Goal: Task Accomplishment & Management: Use online tool/utility

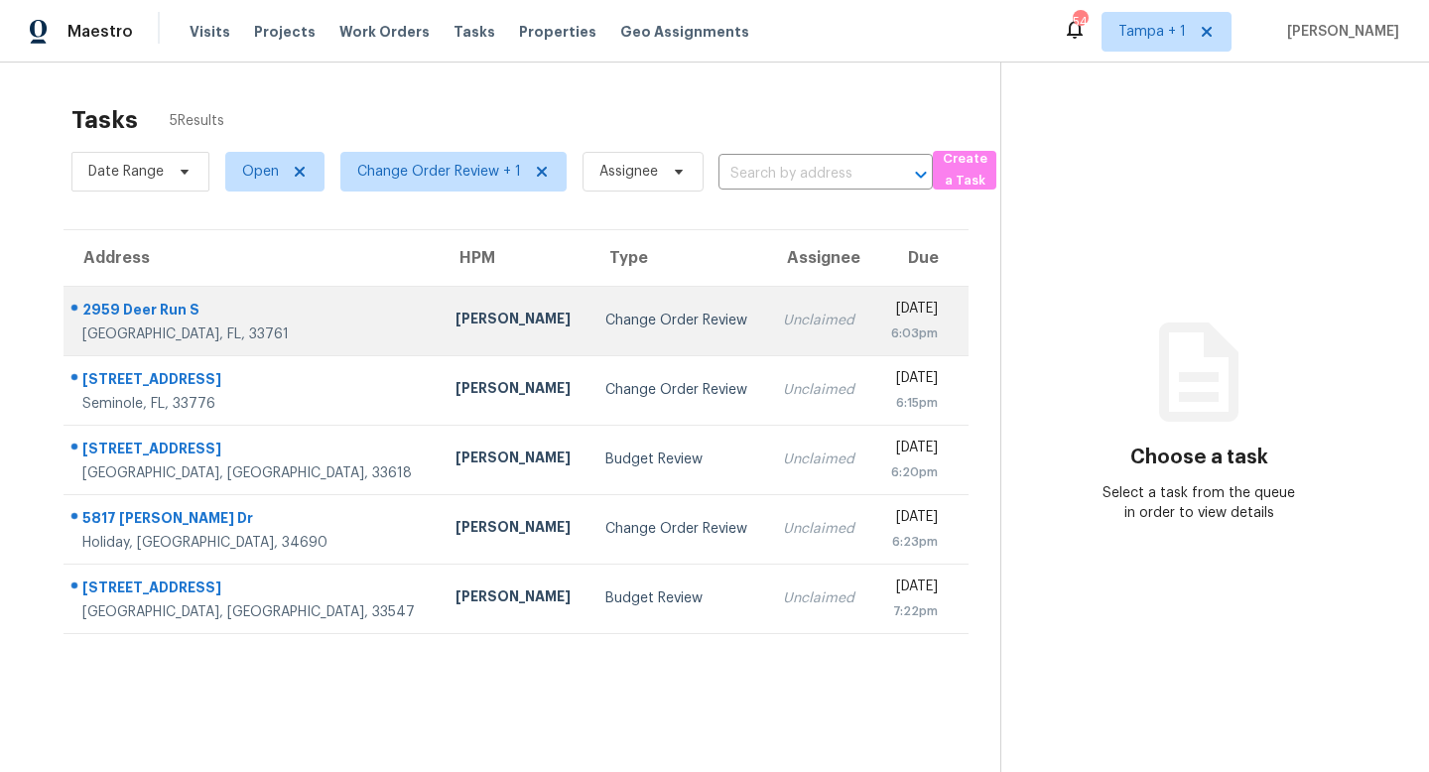
click at [589, 332] on td "Change Order Review" at bounding box center [678, 320] width 178 height 69
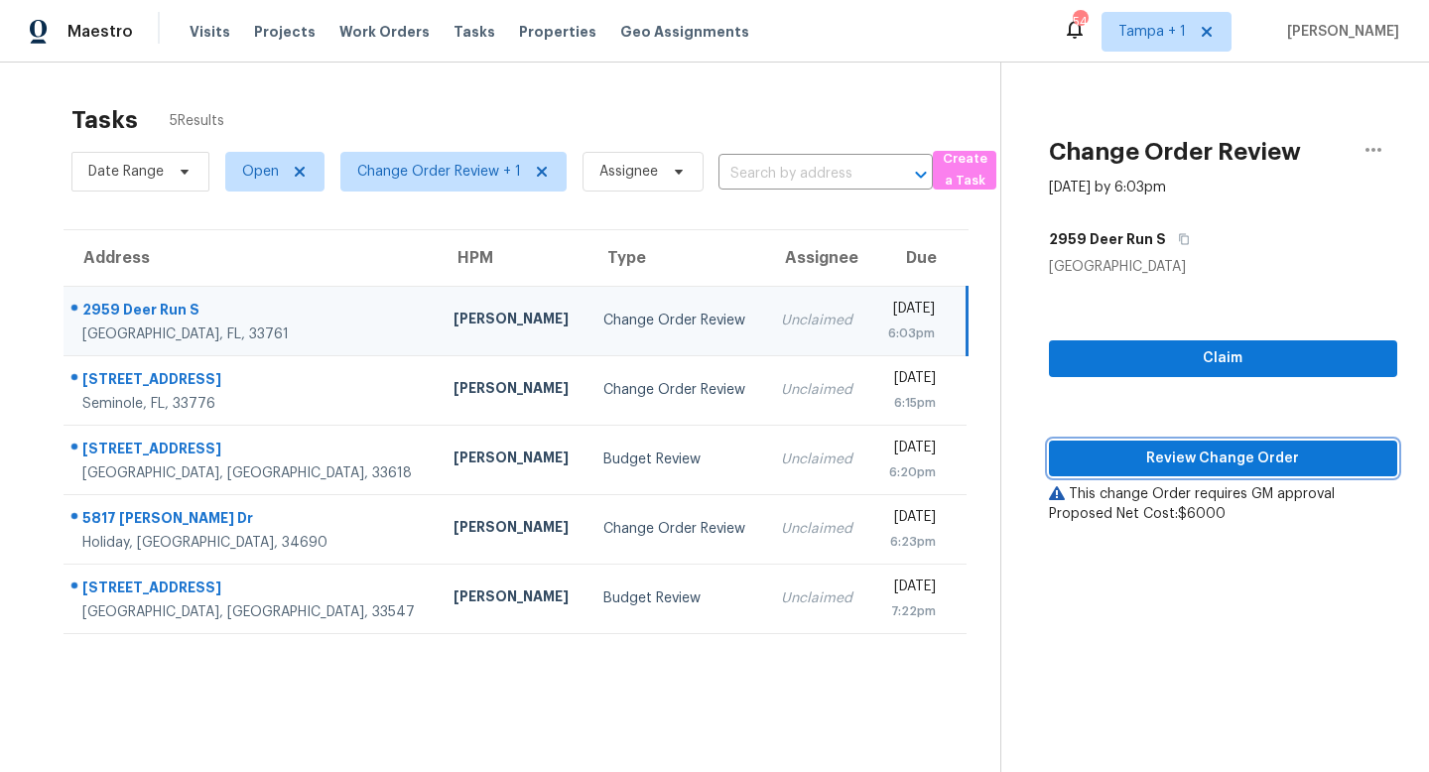
click at [1171, 451] on span "Review Change Order" at bounding box center [1222, 458] width 316 height 25
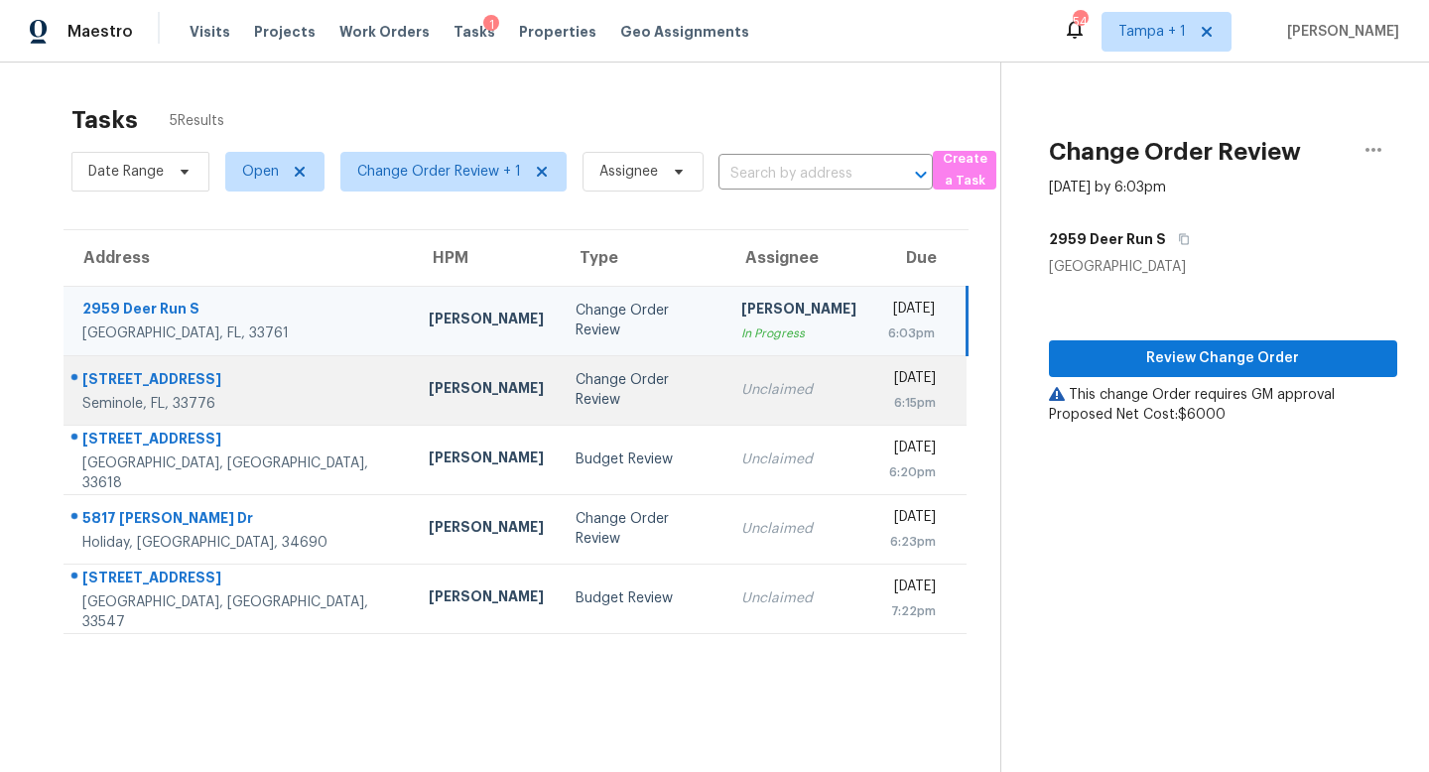
click at [575, 394] on div "Change Order Review" at bounding box center [642, 390] width 134 height 40
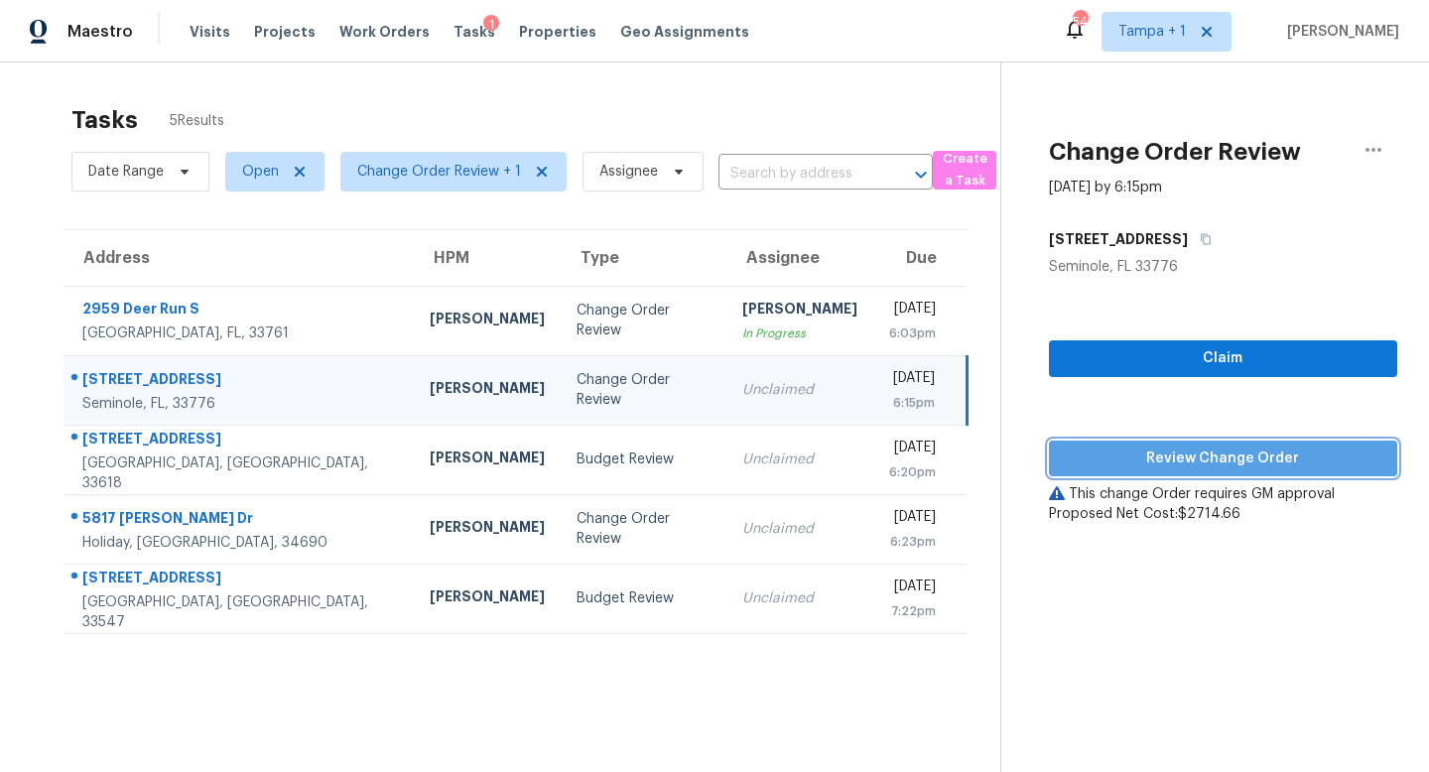
click at [1188, 452] on span "Review Change Order" at bounding box center [1222, 458] width 316 height 25
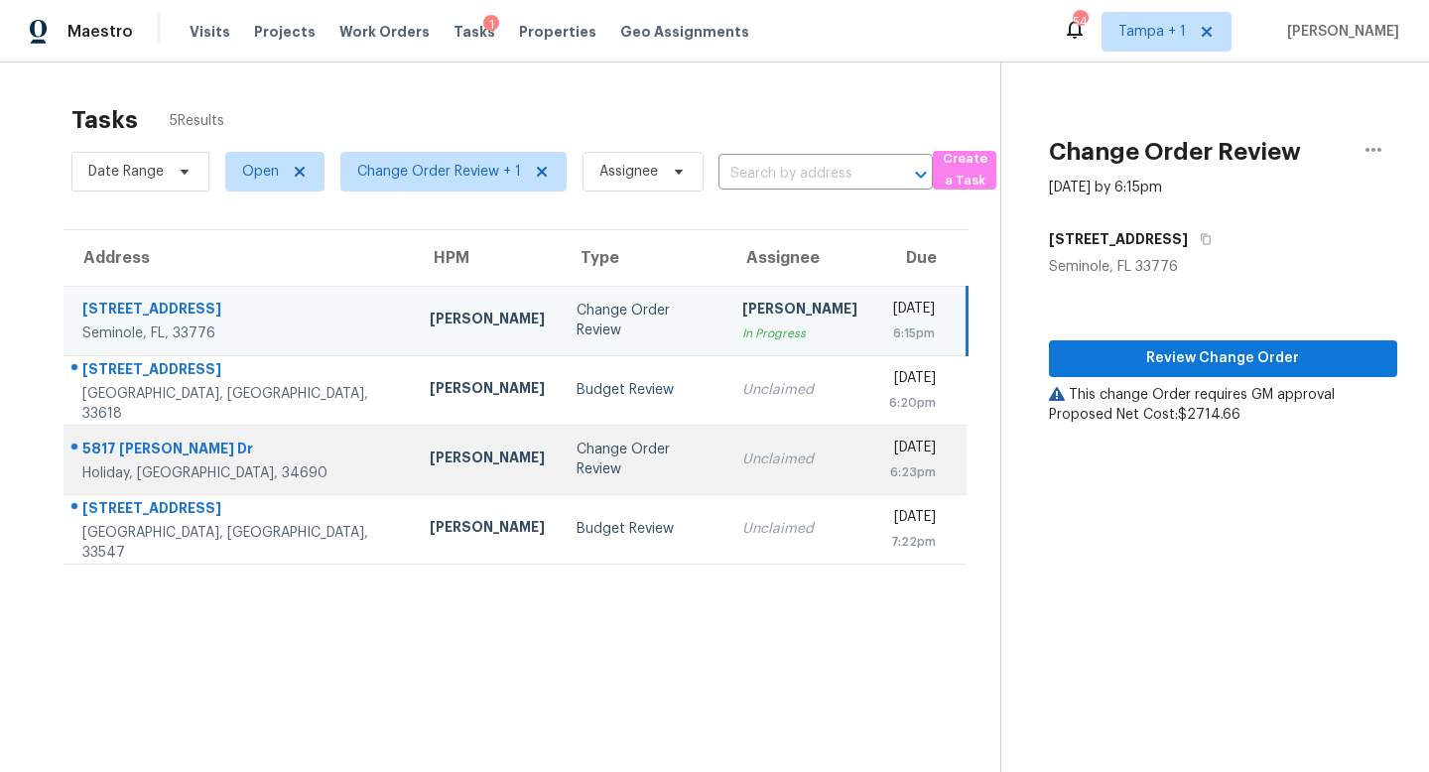
click at [561, 473] on td "Change Order Review" at bounding box center [644, 459] width 166 height 69
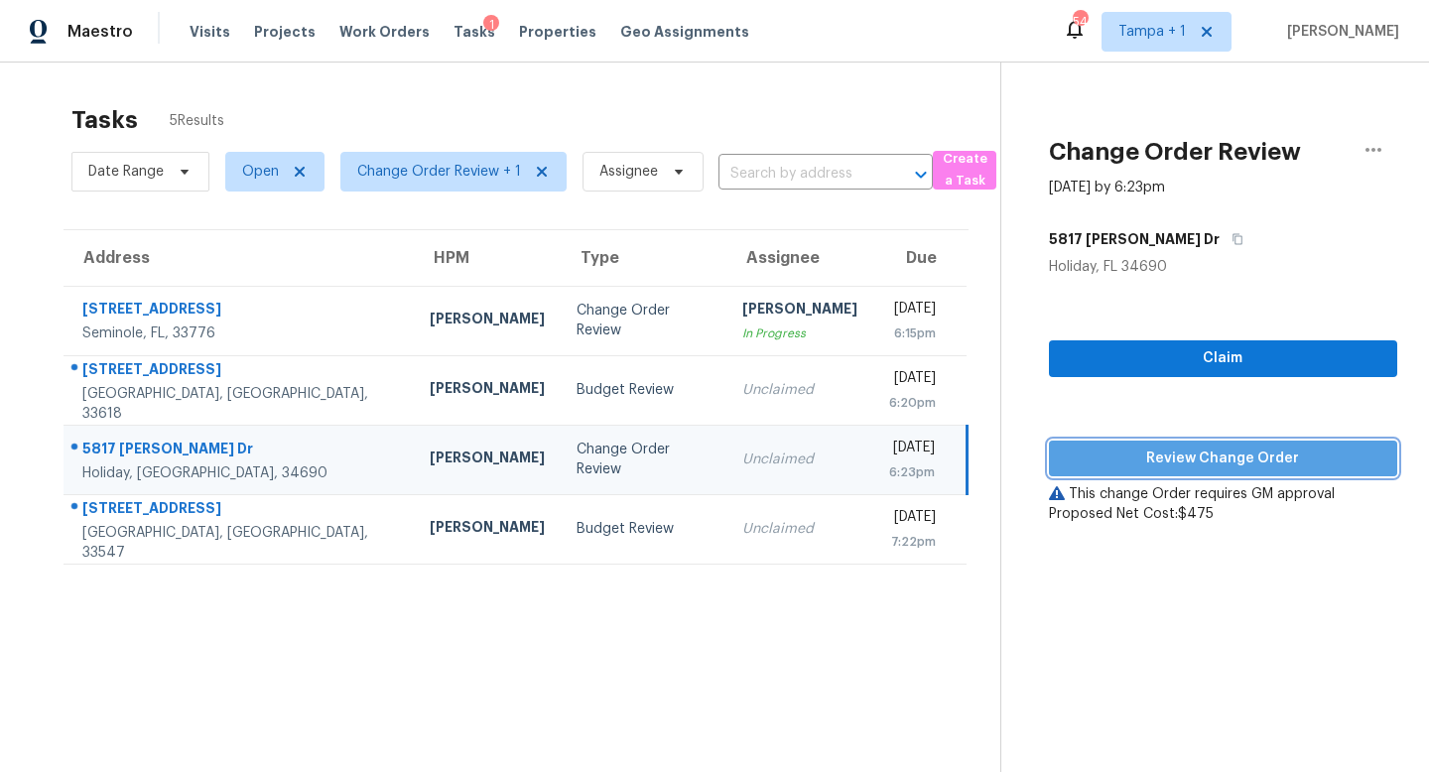
click at [1210, 451] on span "Review Change Order" at bounding box center [1222, 458] width 316 height 25
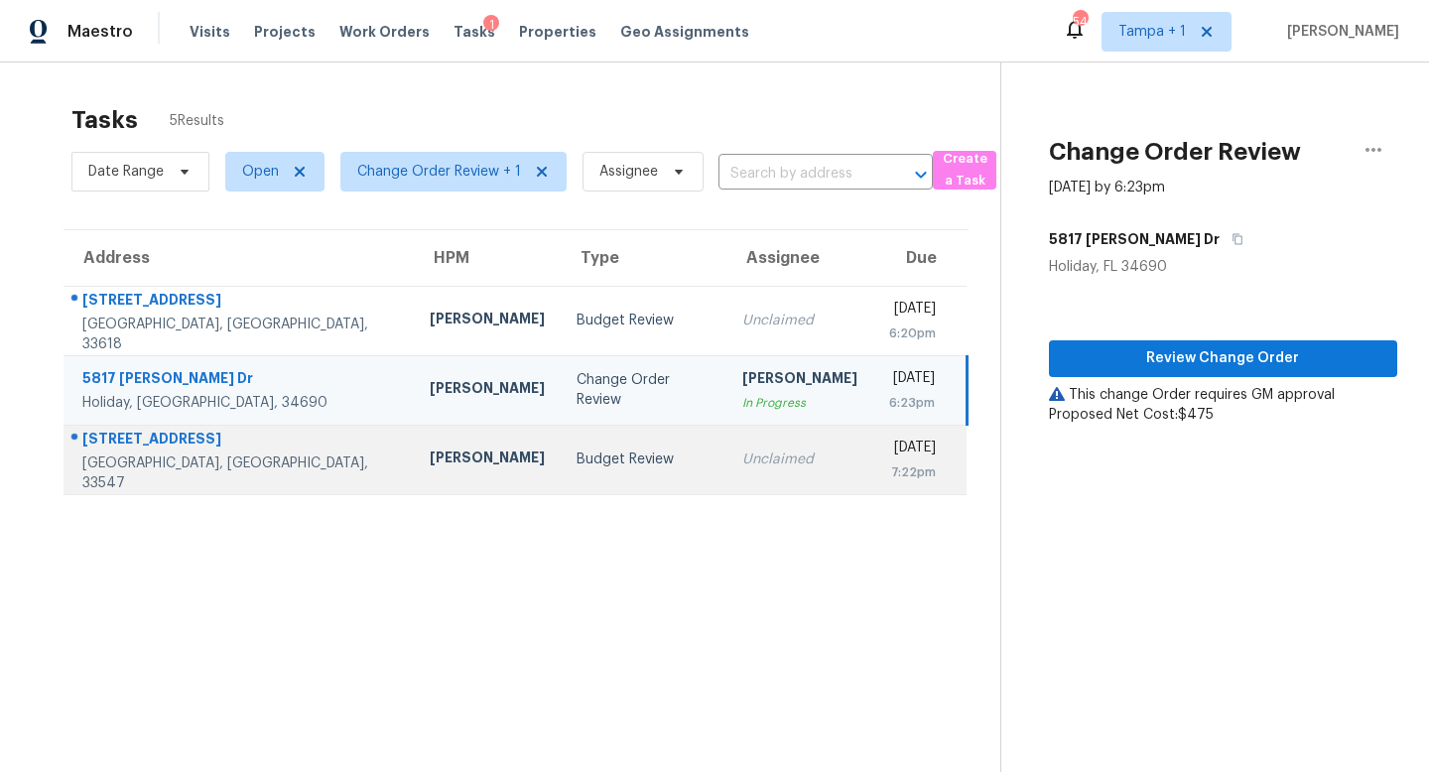
click at [583, 463] on div "Budget Review" at bounding box center [643, 459] width 134 height 20
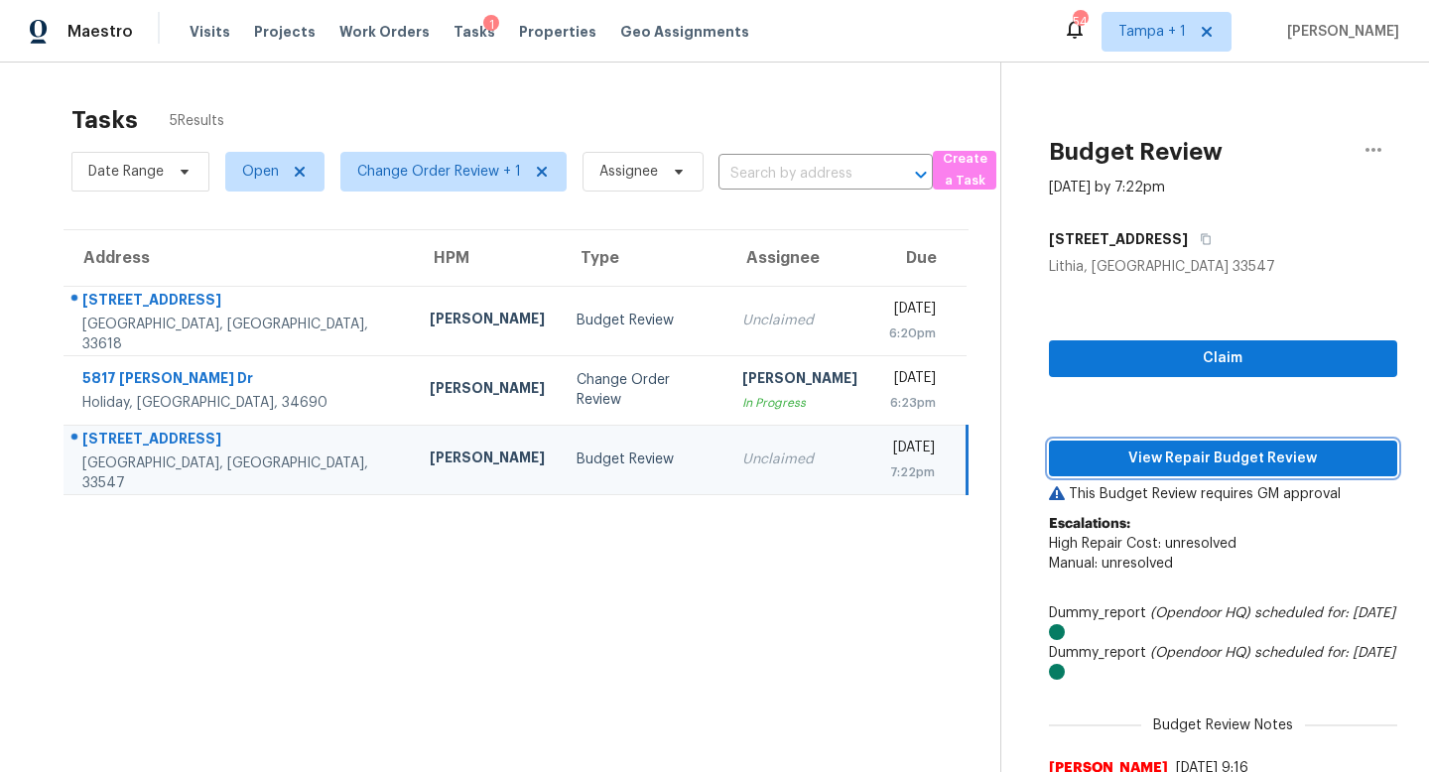
click at [1203, 458] on span "View Repair Budget Review" at bounding box center [1222, 458] width 316 height 25
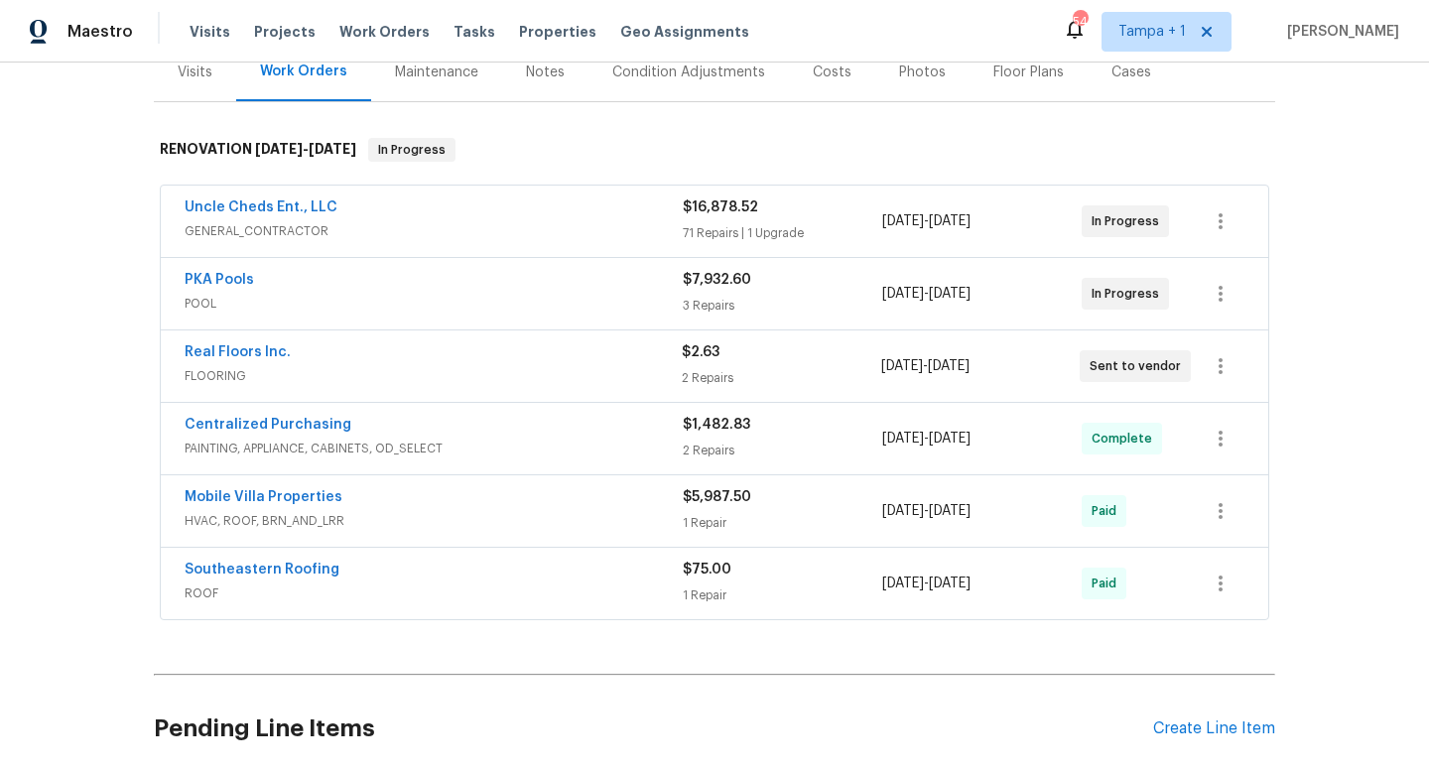
scroll to position [312, 0]
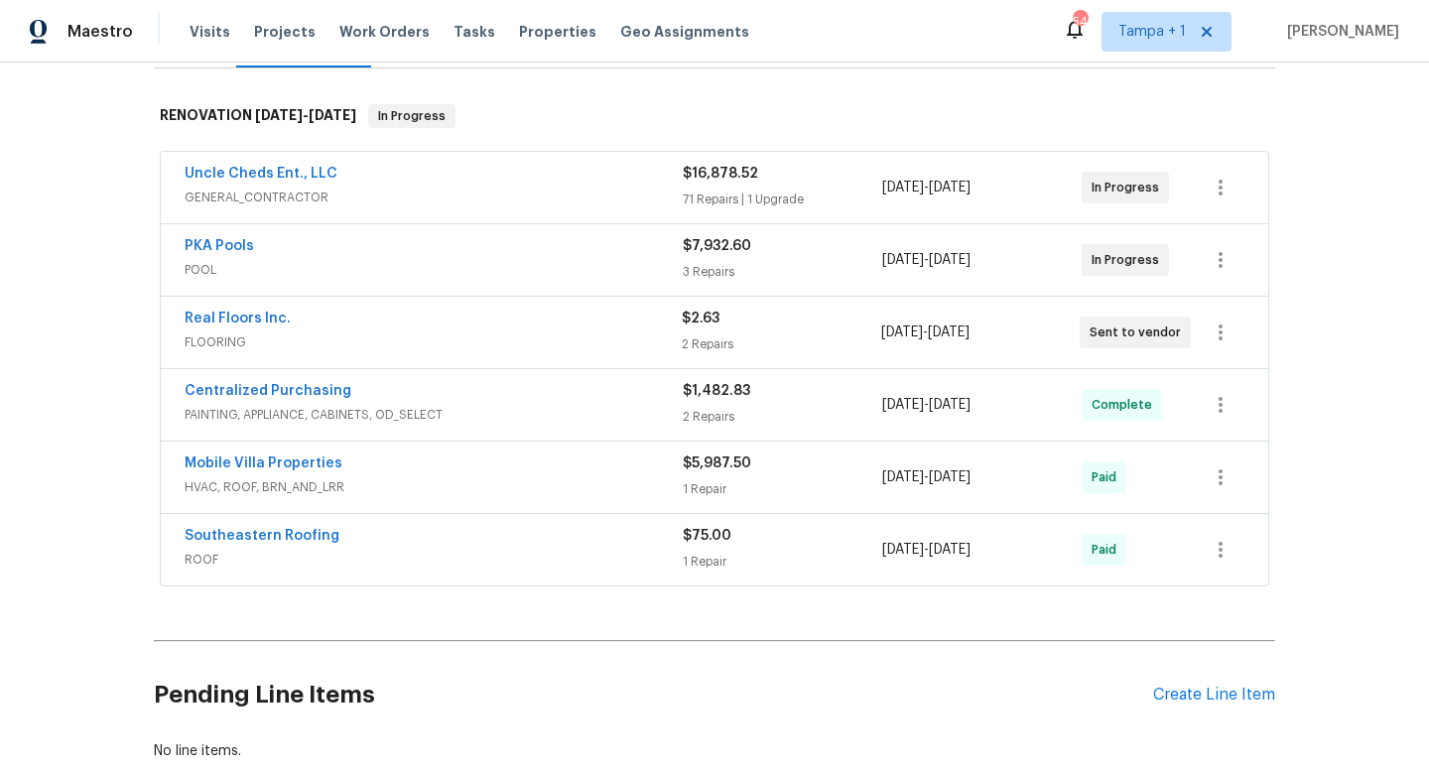
click at [614, 309] on div "Real Floors Inc." at bounding box center [433, 321] width 497 height 24
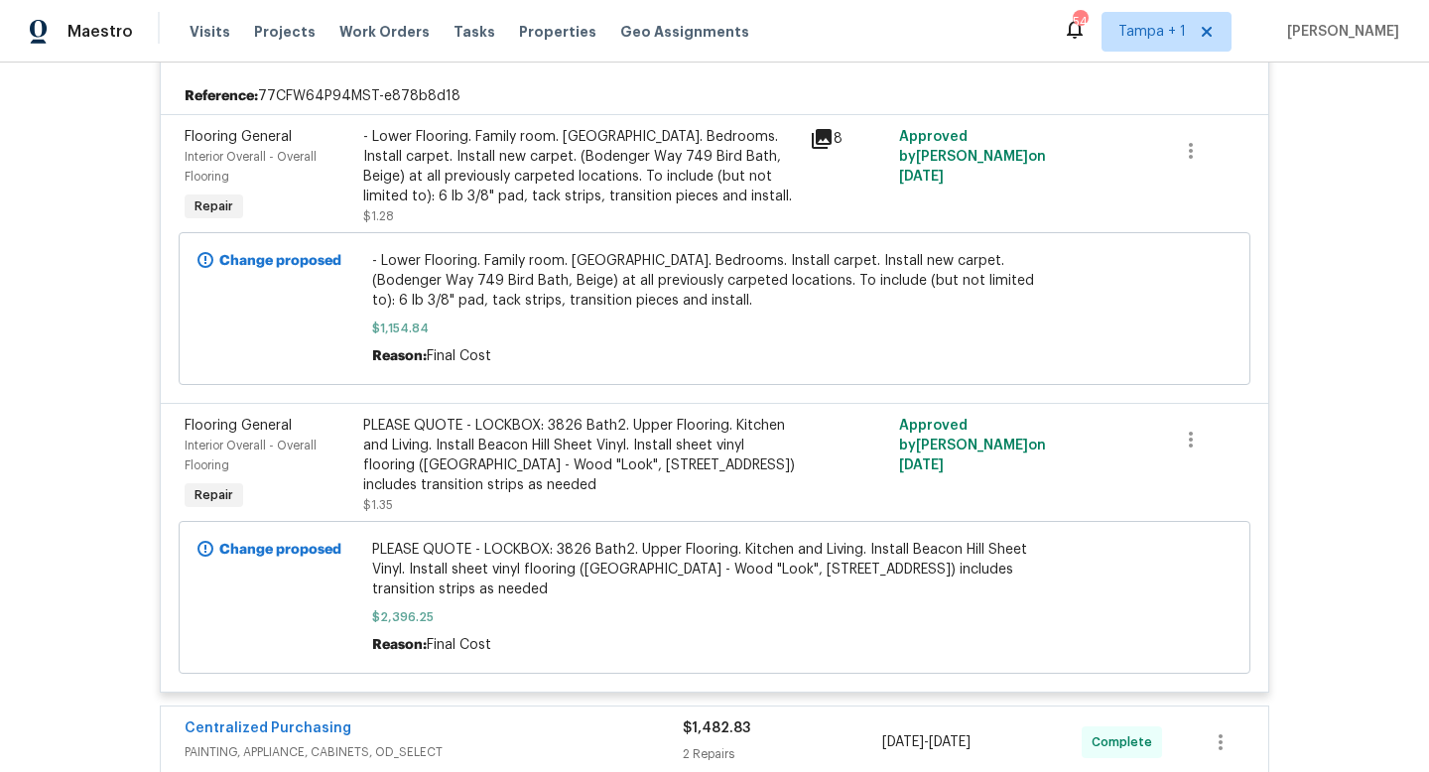
scroll to position [480, 0]
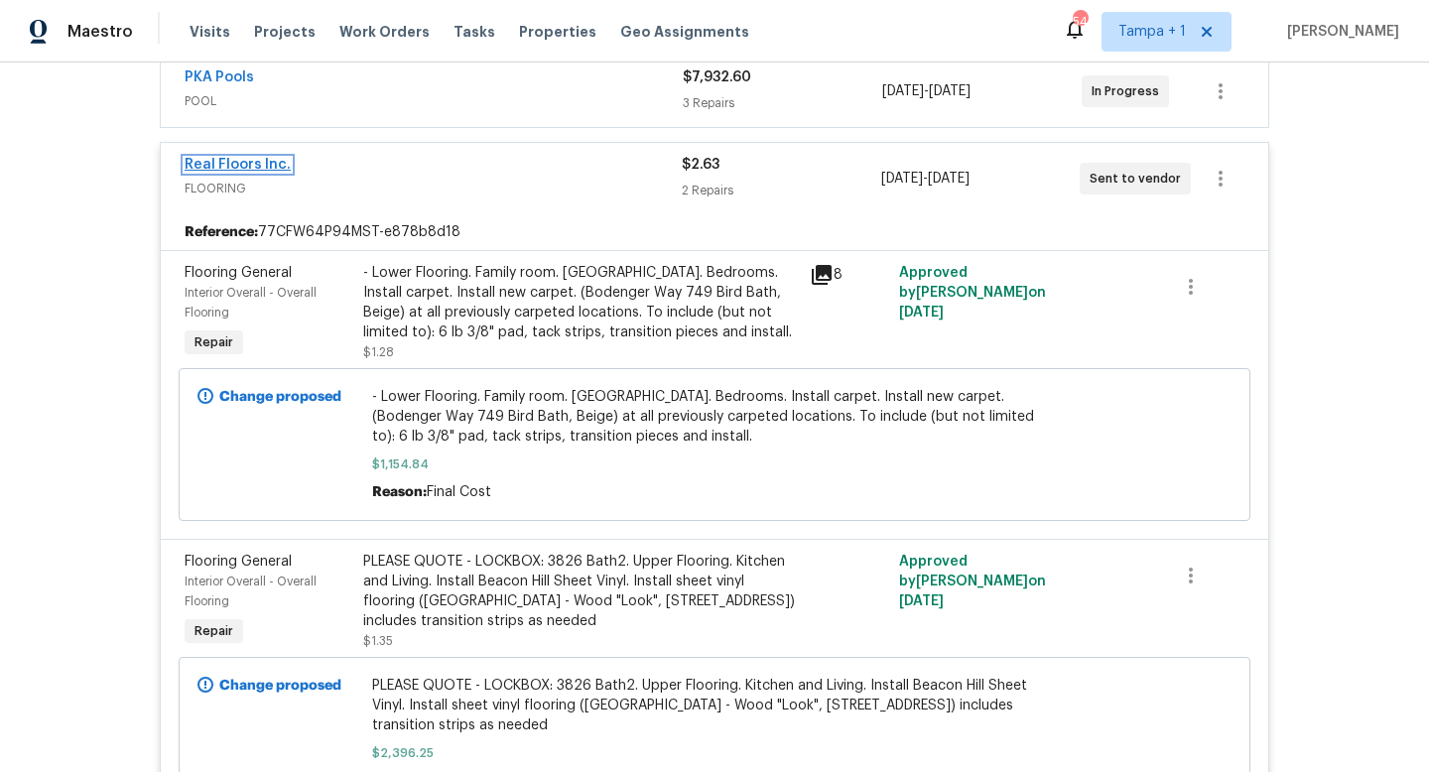
click at [268, 158] on link "Real Floors Inc." at bounding box center [238, 165] width 106 height 14
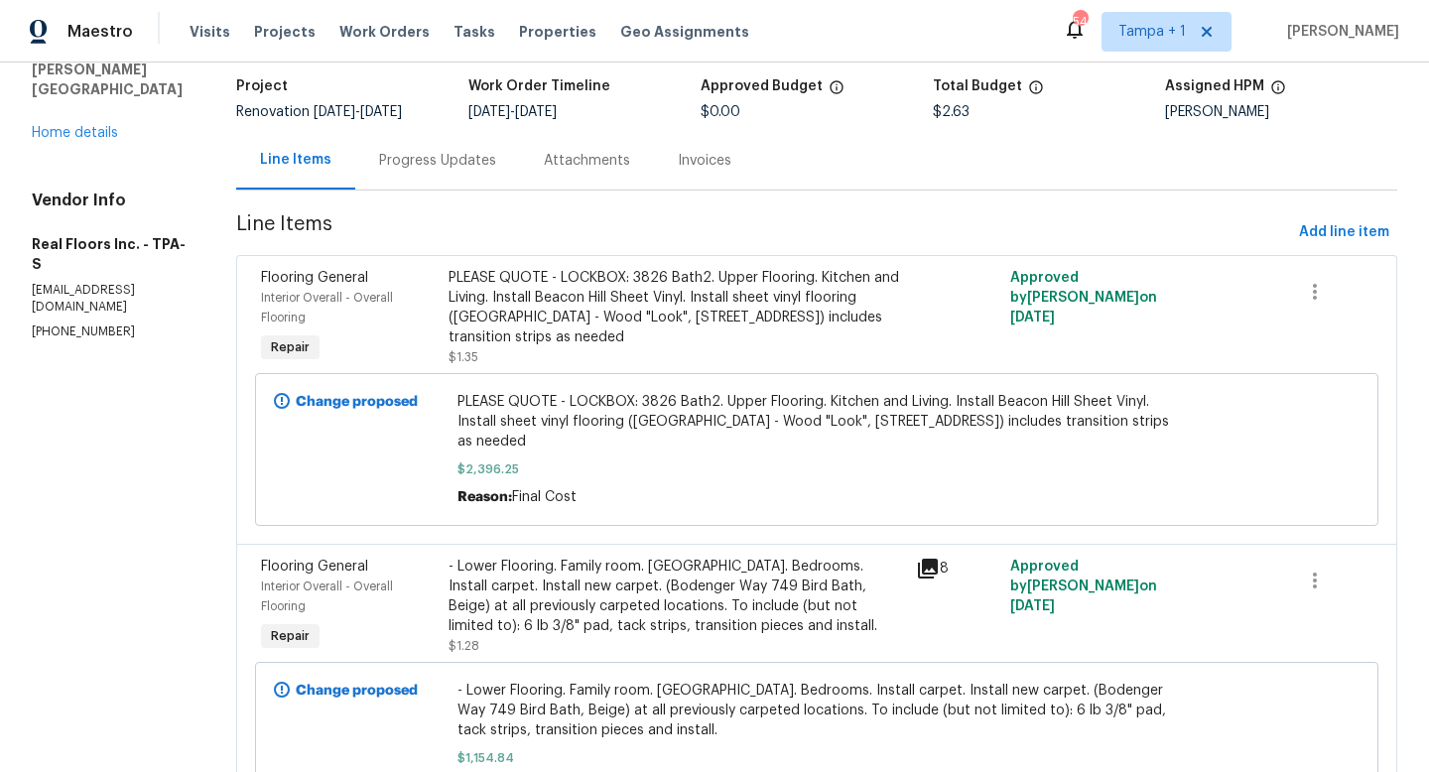
scroll to position [226, 0]
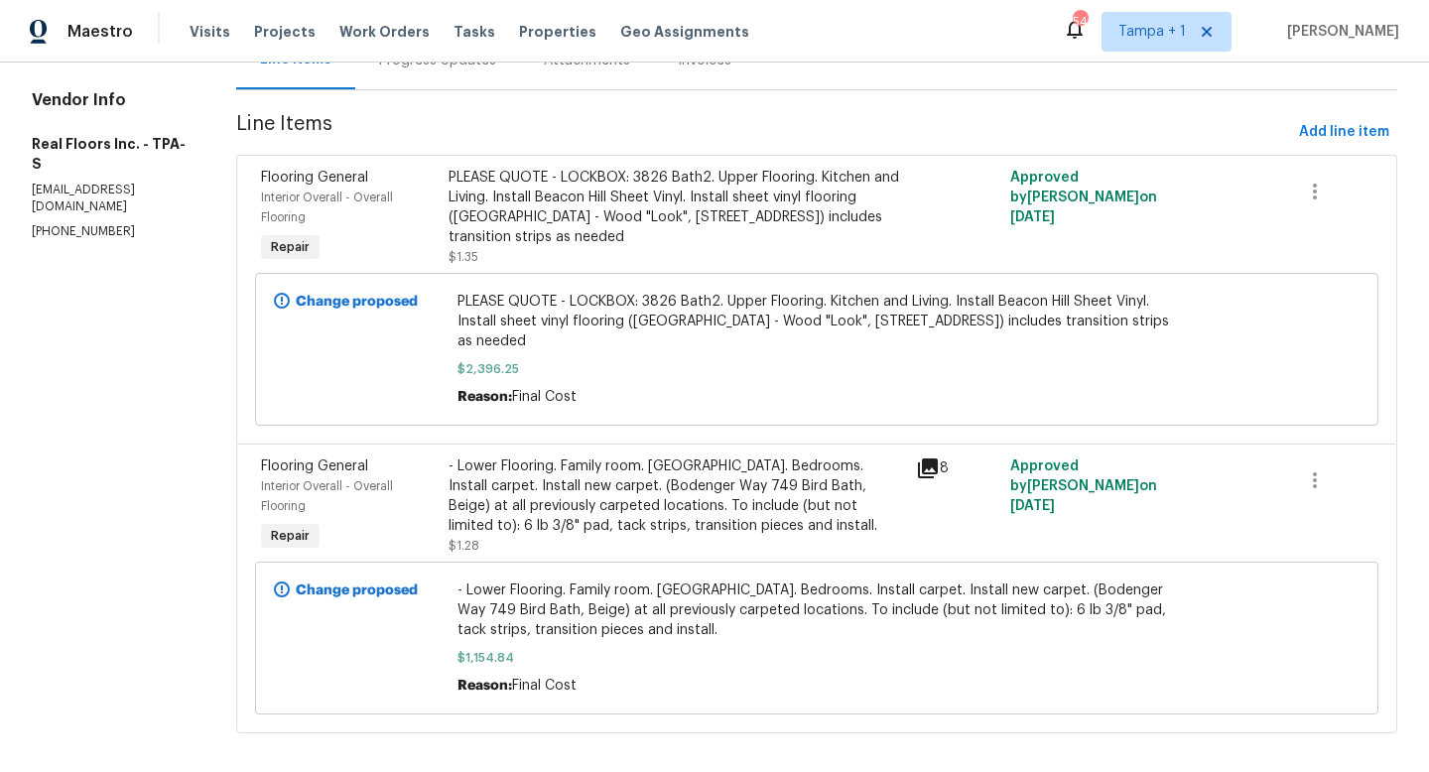
click at [580, 305] on span "PLEASE QUOTE - LOCKBOX: 3826 Bath2. Upper Flooring. Kitchen and Living. Install…" at bounding box center [816, 322] width 719 height 60
click at [558, 217] on div "PLEASE QUOTE - LOCKBOX: 3826 Bath2. Upper Flooring. Kitchen and Living. Install…" at bounding box center [676, 207] width 456 height 79
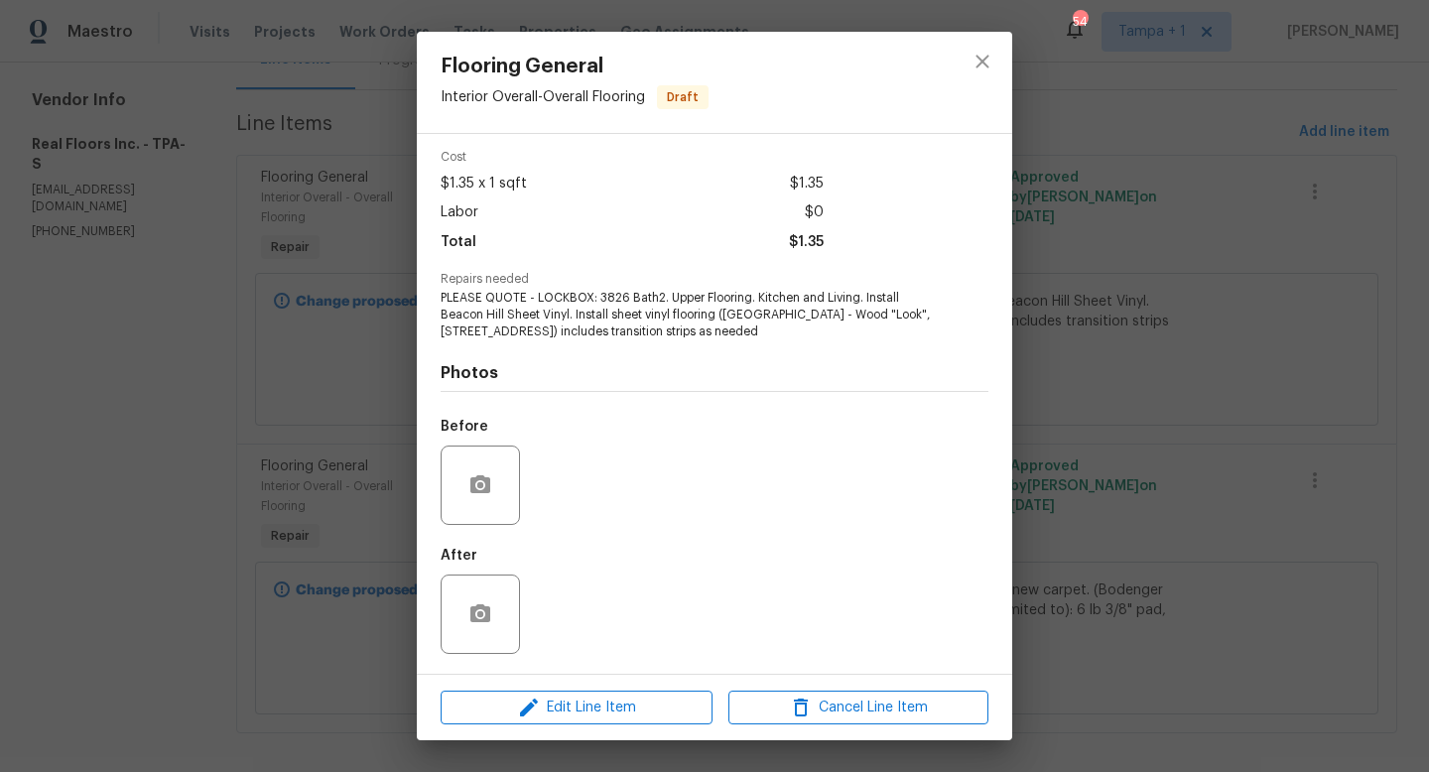
scroll to position [0, 0]
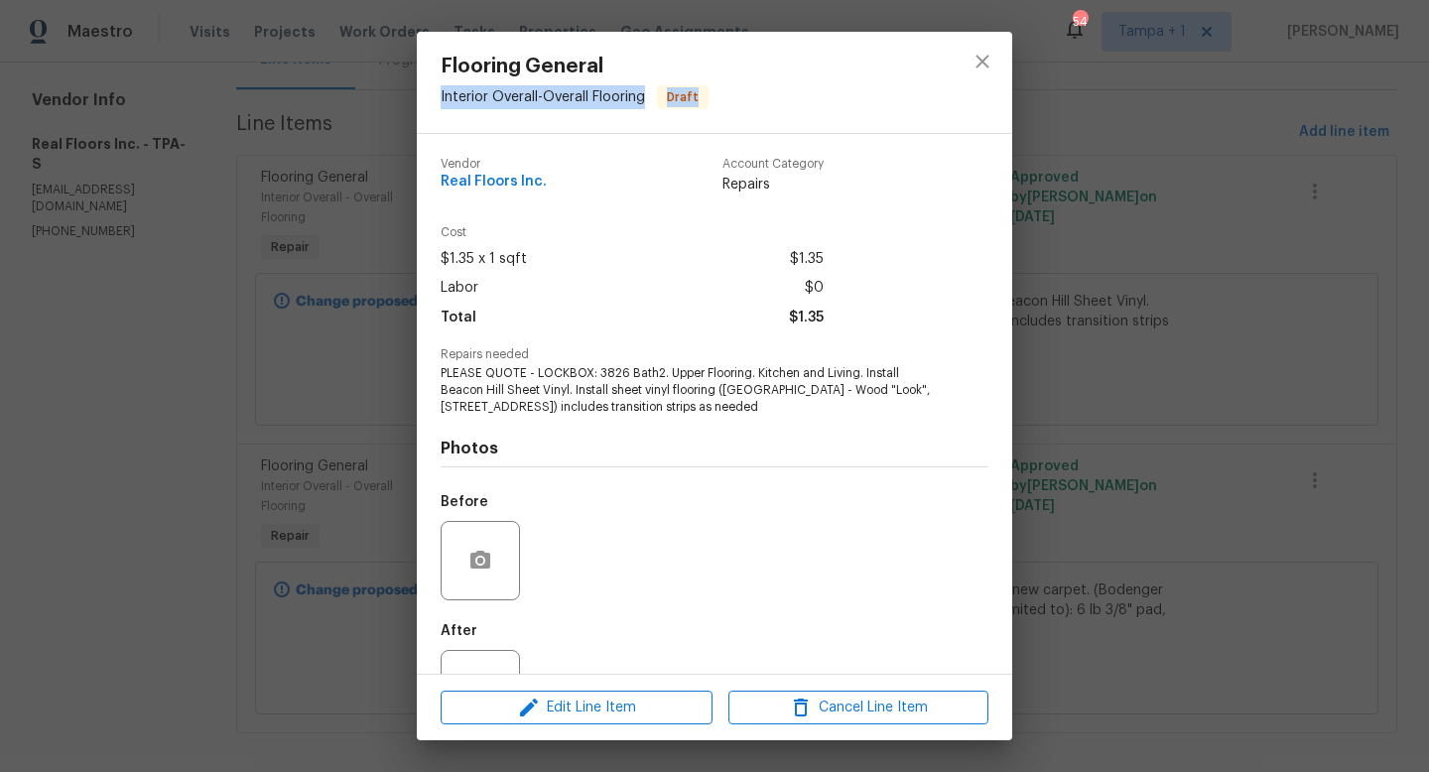
drag, startPoint x: 758, startPoint y: 60, endPoint x: 978, endPoint y: 81, distance: 221.3
click at [978, 81] on div "Flooring General Interior Overall - Overall Flooring Draft" at bounding box center [714, 82] width 595 height 101
click at [978, 54] on icon "close" at bounding box center [982, 62] width 24 height 24
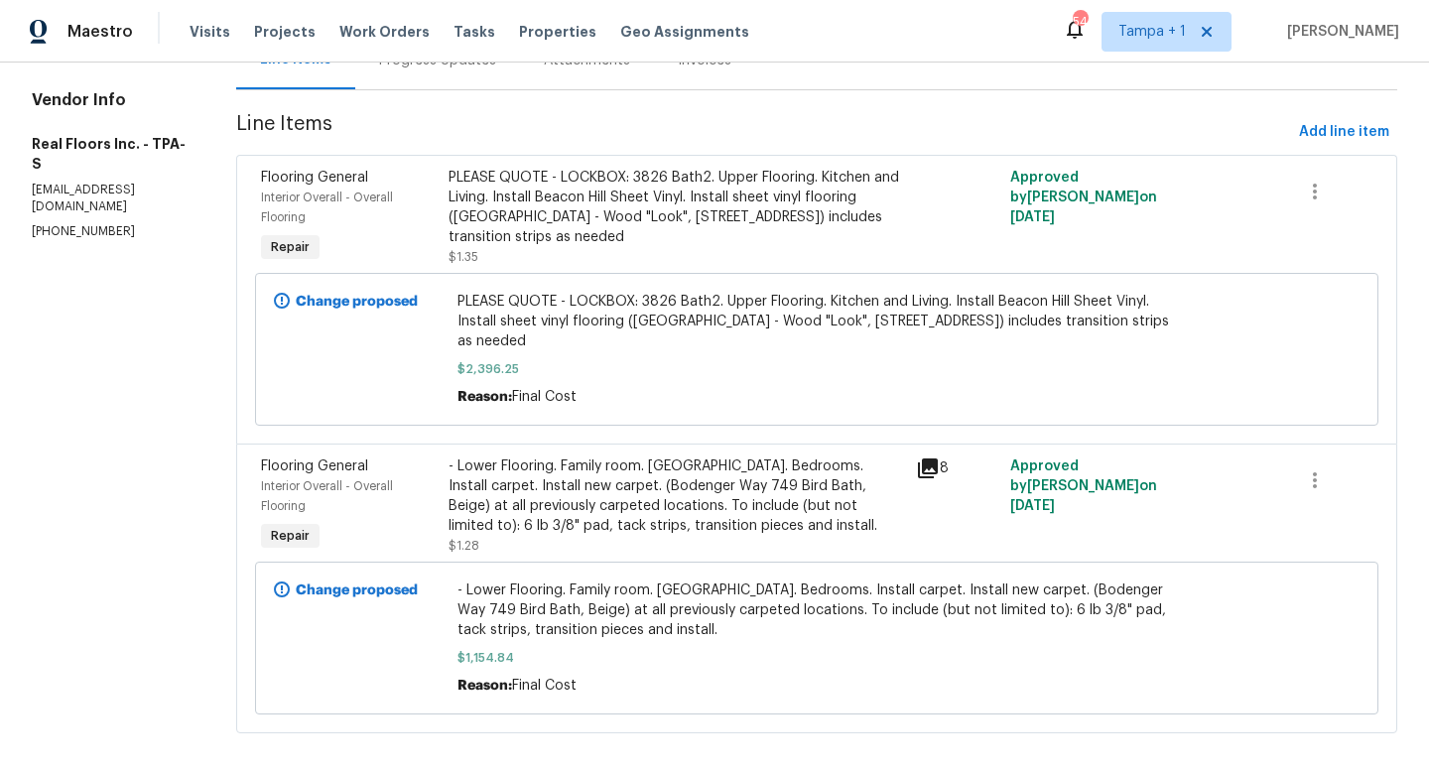
click at [561, 221] on div "PLEASE QUOTE - LOCKBOX: 3826 Bath2. Upper Flooring. Kitchen and Living. Install…" at bounding box center [676, 207] width 456 height 79
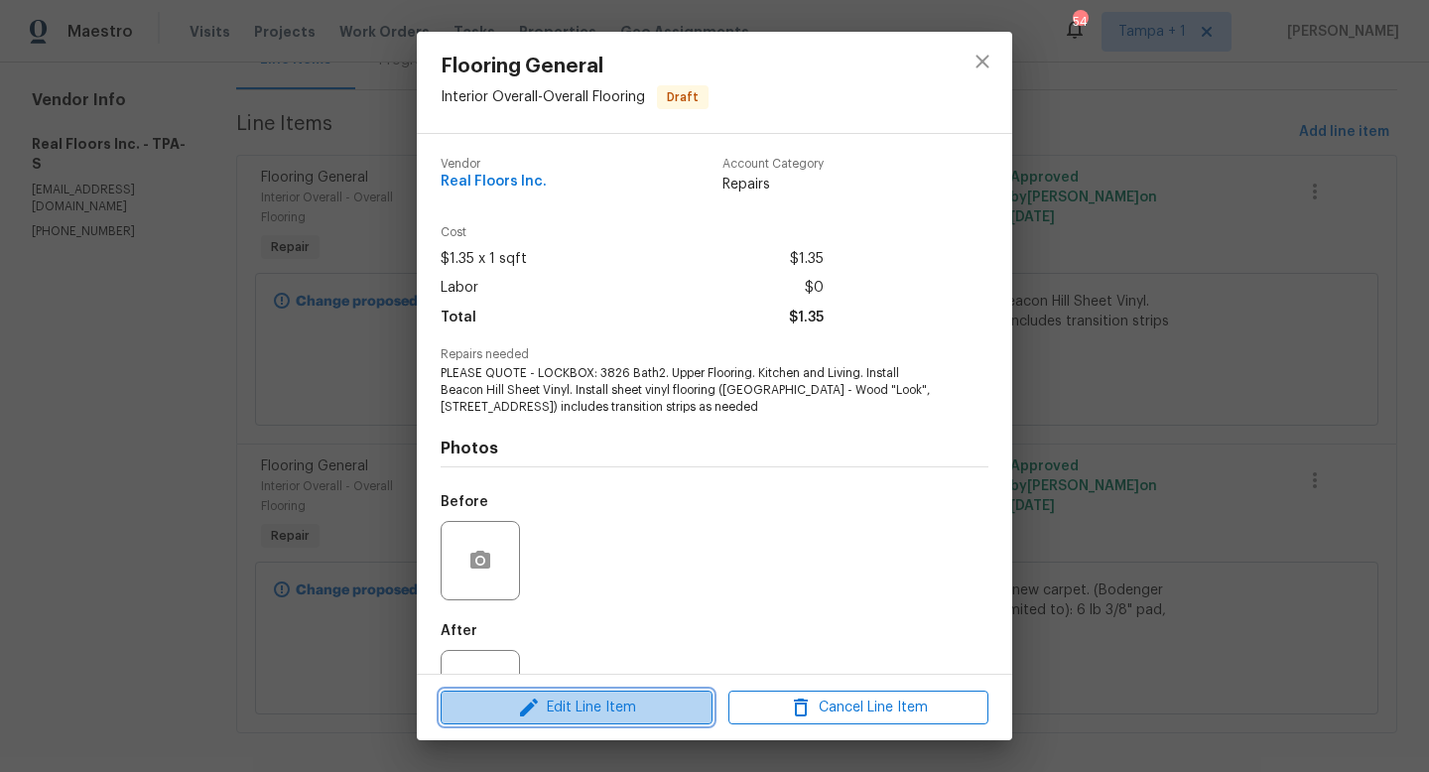
click at [565, 710] on span "Edit Line Item" at bounding box center [576, 707] width 260 height 25
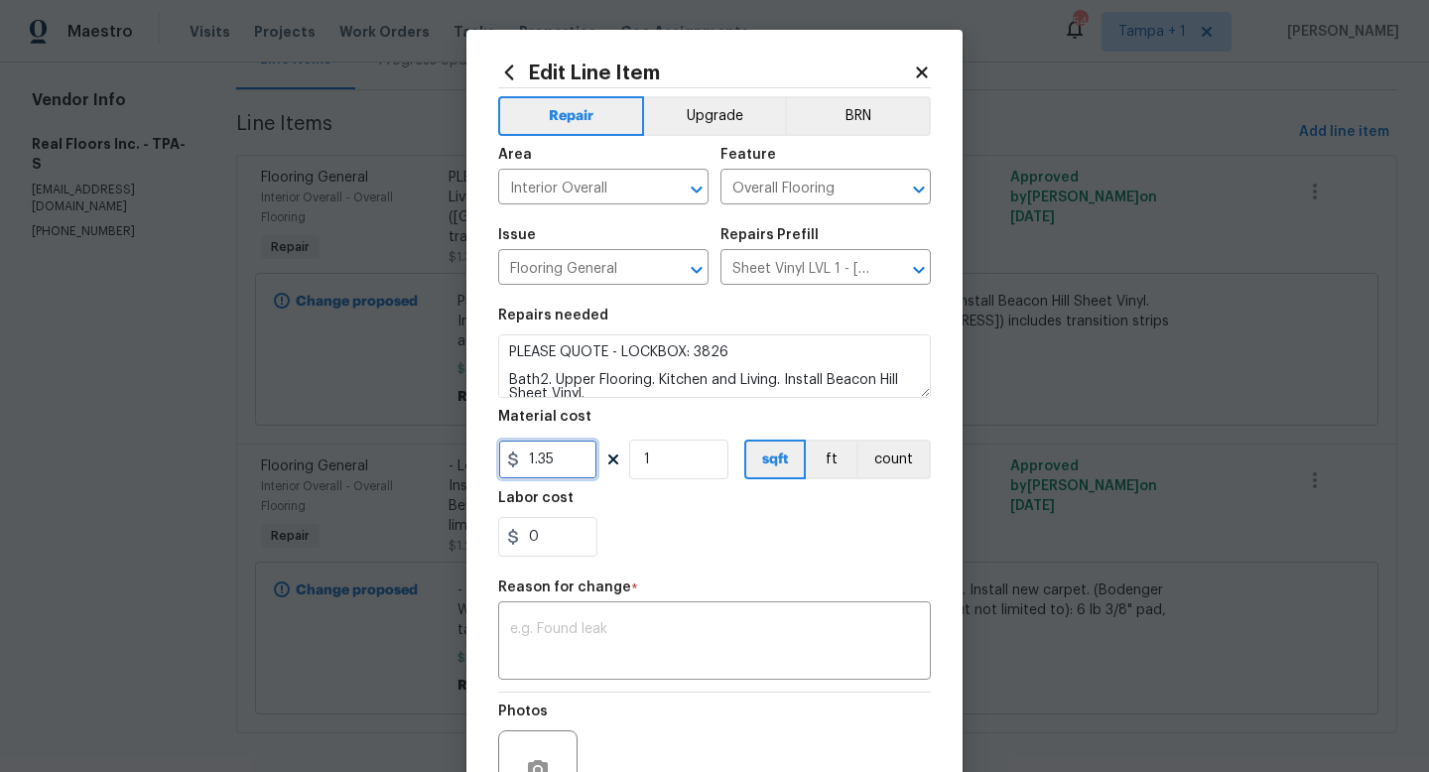
drag, startPoint x: 564, startPoint y: 460, endPoint x: 516, endPoint y: 460, distance: 48.6
click at [516, 460] on div "1.35" at bounding box center [547, 459] width 99 height 40
type input "2396.25"
click at [577, 620] on div "x ​" at bounding box center [714, 642] width 433 height 73
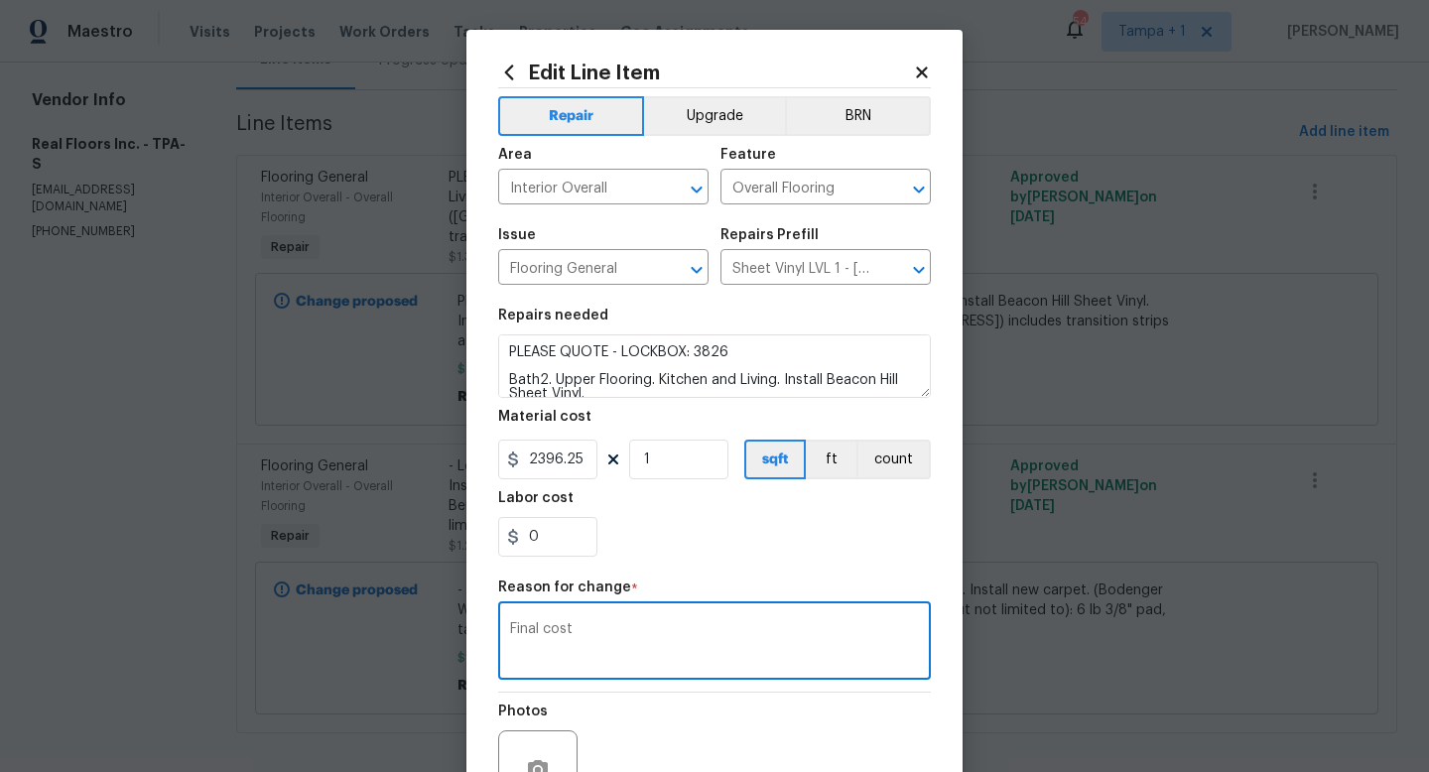
type textarea "Final cost"
click at [674, 618] on div "Final cost x ​" at bounding box center [714, 642] width 433 height 73
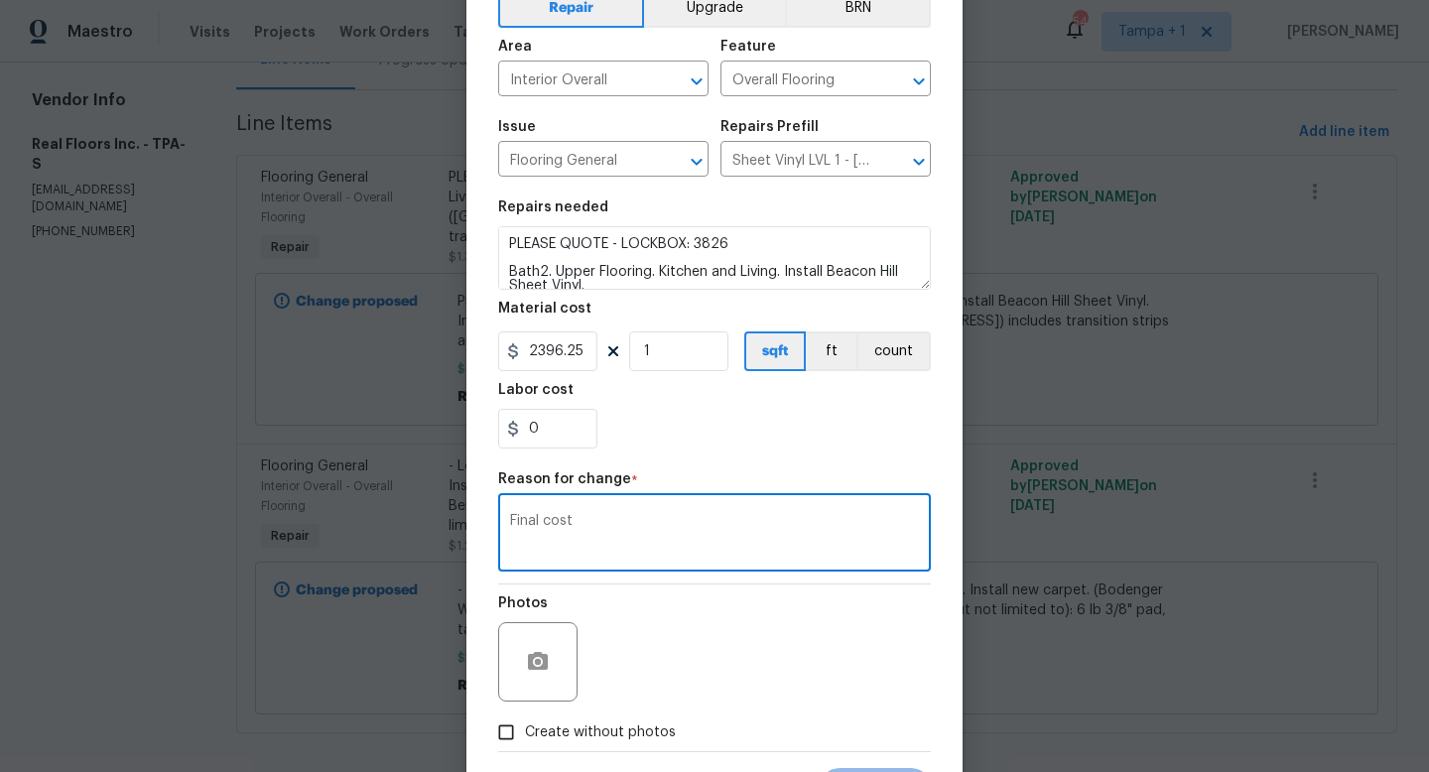
scroll to position [206, 0]
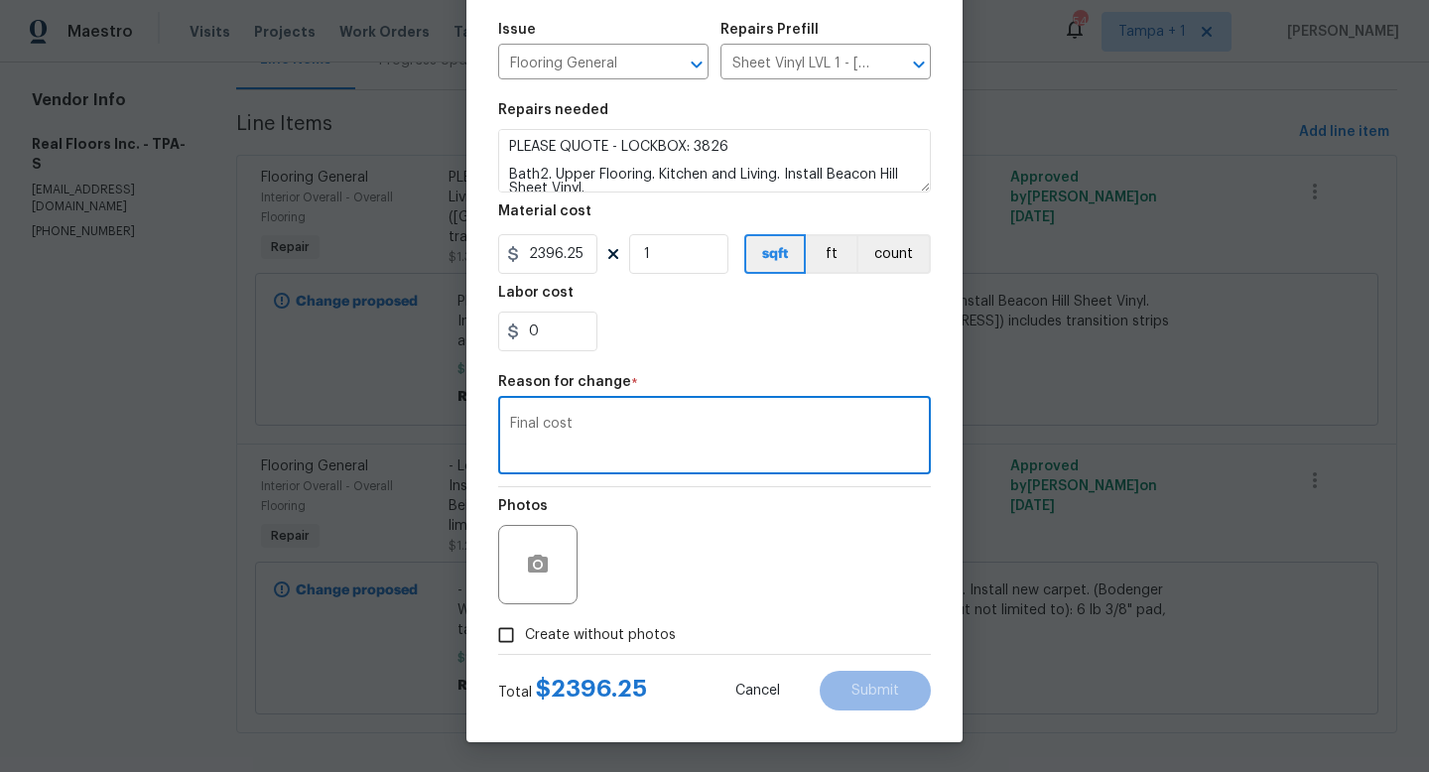
click at [509, 632] on input "Create without photos" at bounding box center [506, 635] width 38 height 38
checkbox input "true"
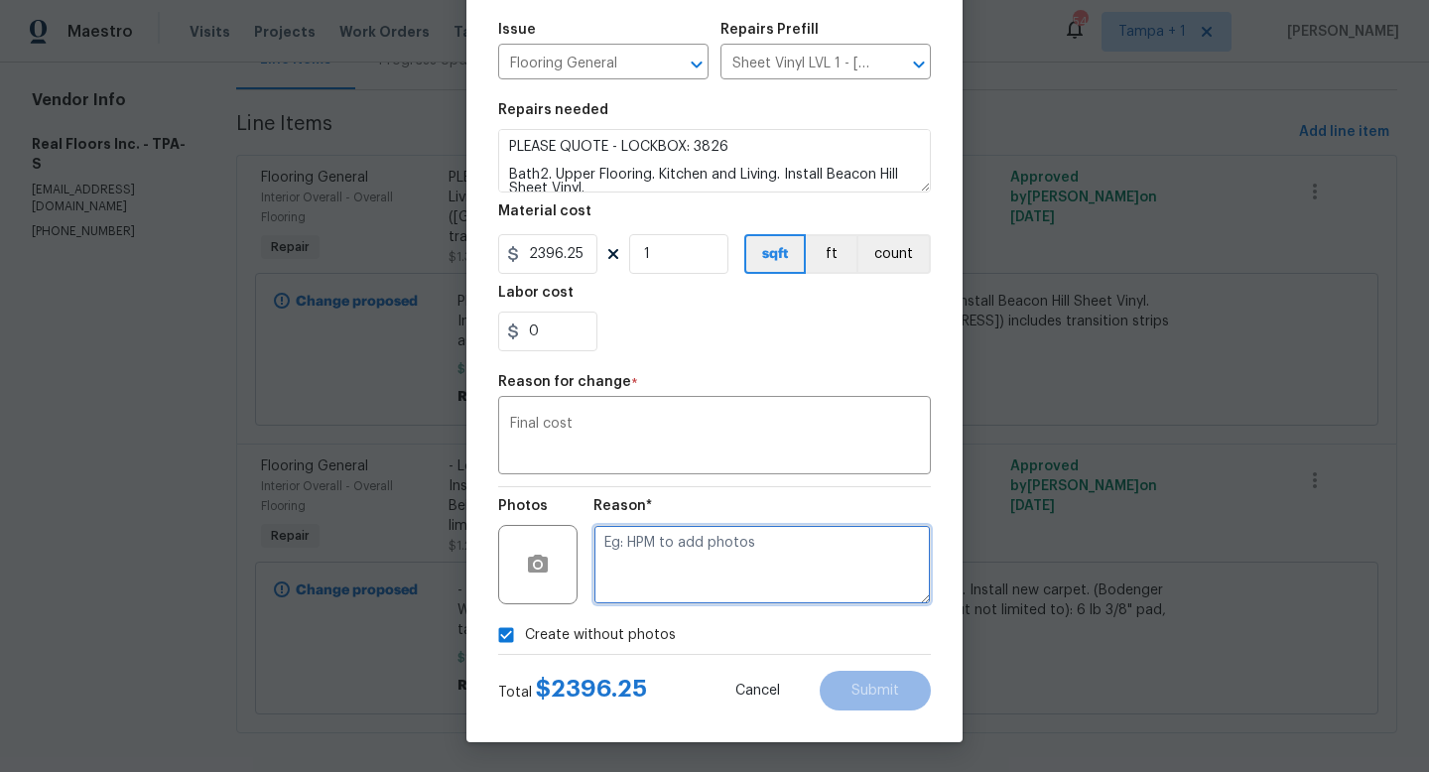
click at [749, 539] on textarea at bounding box center [761, 564] width 337 height 79
type textarea "....."
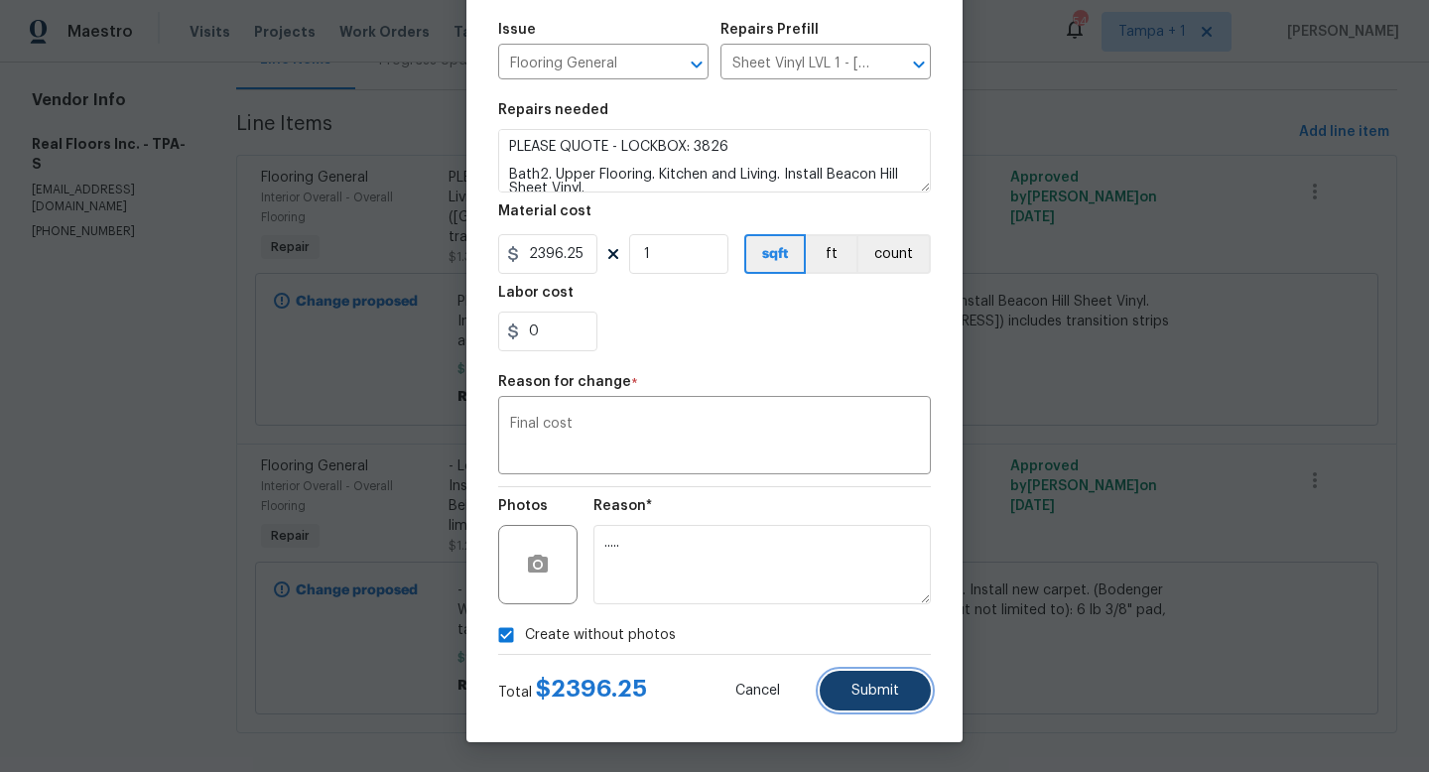
click at [872, 687] on span "Submit" at bounding box center [875, 691] width 48 height 15
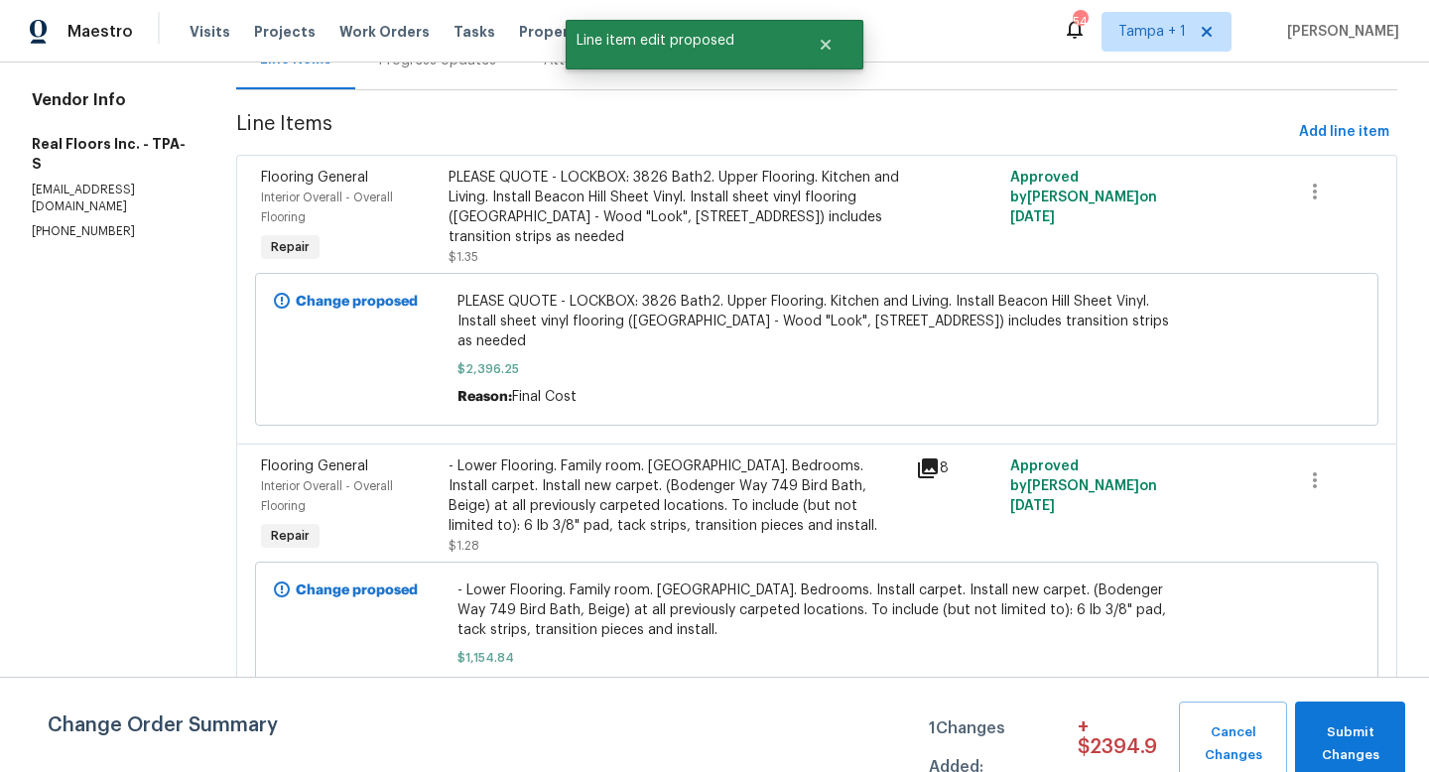
scroll to position [0, 0]
click at [653, 489] on div "- Lower Flooring. Family room. Hallway. Bedrooms. Install carpet. Install new c…" at bounding box center [676, 495] width 456 height 79
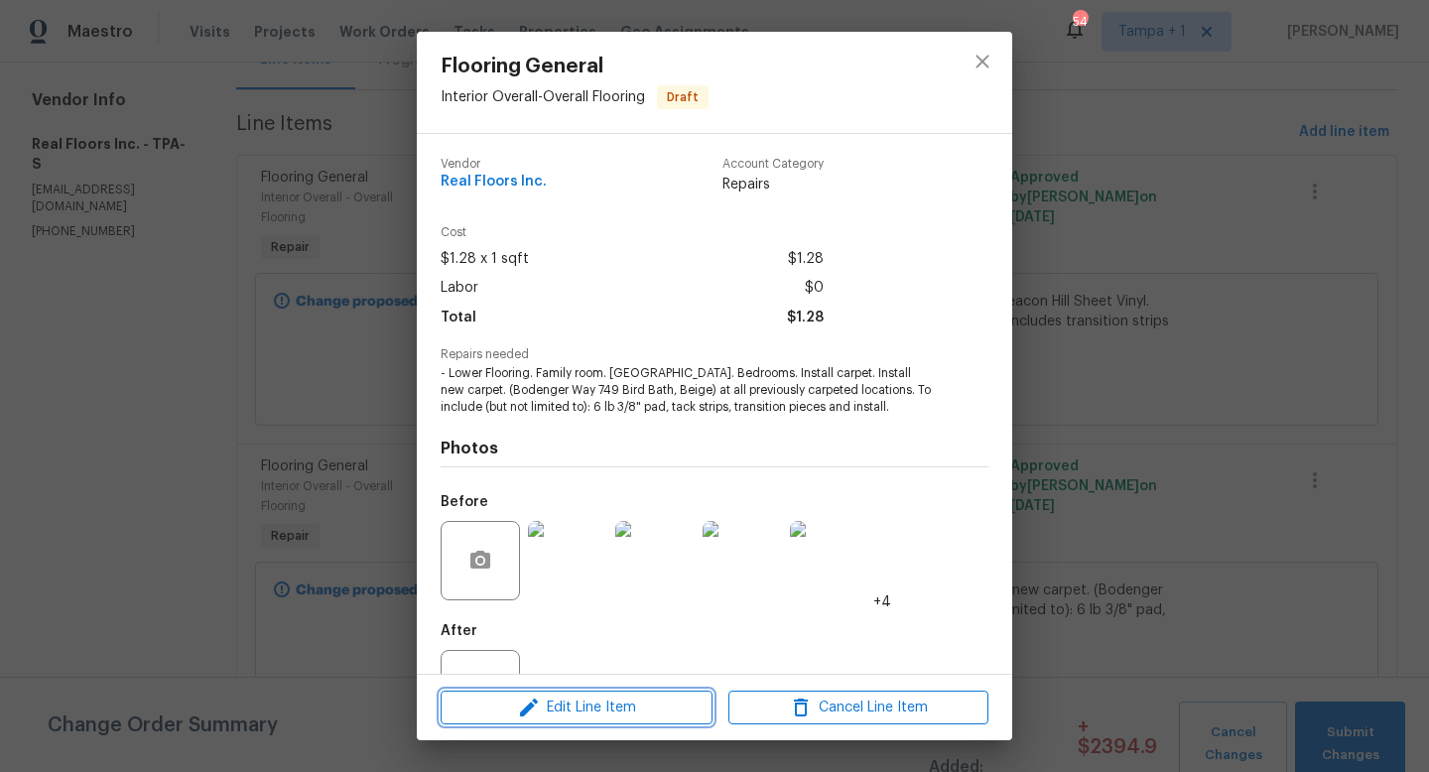
click at [595, 712] on span "Edit Line Item" at bounding box center [576, 707] width 260 height 25
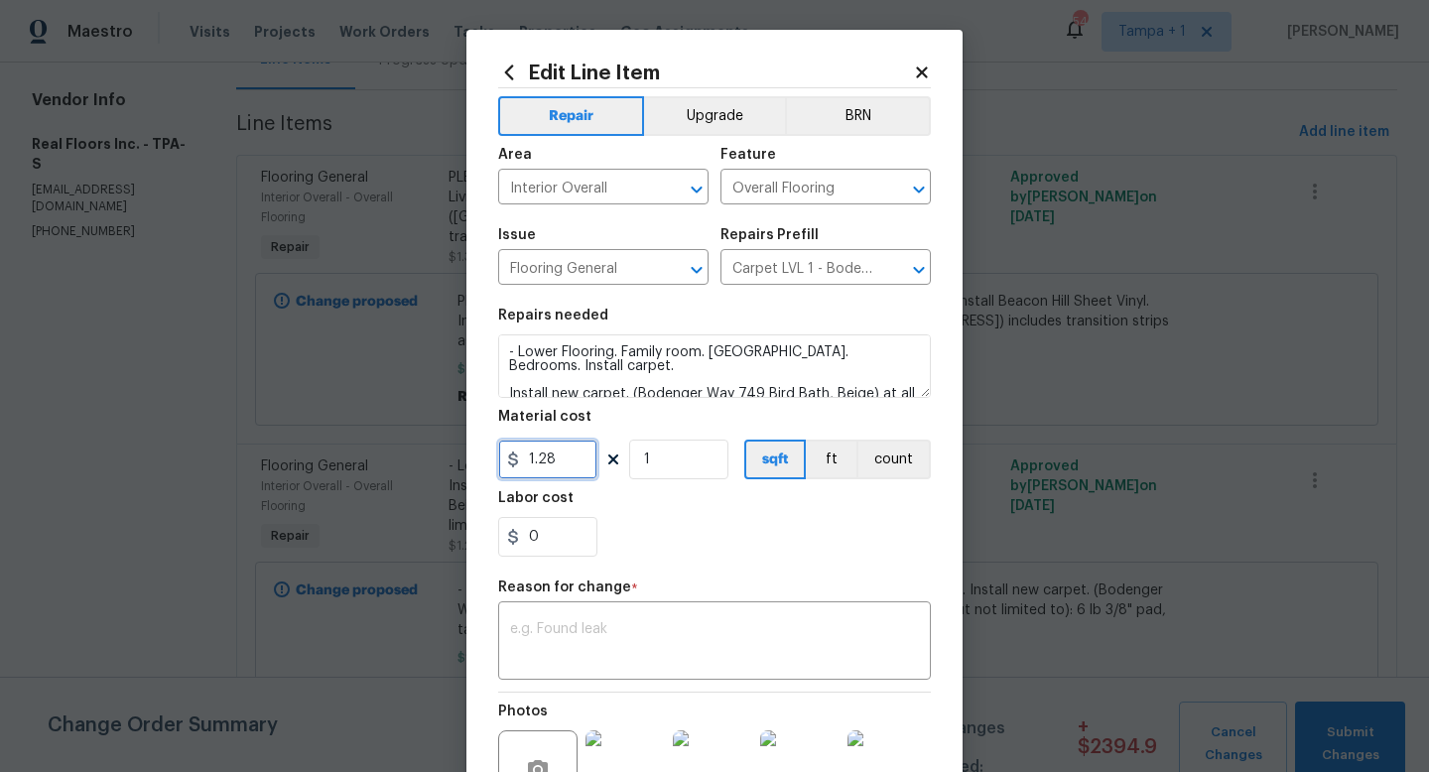
drag, startPoint x: 563, startPoint y: 453, endPoint x: 487, endPoint y: 454, distance: 76.4
click at [487, 454] on div "Edit Line Item Repair Upgrade BRN Area Interior Overall ​ Feature Overall Floor…" at bounding box center [714, 498] width 496 height 937
type input "1154.84"
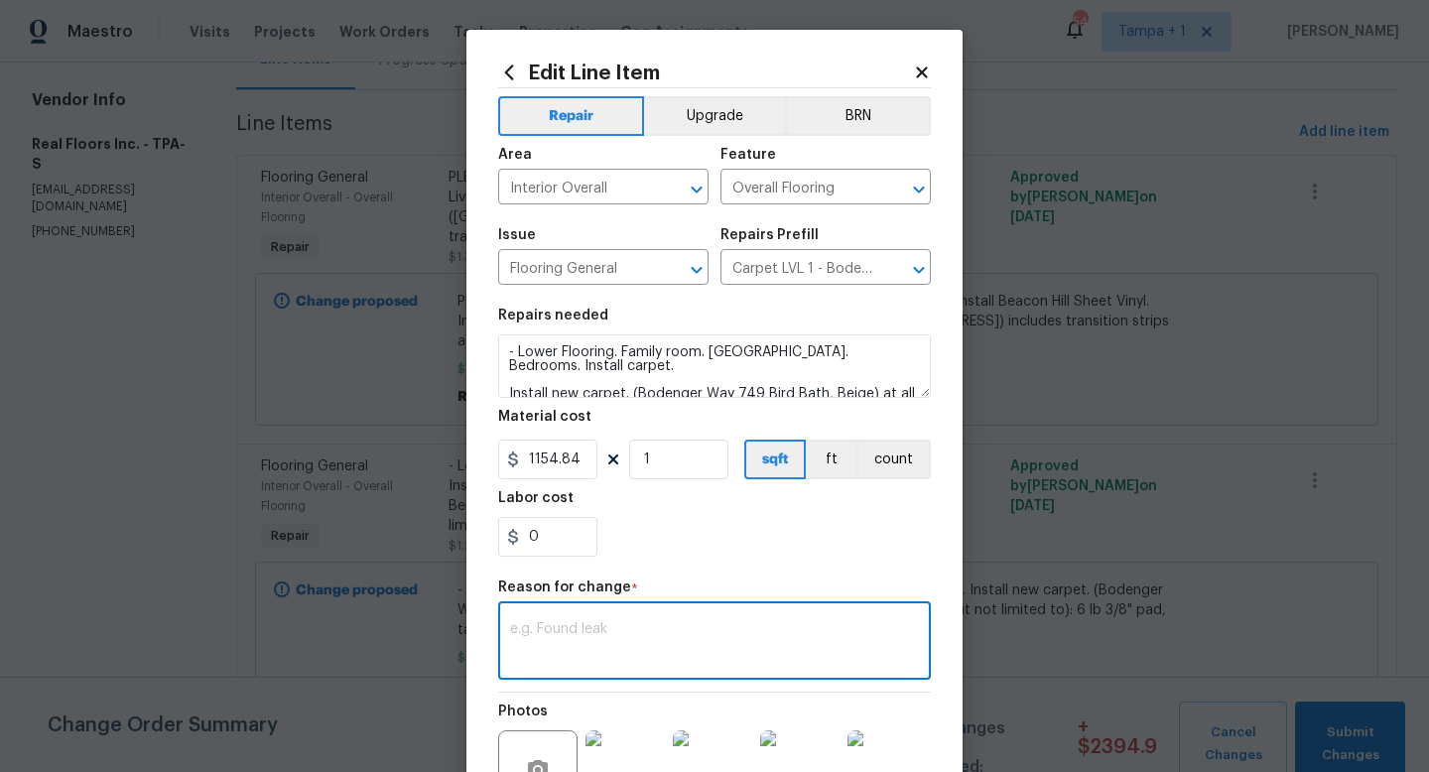
click at [575, 636] on textarea at bounding box center [714, 643] width 409 height 42
click at [525, 632] on textarea "Foinal cost" at bounding box center [714, 643] width 409 height 42
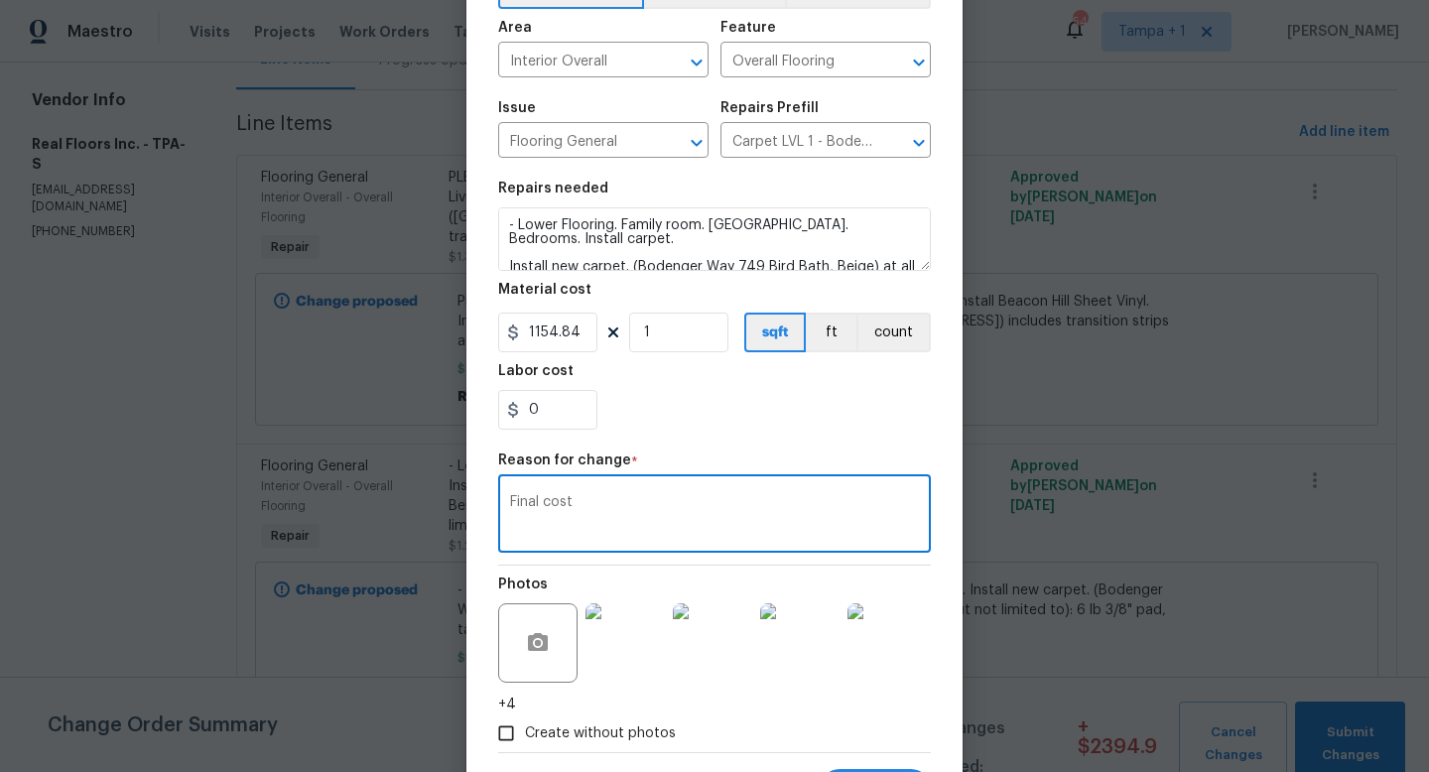
scroll to position [226, 0]
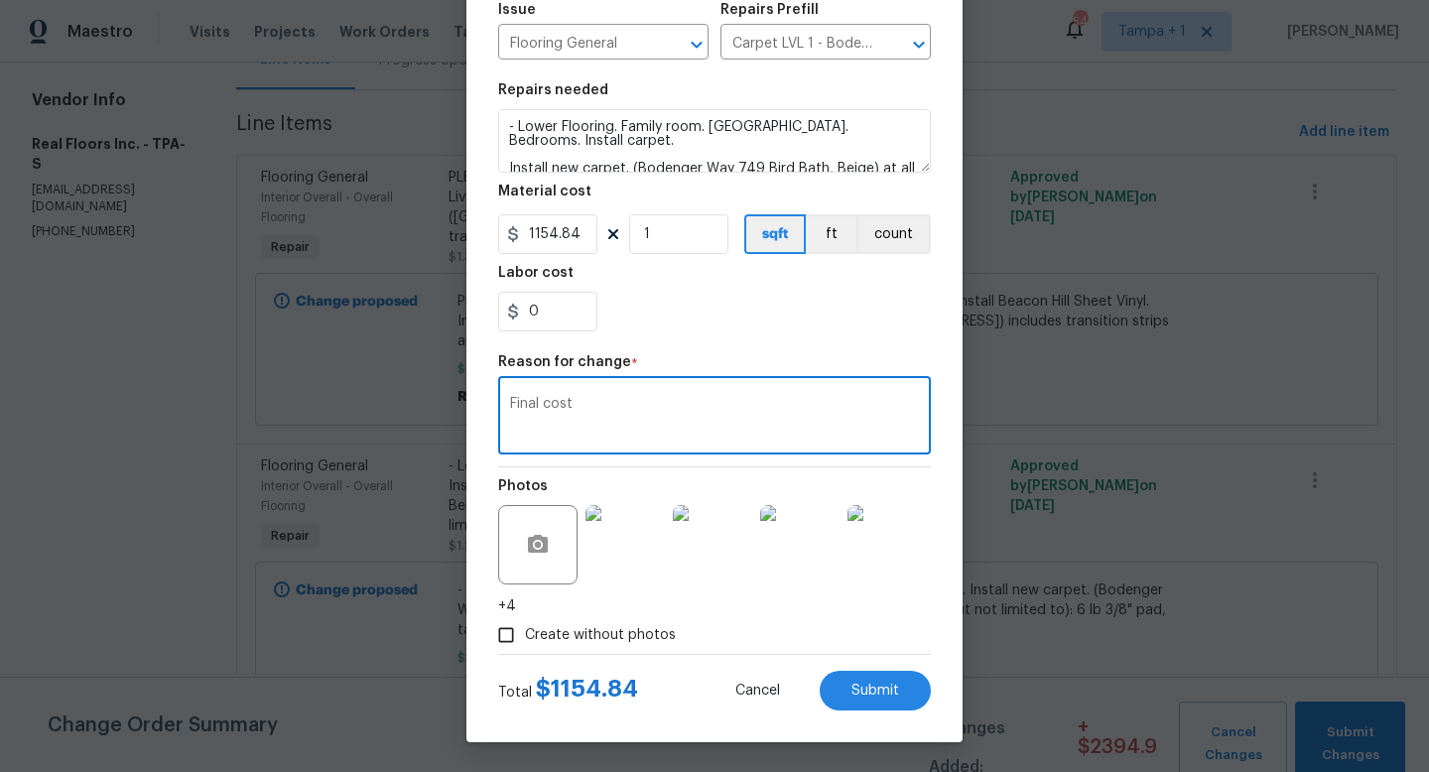
type textarea "Final cost"
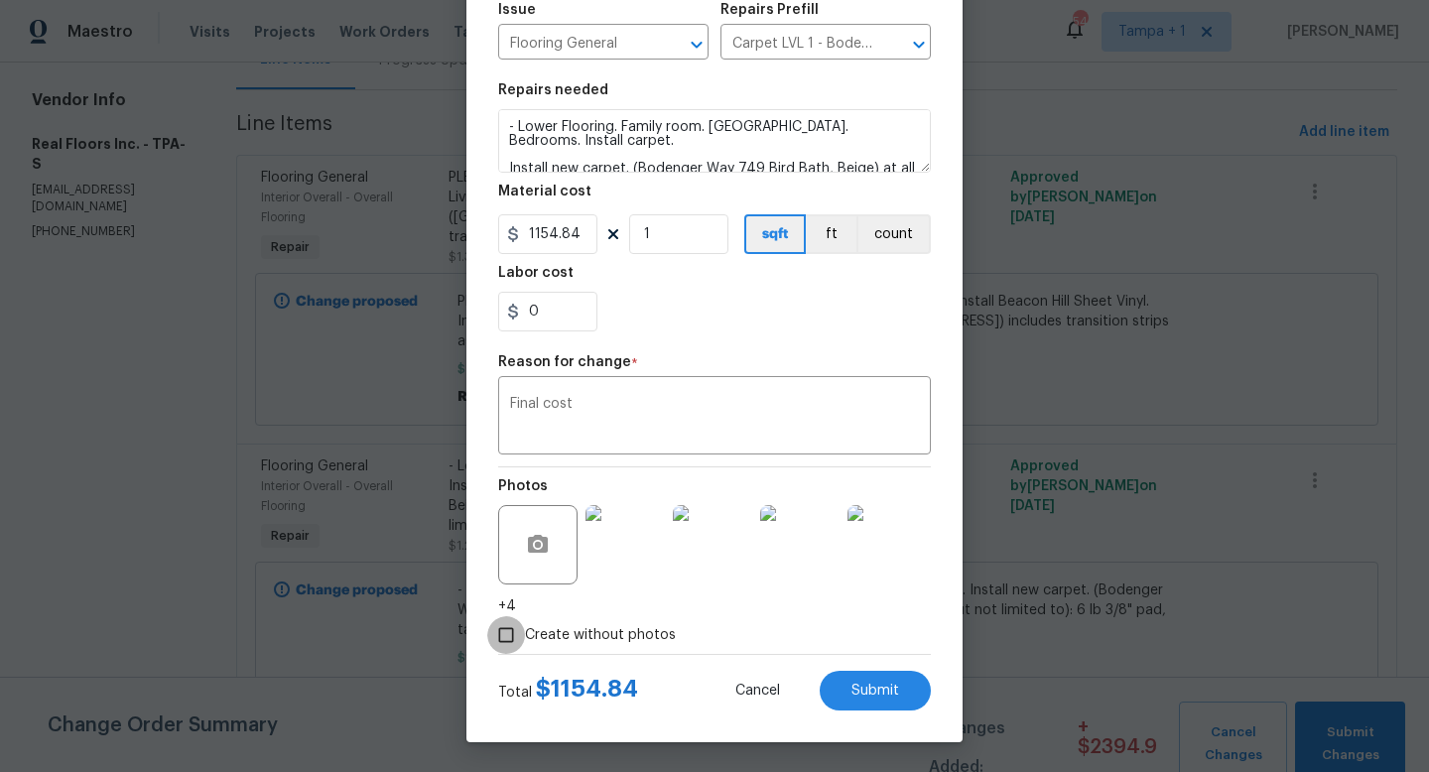
click at [512, 640] on input "Create without photos" at bounding box center [506, 635] width 38 height 38
click at [505, 634] on input "Create without photos" at bounding box center [506, 635] width 38 height 38
click at [520, 635] on input "Create without photos" at bounding box center [506, 635] width 38 height 38
click at [509, 642] on input "Create without photos" at bounding box center [506, 635] width 38 height 38
checkbox input "false"
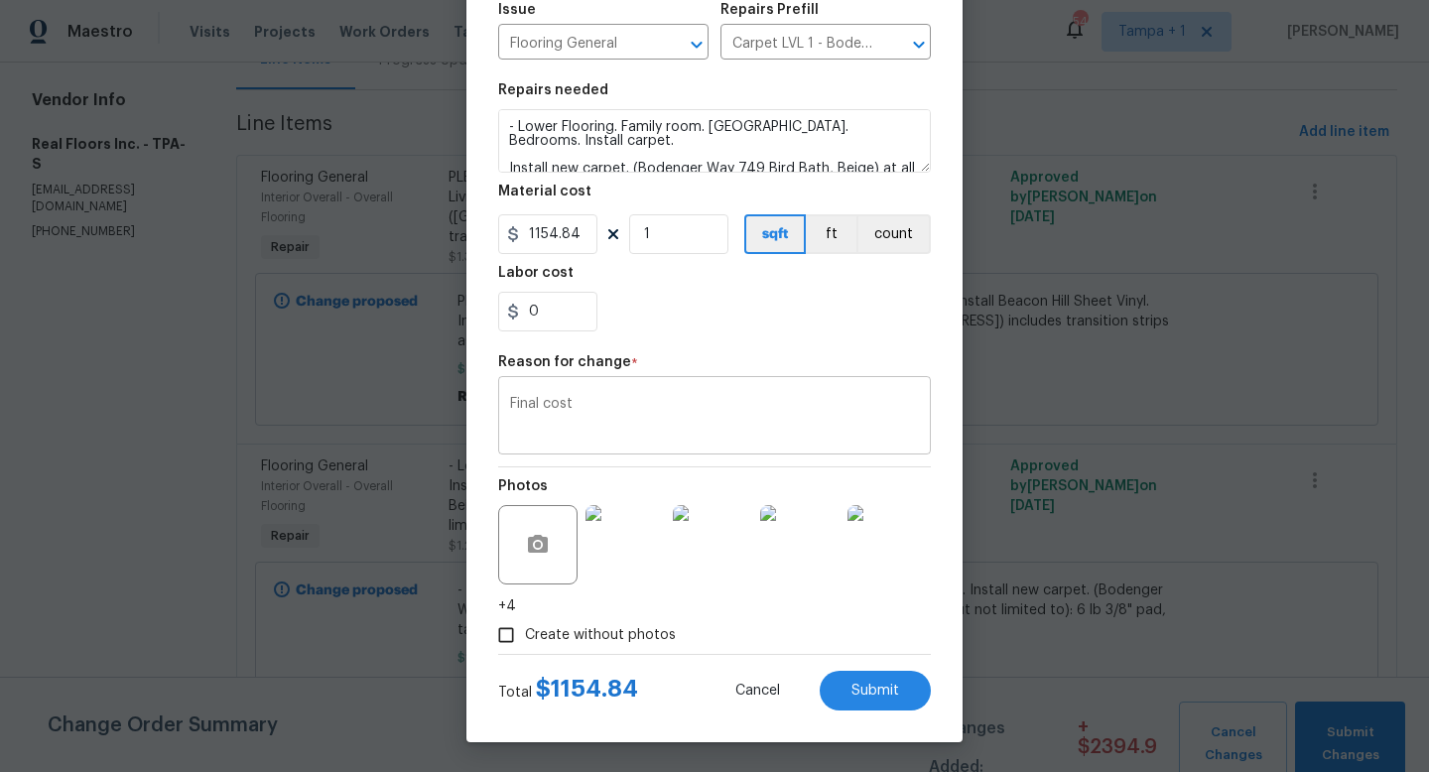
click at [602, 423] on textarea "Final cost" at bounding box center [714, 418] width 409 height 42
click at [872, 693] on span "Submit" at bounding box center [875, 691] width 48 height 15
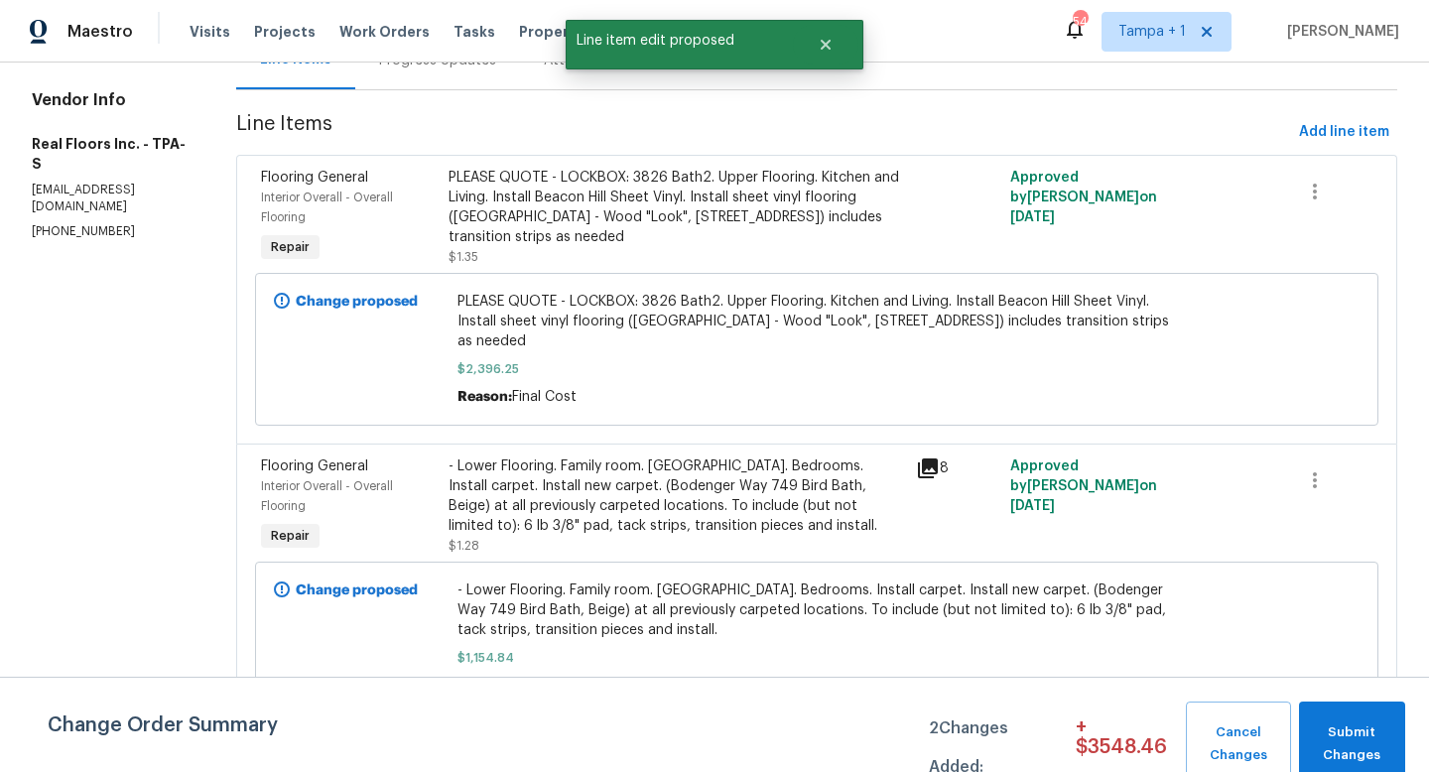
scroll to position [0, 0]
click at [1358, 740] on span "Submit Changes" at bounding box center [1352, 744] width 86 height 46
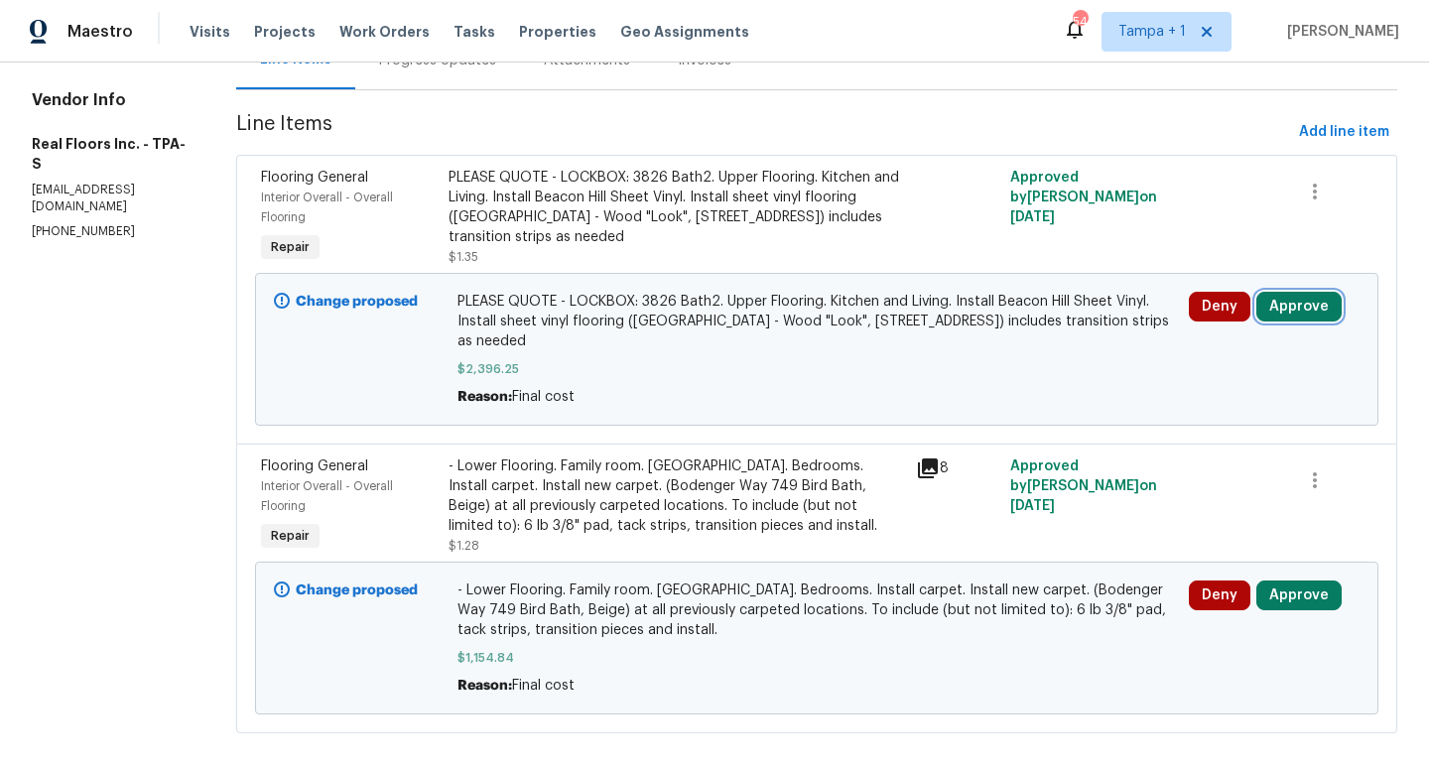
click at [1301, 307] on button "Approve" at bounding box center [1298, 307] width 85 height 30
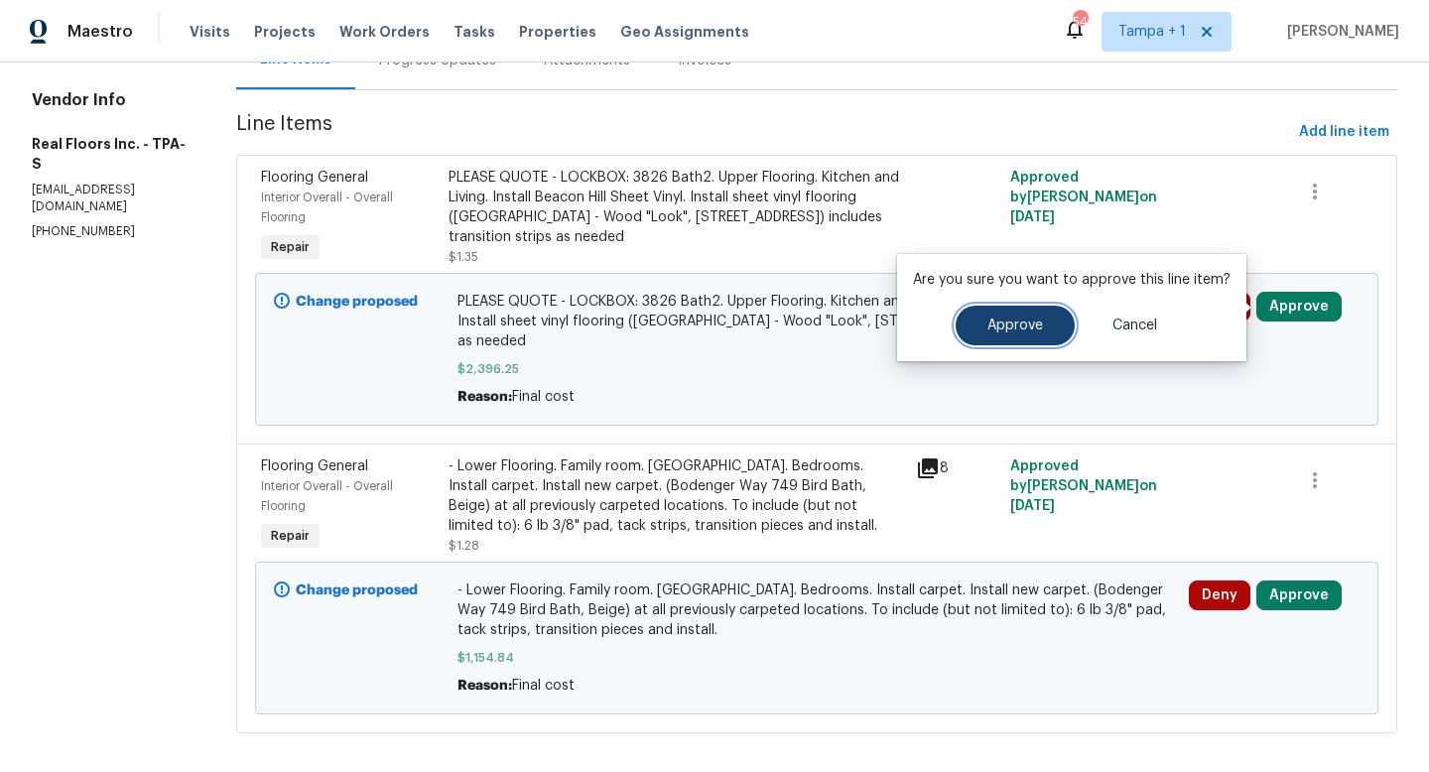
click at [1031, 339] on button "Approve" at bounding box center [1014, 326] width 119 height 40
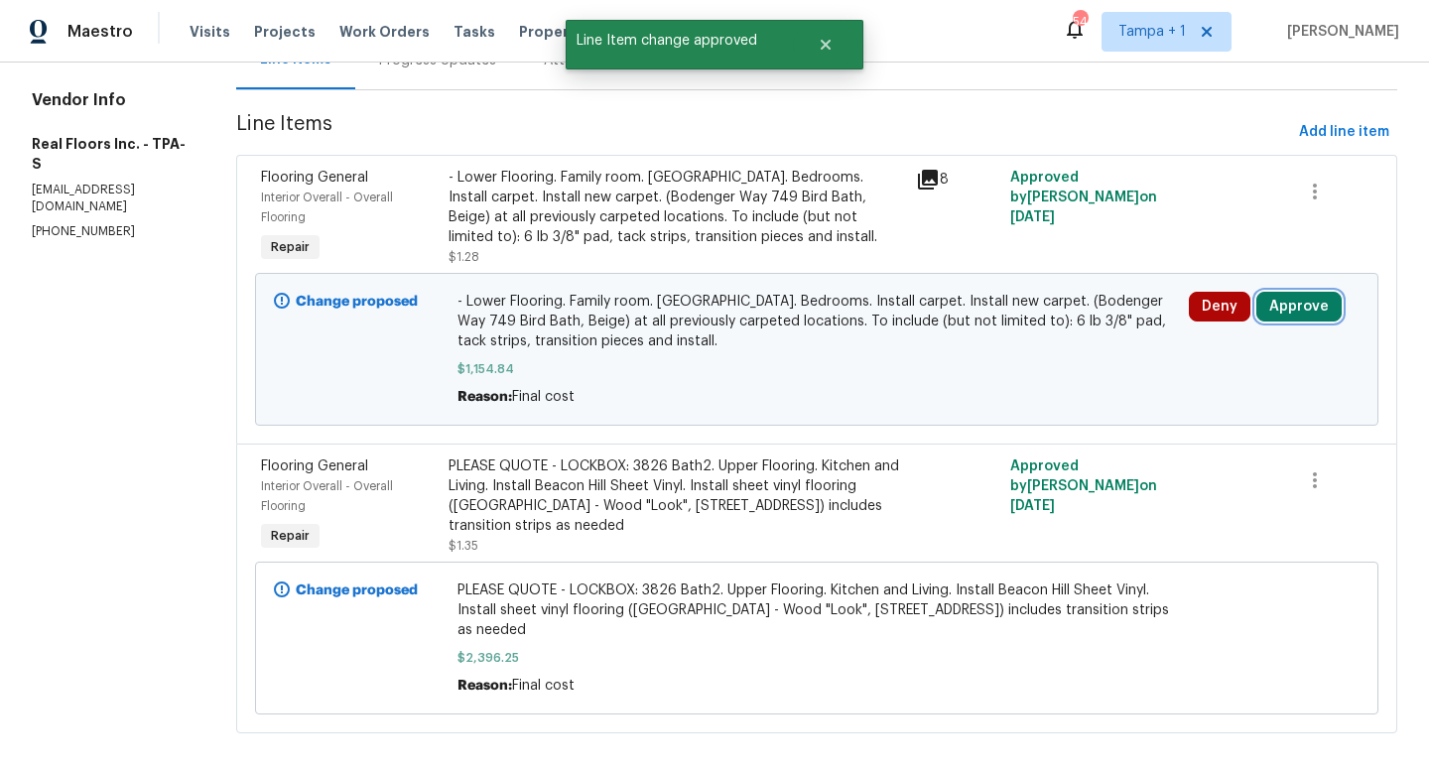
click at [1299, 308] on button "Approve" at bounding box center [1298, 307] width 85 height 30
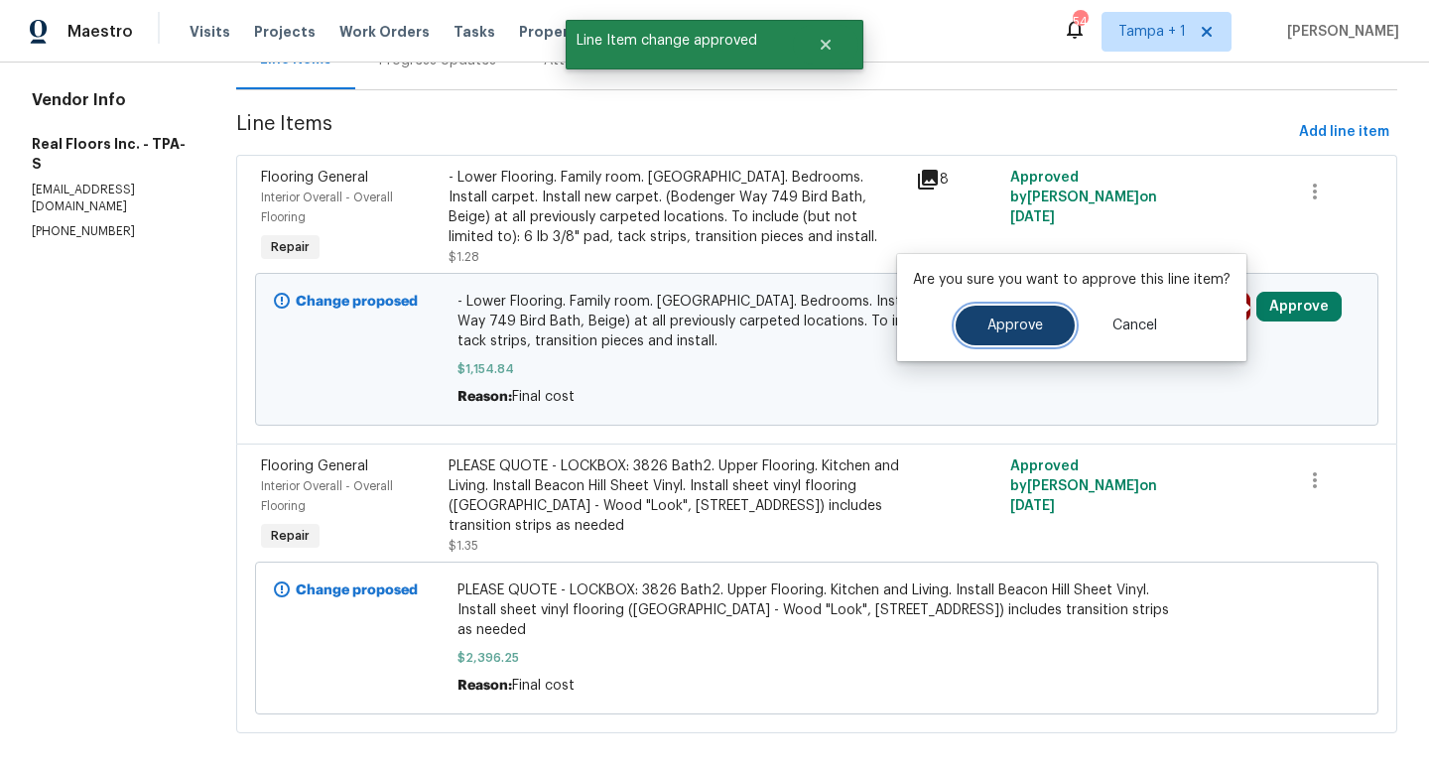
click at [1008, 318] on span "Approve" at bounding box center [1015, 325] width 56 height 15
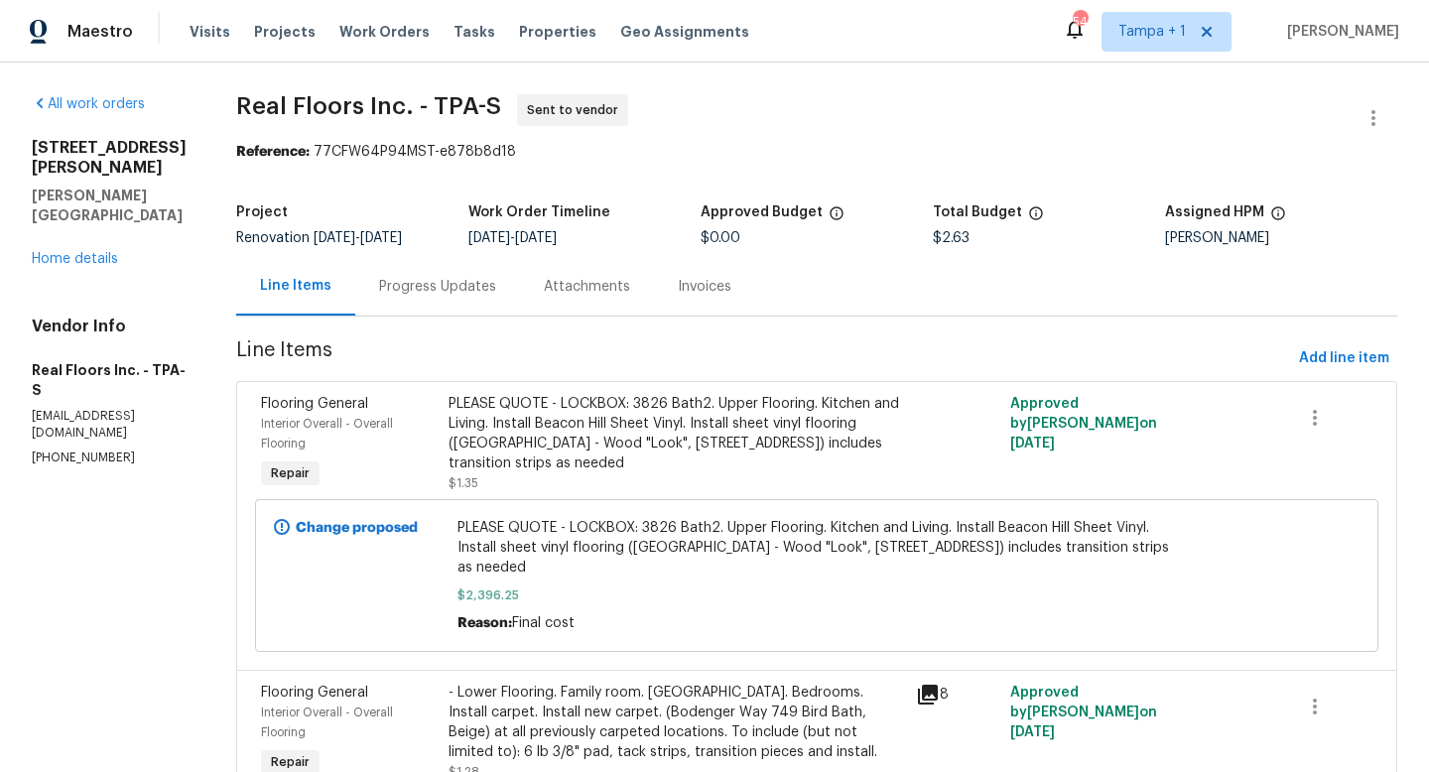
click at [309, 282] on div "Line Items" at bounding box center [295, 286] width 71 height 20
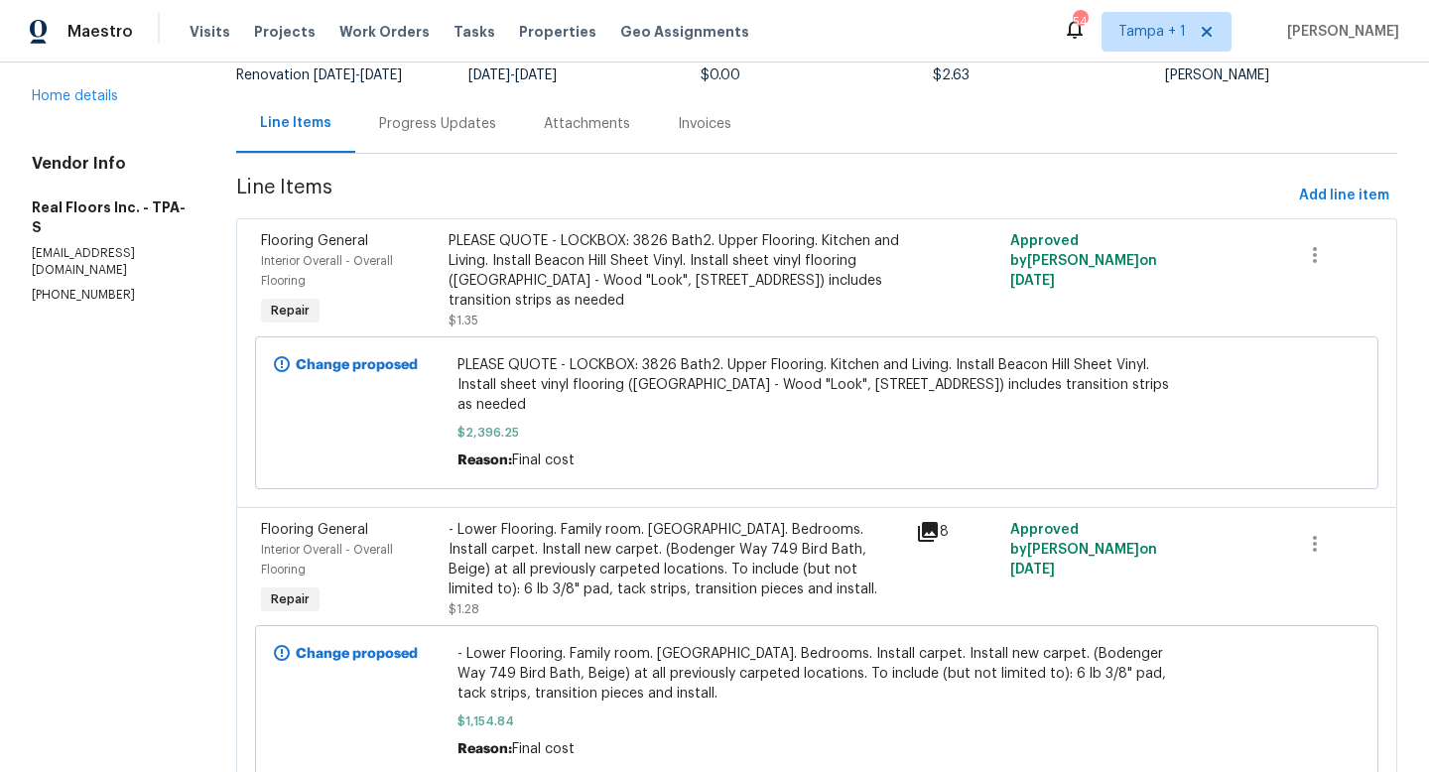
scroll to position [226, 0]
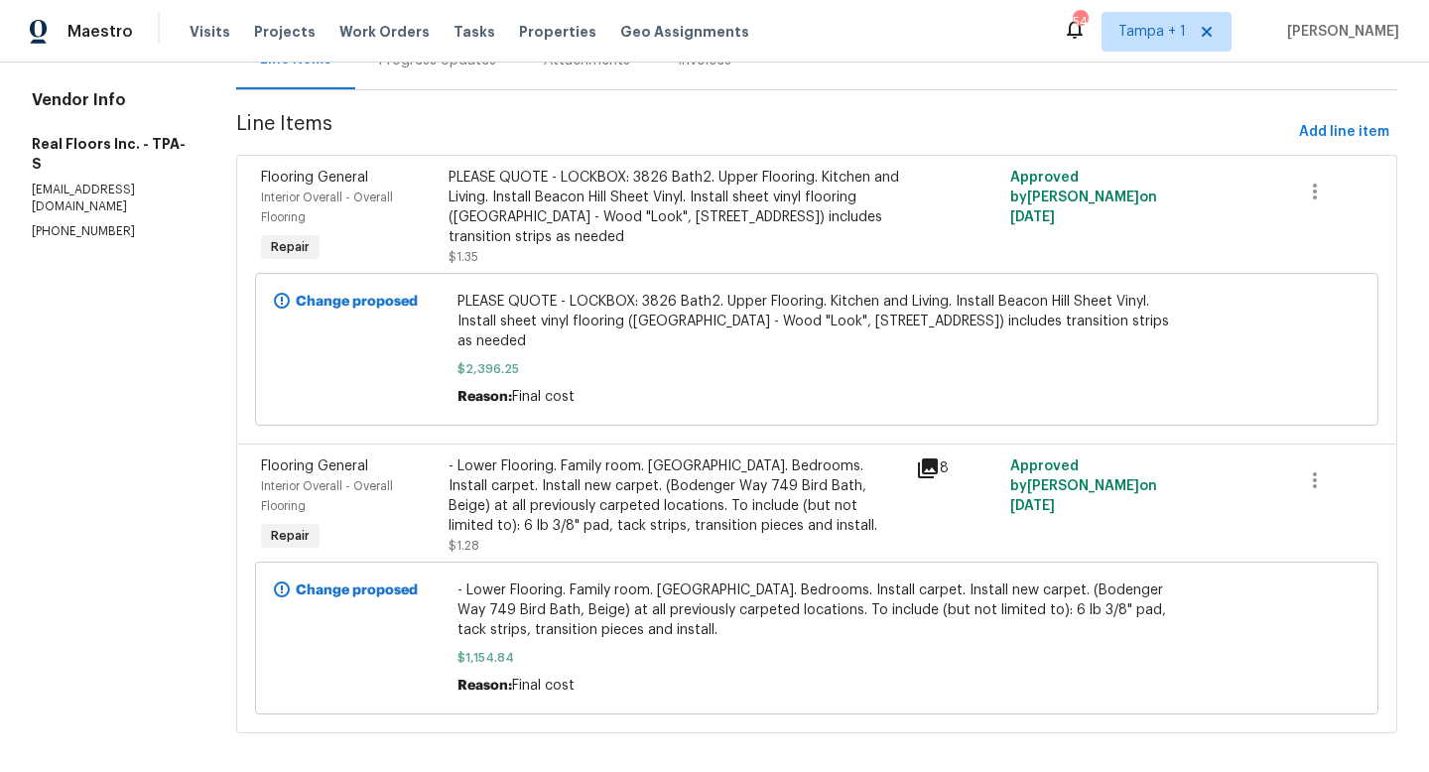
click at [594, 602] on span "- Lower Flooring. Family room. Hallway. Bedrooms. Install carpet. Install new c…" at bounding box center [816, 610] width 719 height 60
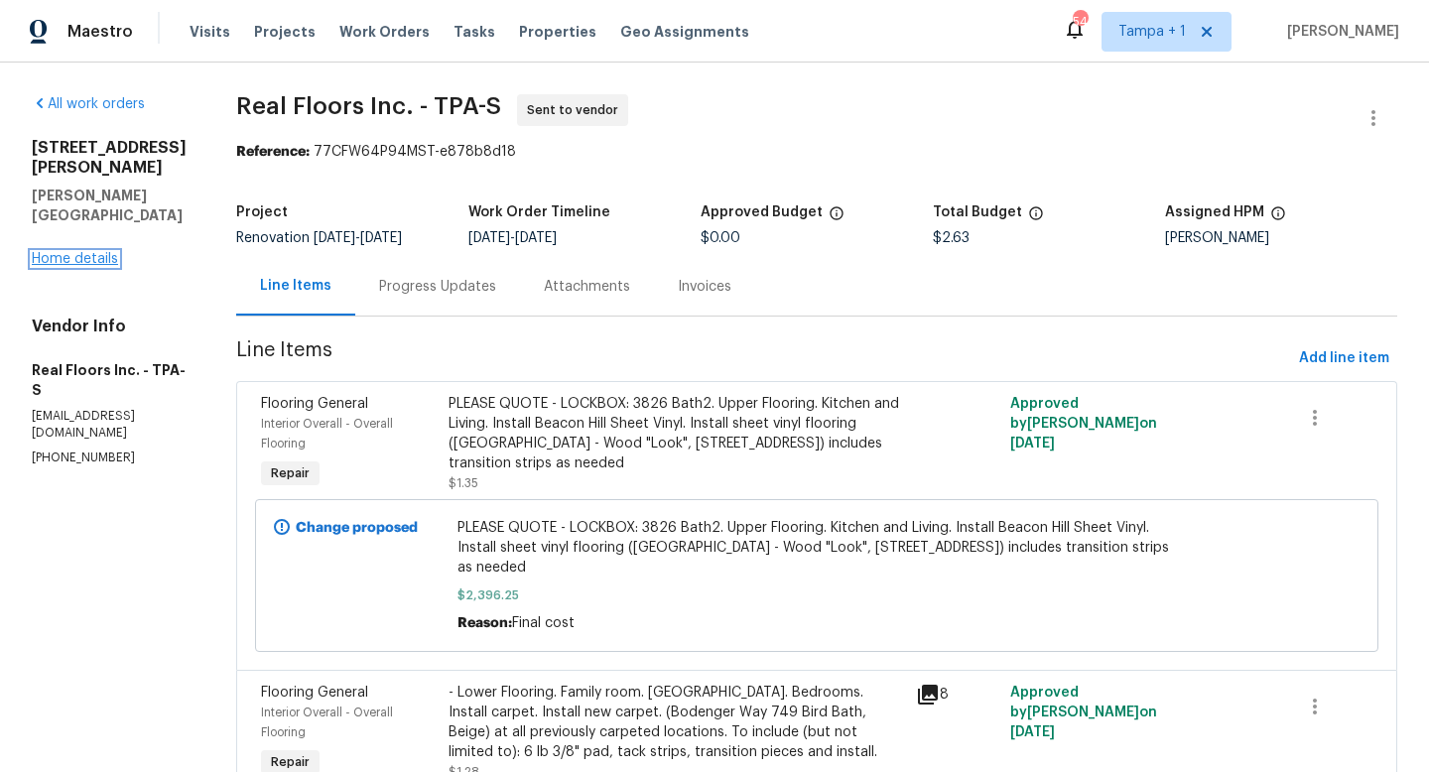
click at [84, 252] on link "Home details" at bounding box center [75, 259] width 86 height 14
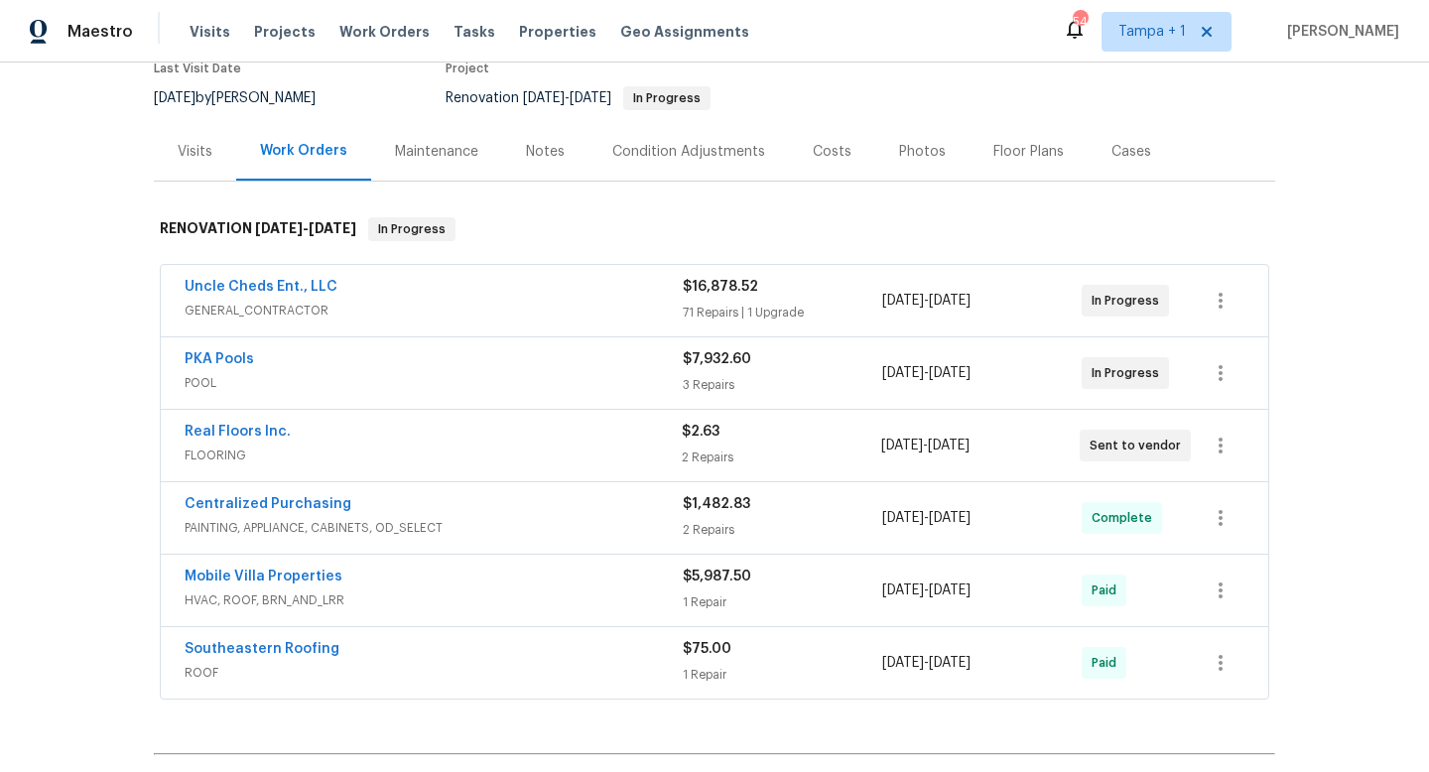
scroll to position [216, 0]
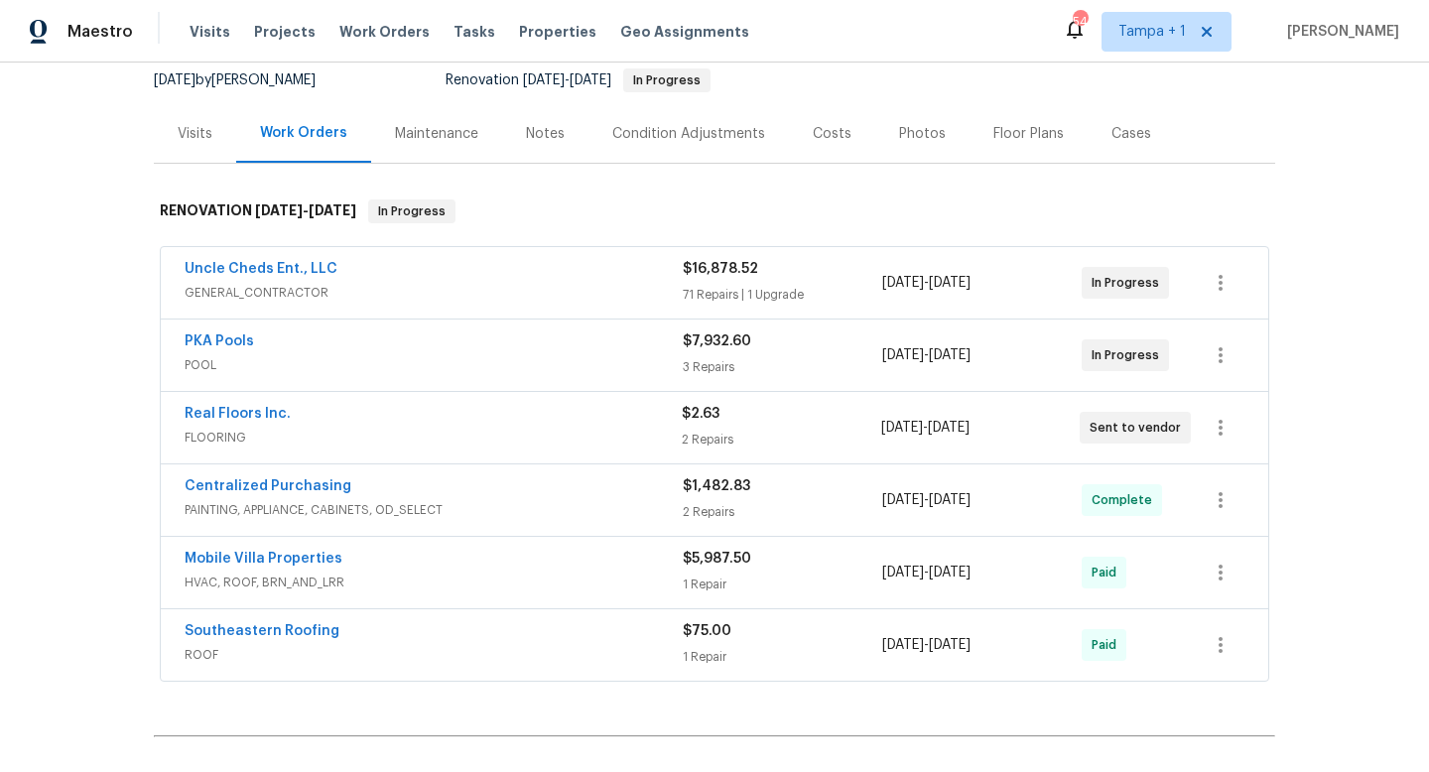
click at [630, 404] on div "Real Floors Inc." at bounding box center [433, 416] width 497 height 24
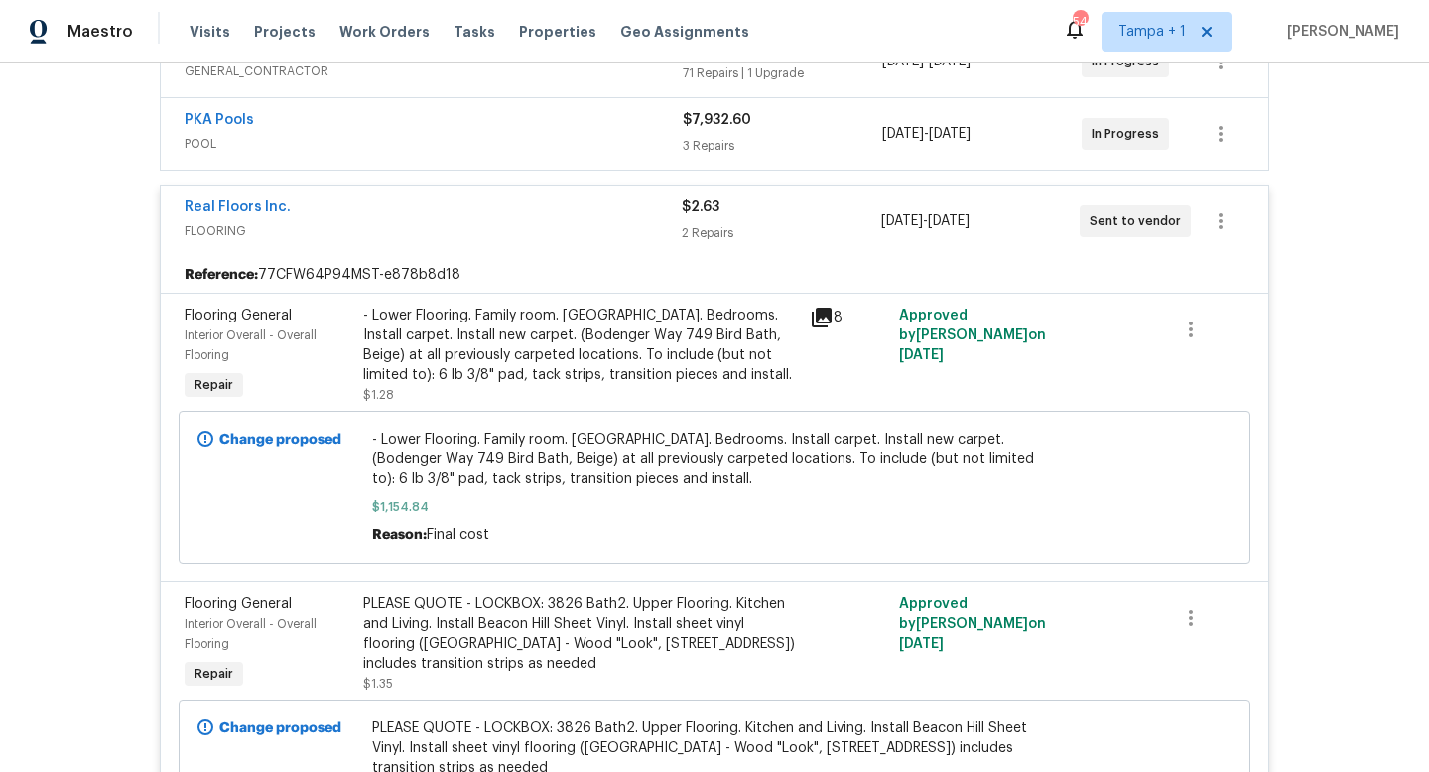
scroll to position [327, 0]
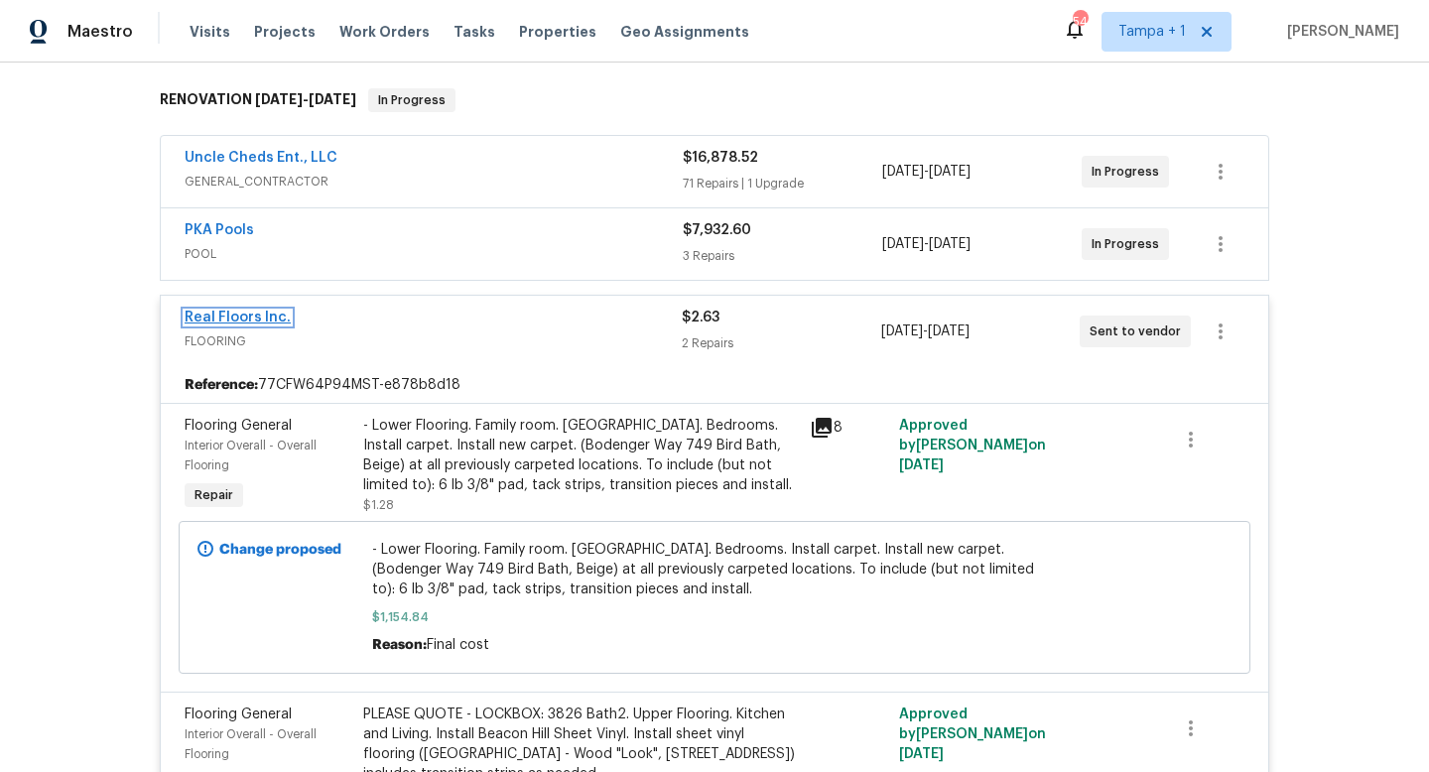
click at [269, 311] on link "Real Floors Inc." at bounding box center [238, 318] width 106 height 14
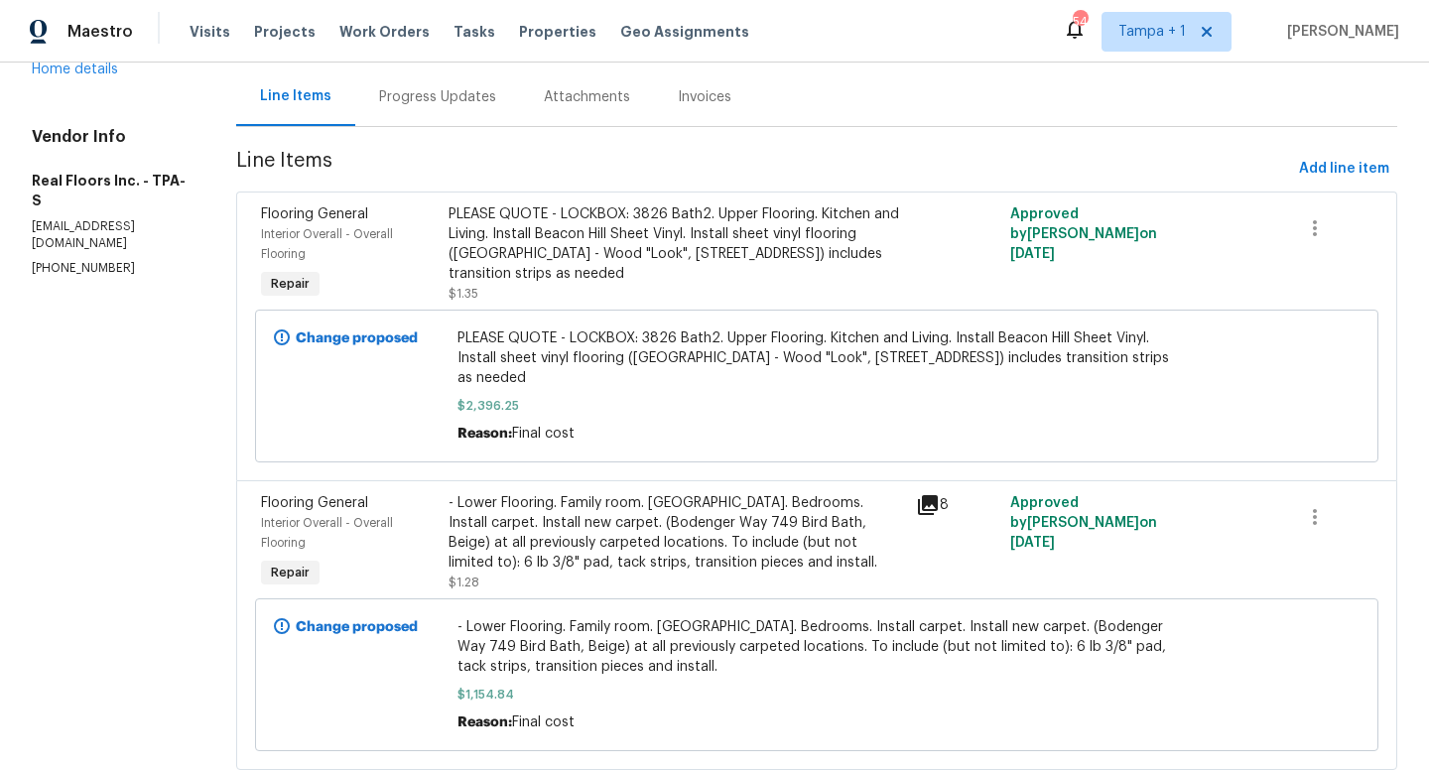
scroll to position [188, 0]
click at [503, 348] on span "PLEASE QUOTE - LOCKBOX: 3826 Bath2. Upper Flooring. Kitchen and Living. Install…" at bounding box center [816, 359] width 719 height 60
click at [536, 241] on div "PLEASE QUOTE - LOCKBOX: 3826 Bath2. Upper Flooring. Kitchen and Living. Install…" at bounding box center [676, 244] width 456 height 79
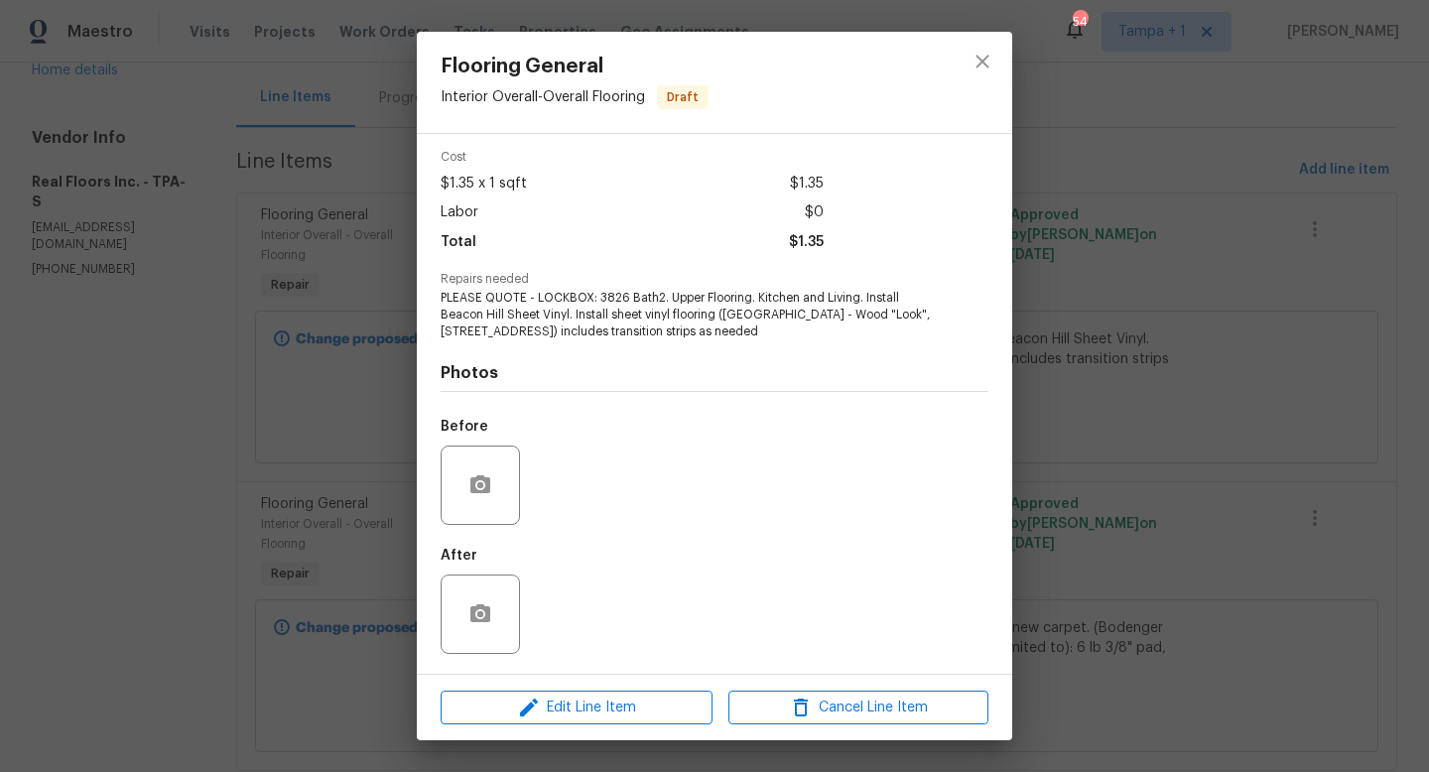
scroll to position [0, 0]
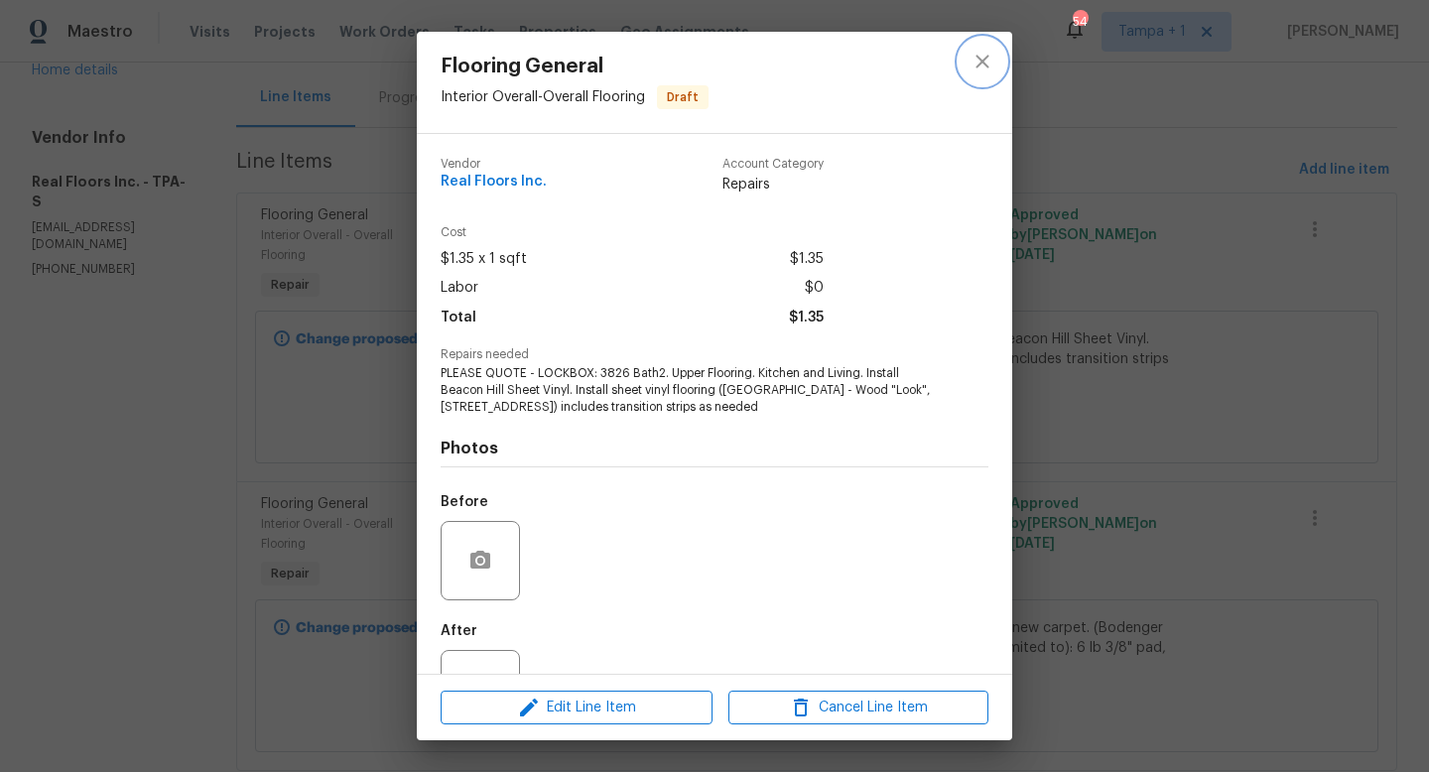
click at [975, 56] on icon "close" at bounding box center [981, 61] width 13 height 13
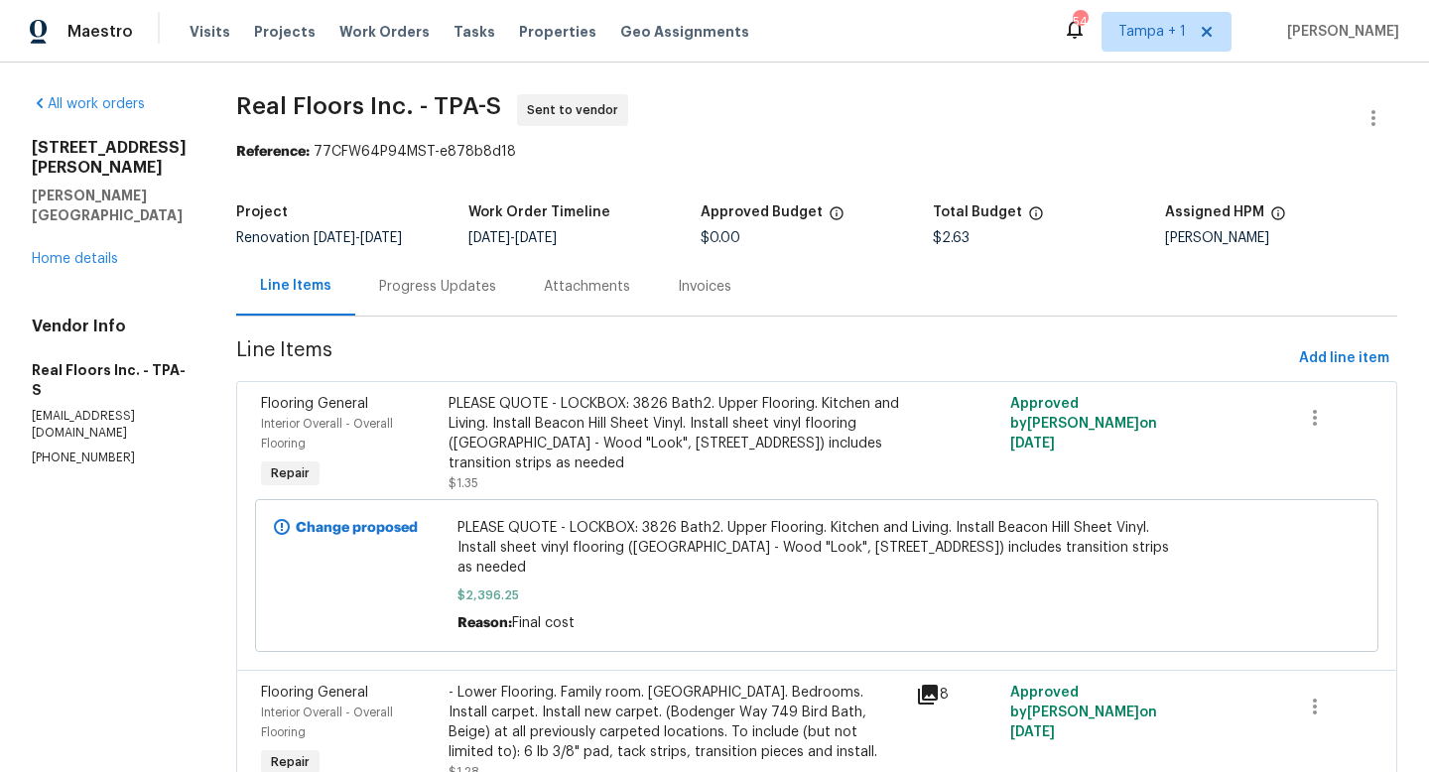
click at [569, 416] on div "PLEASE QUOTE - LOCKBOX: 3826 Bath2. Upper Flooring. Kitchen and Living. Install…" at bounding box center [676, 433] width 456 height 79
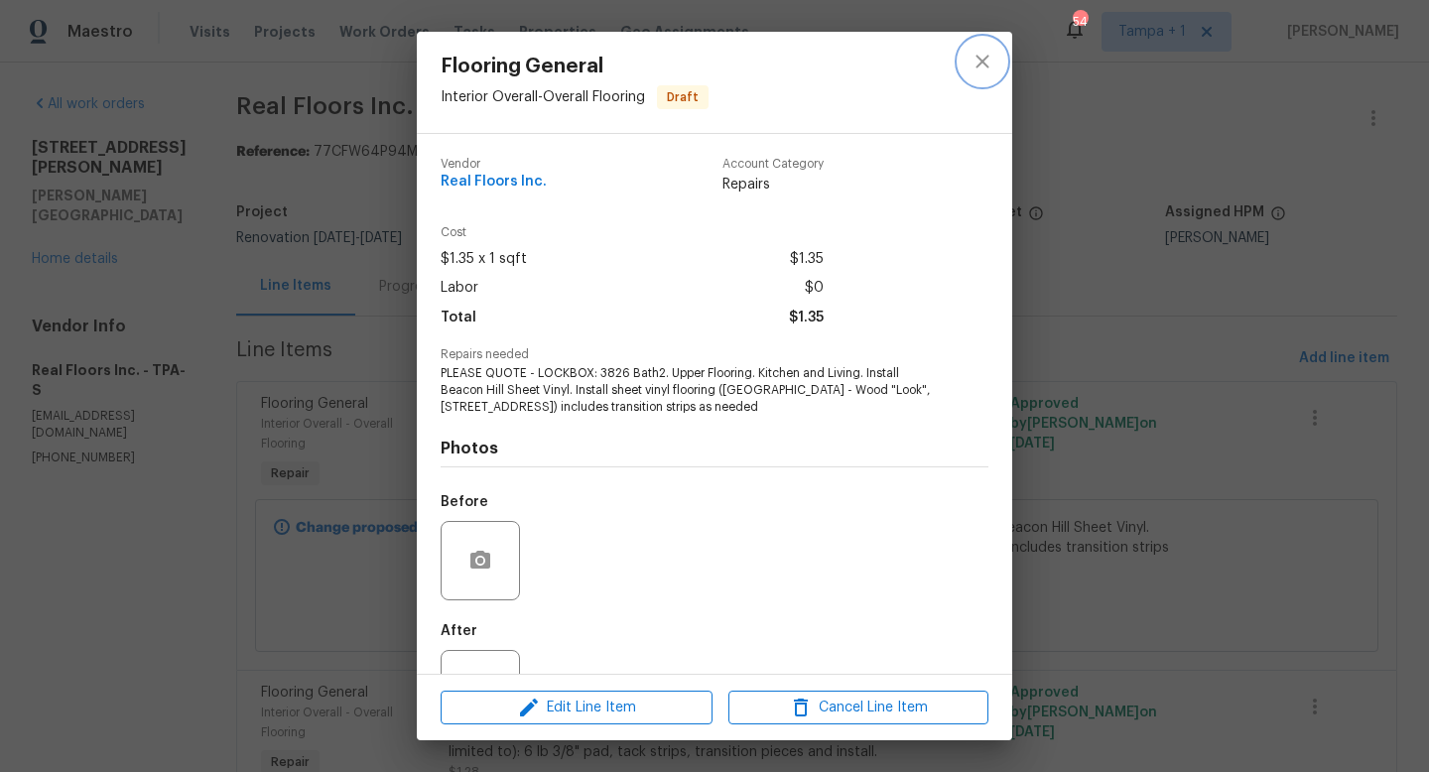
click at [980, 64] on icon "close" at bounding box center [982, 62] width 24 height 24
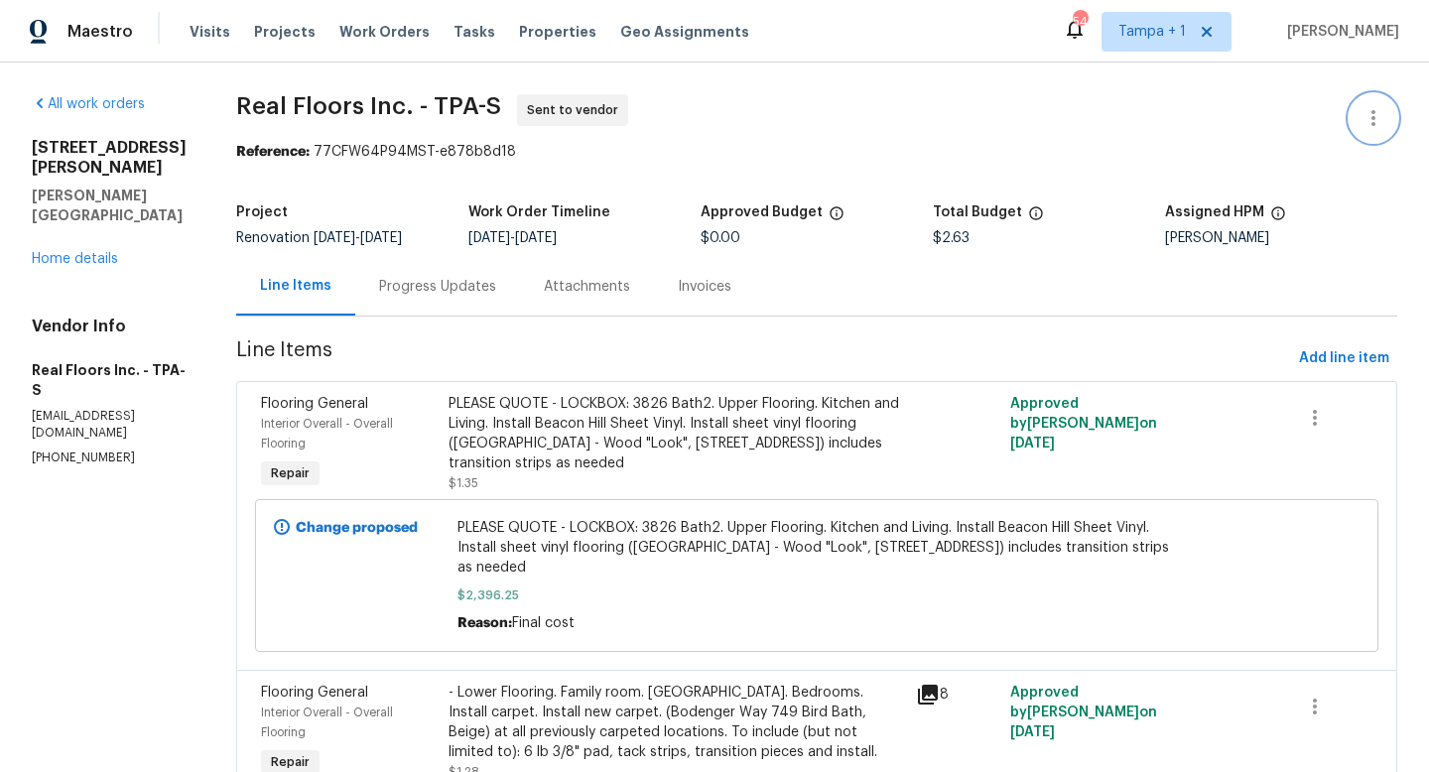
click at [1375, 112] on icon "button" at bounding box center [1373, 118] width 24 height 24
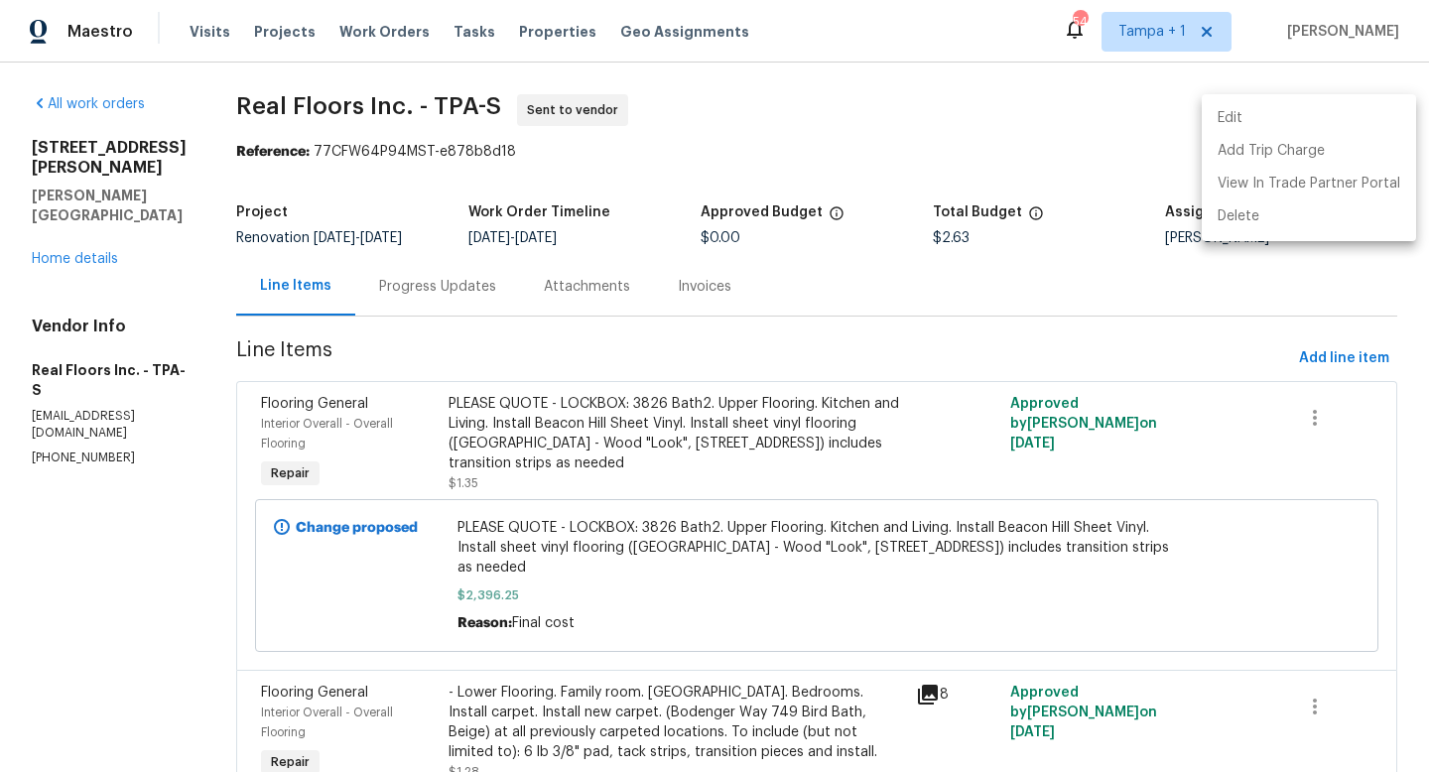
click at [1269, 119] on li "Edit" at bounding box center [1308, 118] width 214 height 33
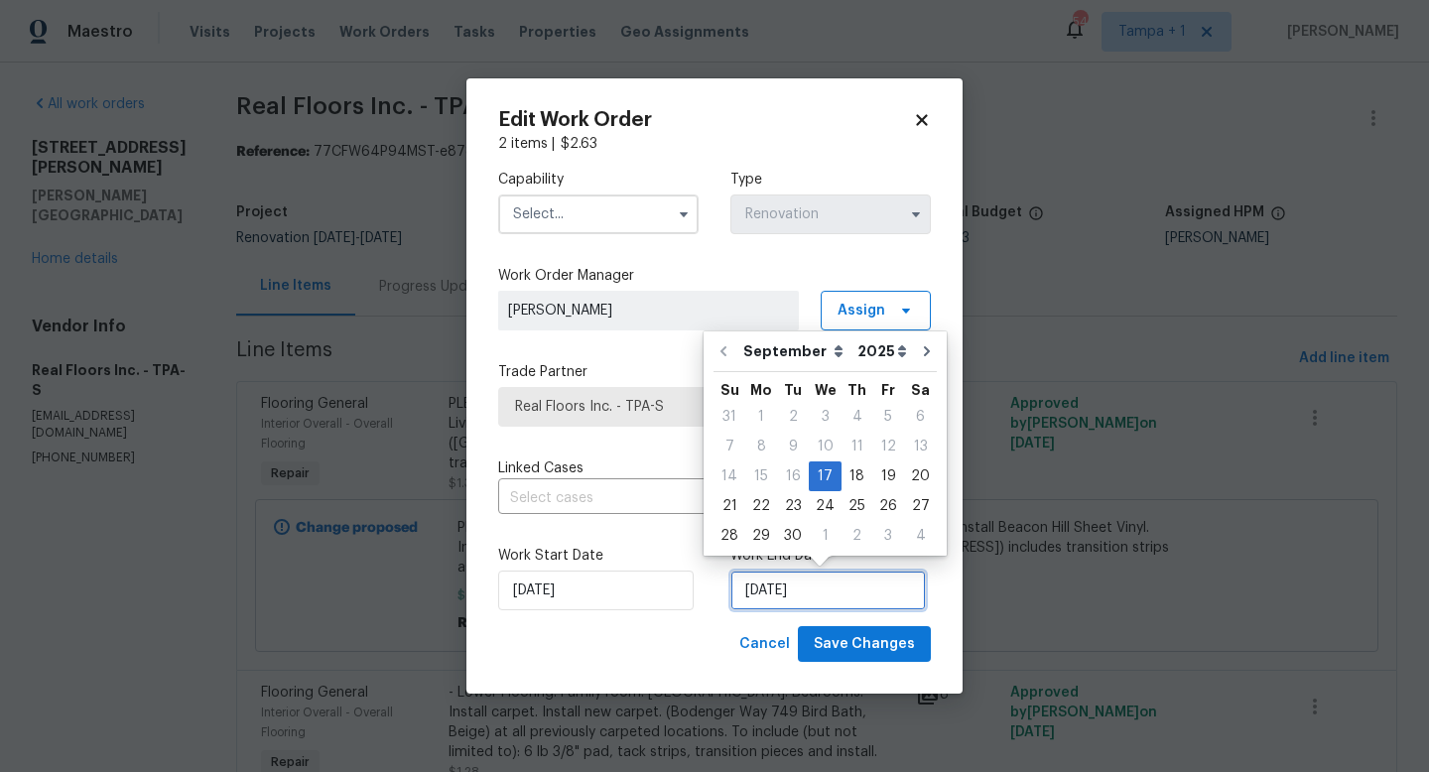
click at [835, 597] on input "9/17/2025" at bounding box center [827, 590] width 195 height 40
click at [919, 347] on icon "Go to next month" at bounding box center [927, 351] width 16 height 16
type input "10/17/2025"
select select "9"
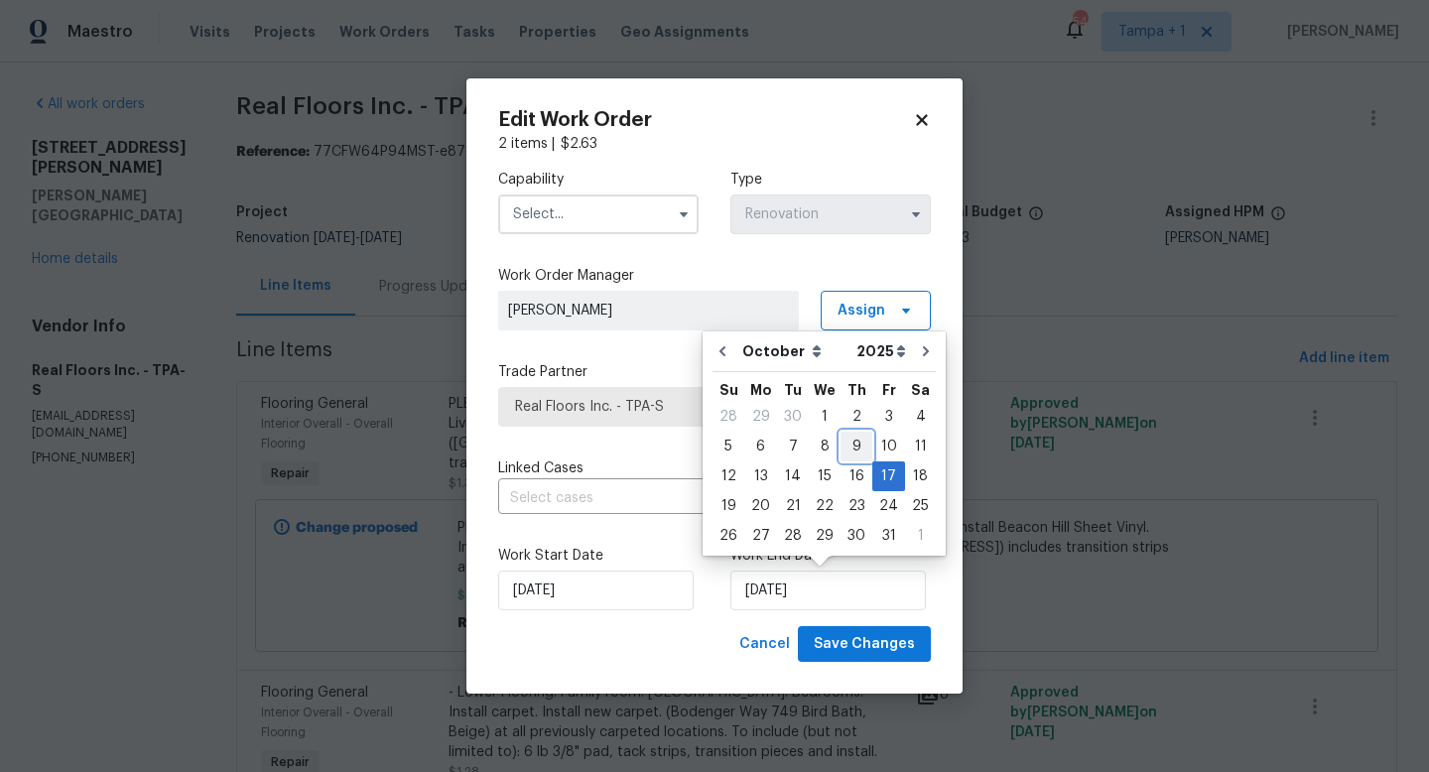
click at [850, 442] on div "9" at bounding box center [856, 447] width 32 height 28
type input "10/9/2025"
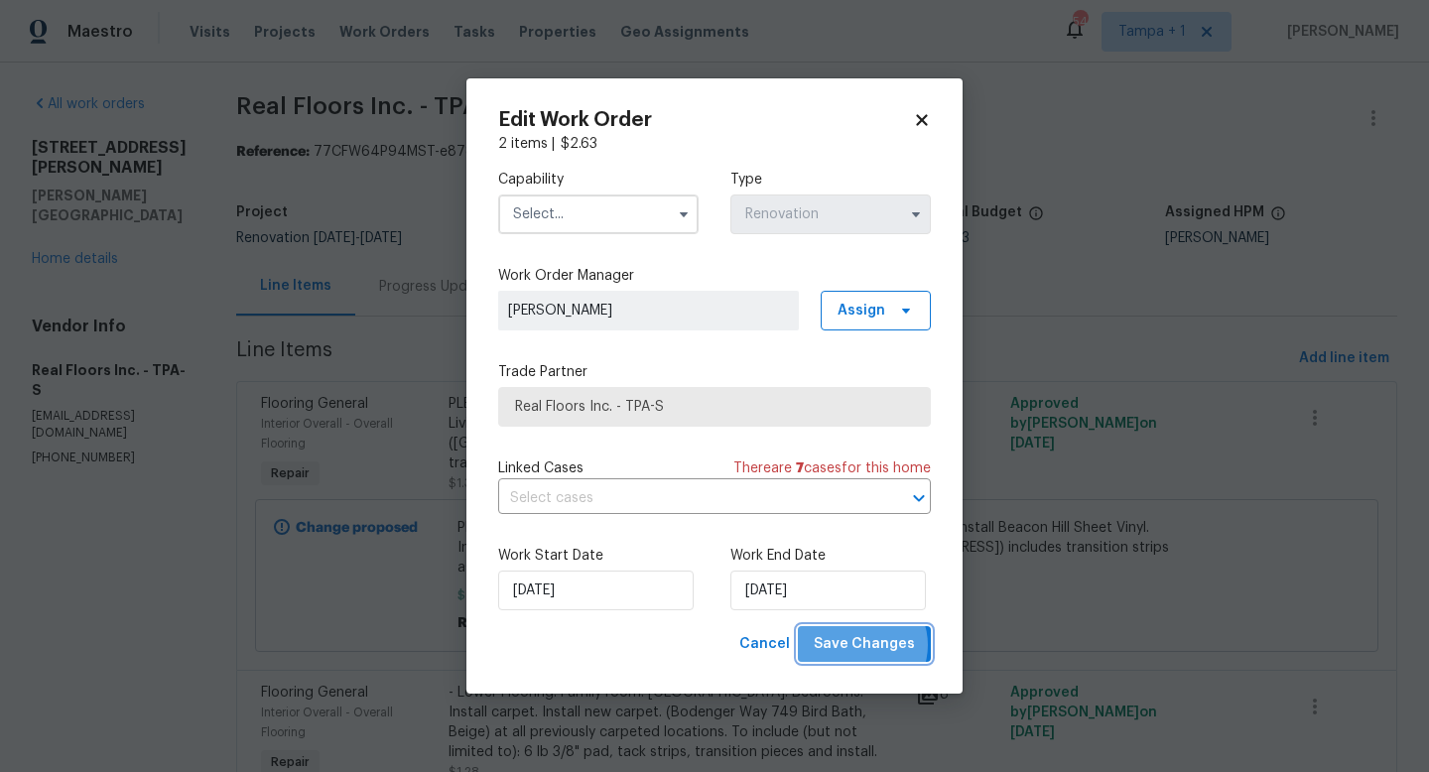
click at [865, 645] on span "Save Changes" at bounding box center [863, 644] width 101 height 25
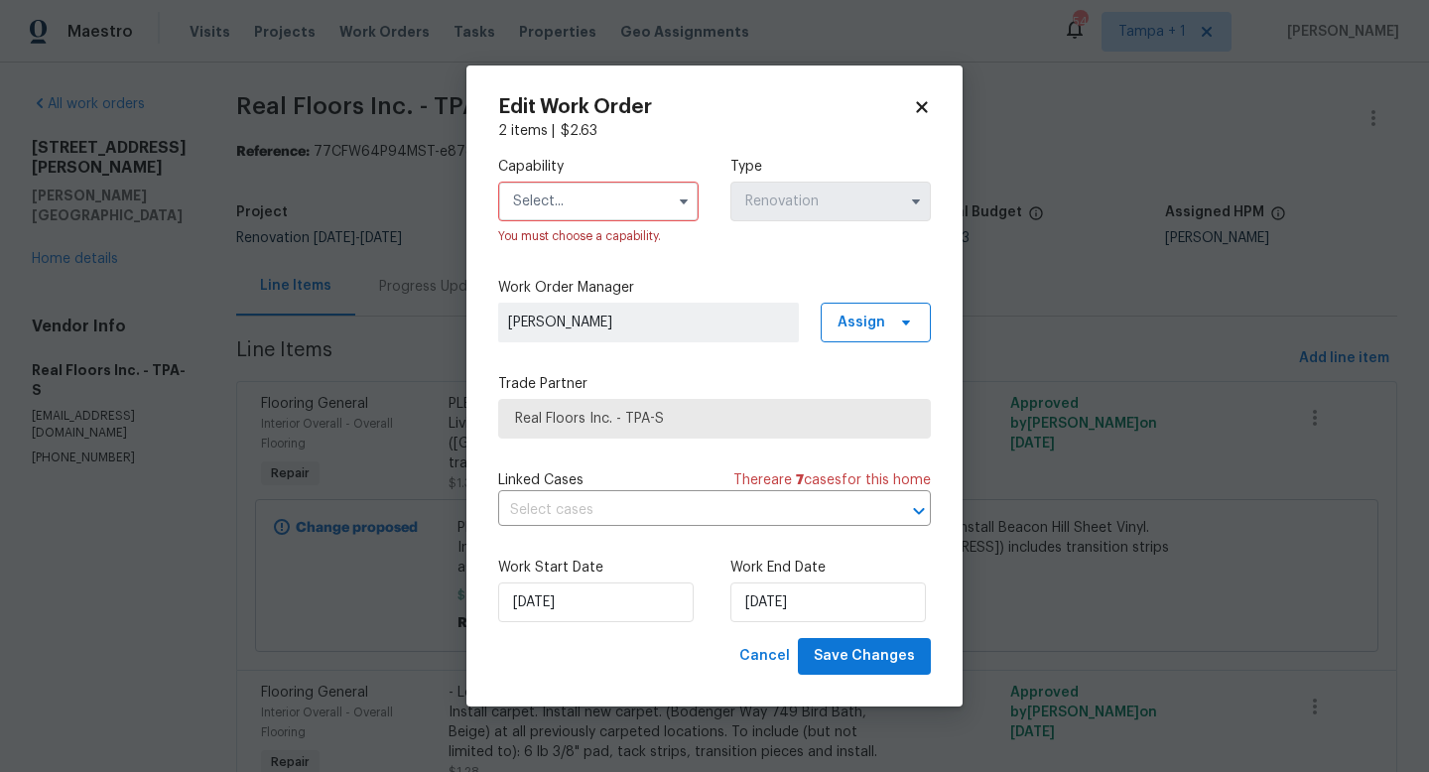
click at [640, 205] on input "text" at bounding box center [598, 202] width 200 height 40
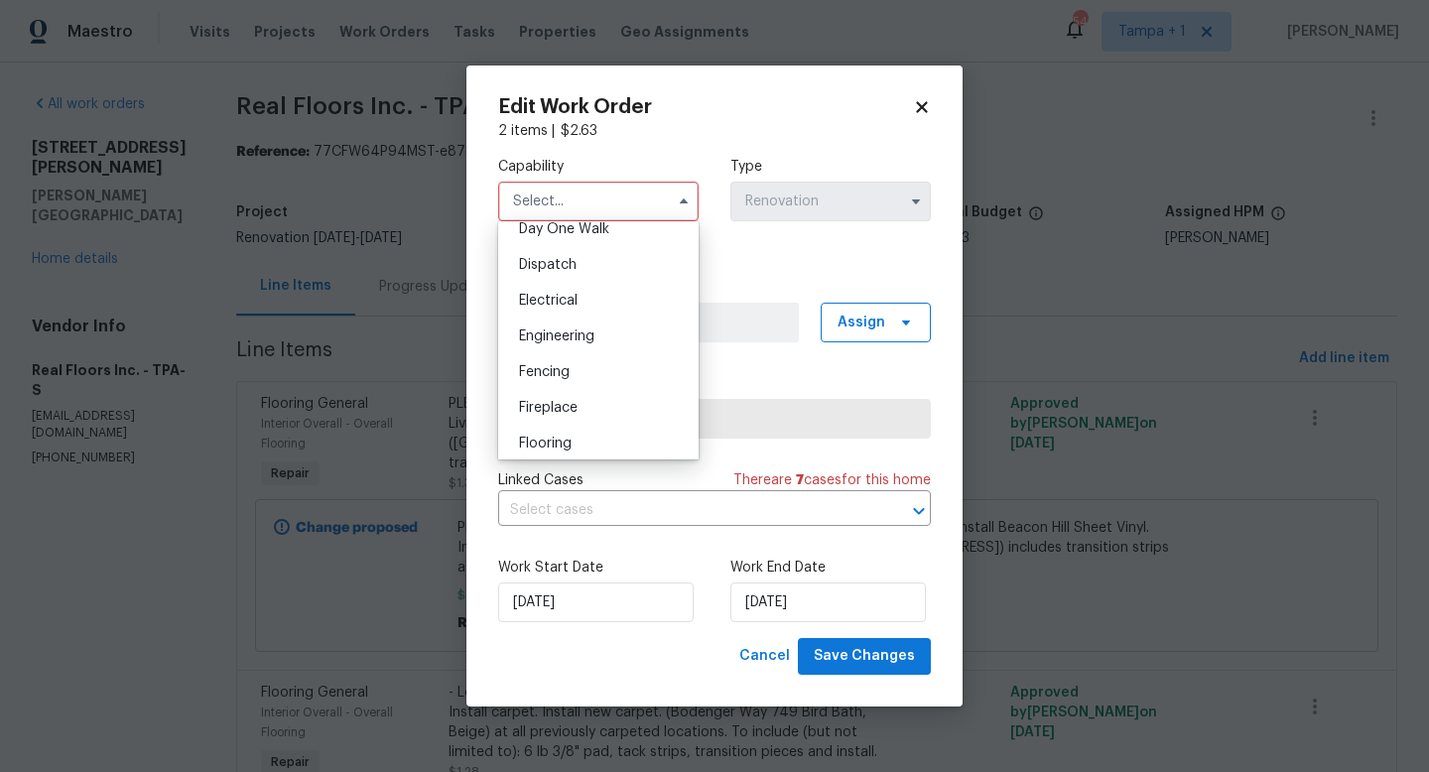
scroll to position [636, 0]
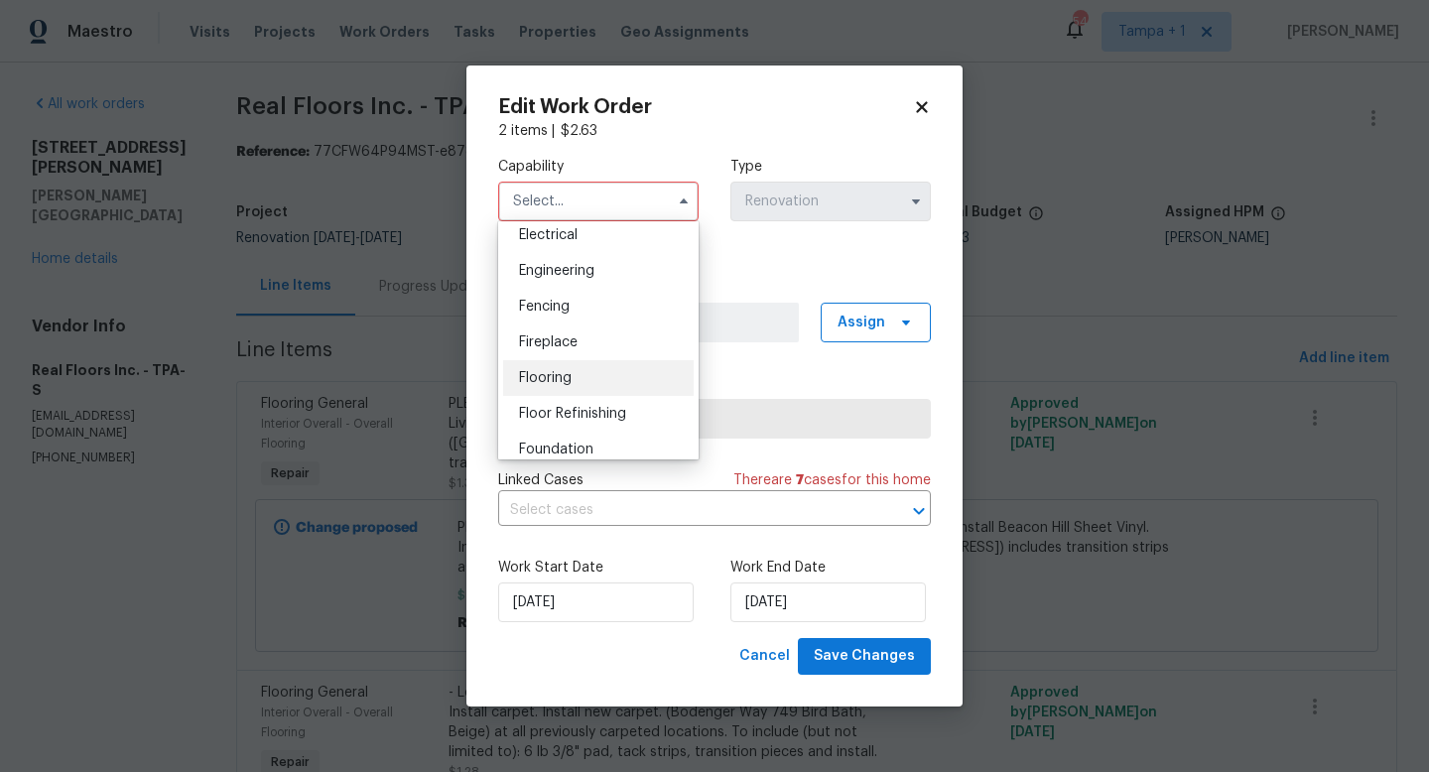
click at [560, 373] on span "Flooring" at bounding box center [545, 378] width 53 height 14
type input "Flooring"
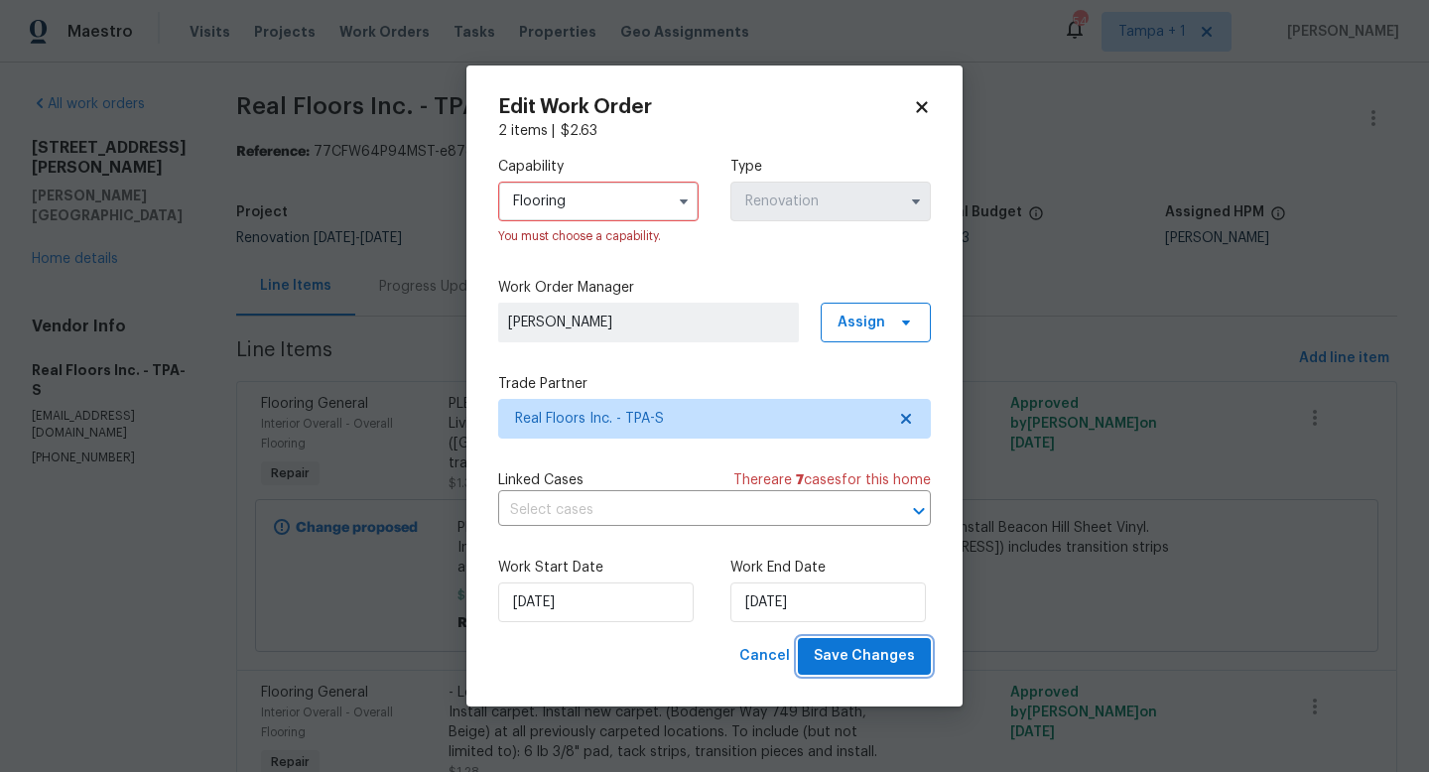
click at [865, 651] on span "Save Changes" at bounding box center [863, 656] width 101 height 25
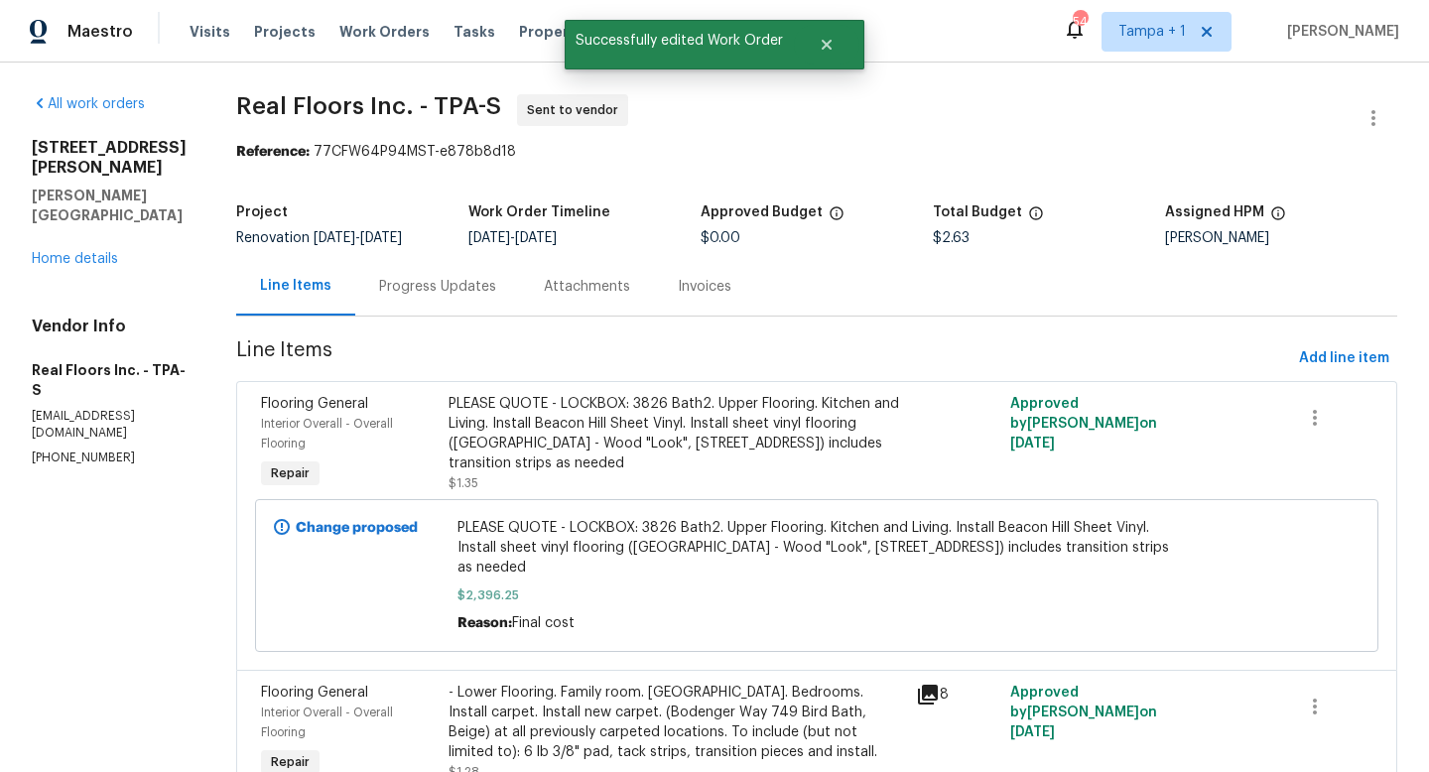
scroll to position [2, 0]
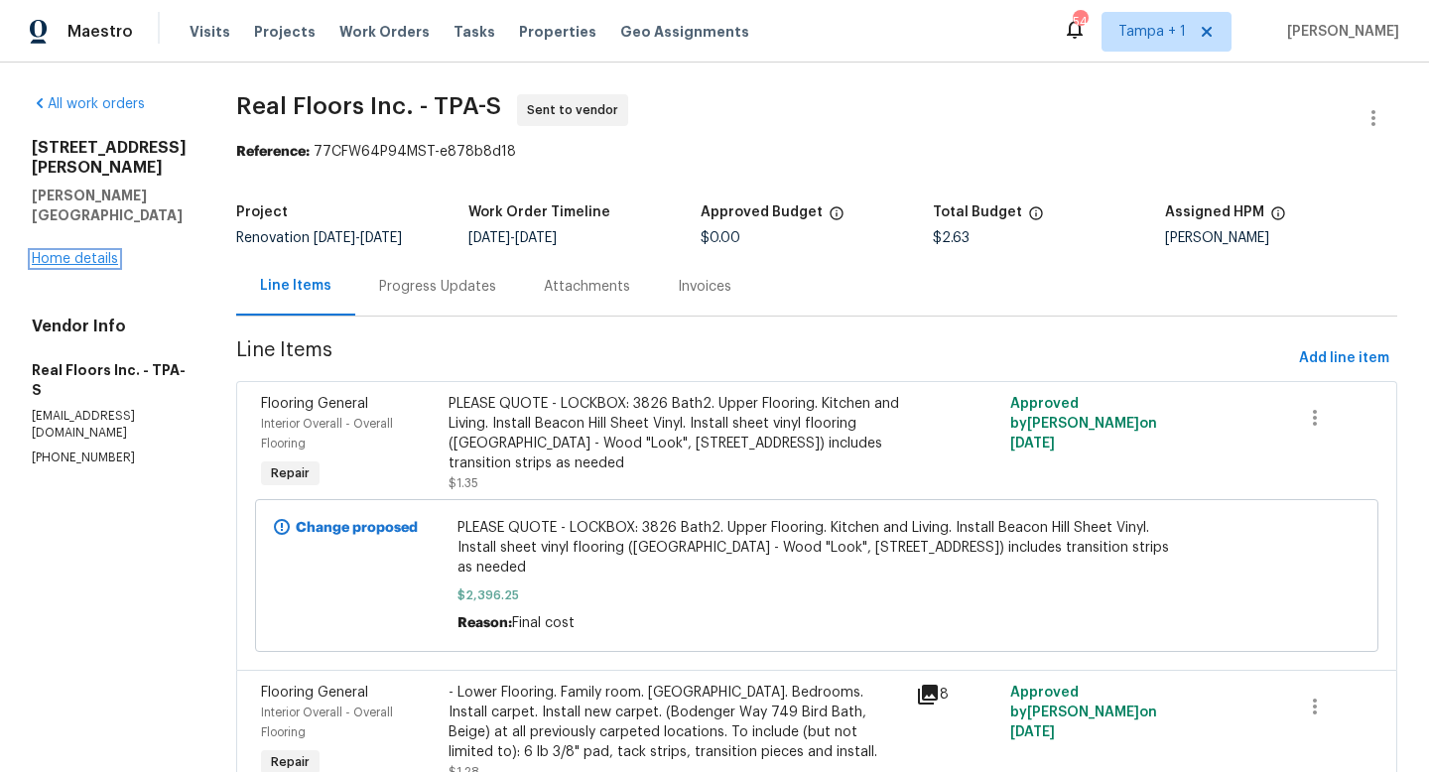
click at [85, 252] on link "Home details" at bounding box center [75, 259] width 86 height 14
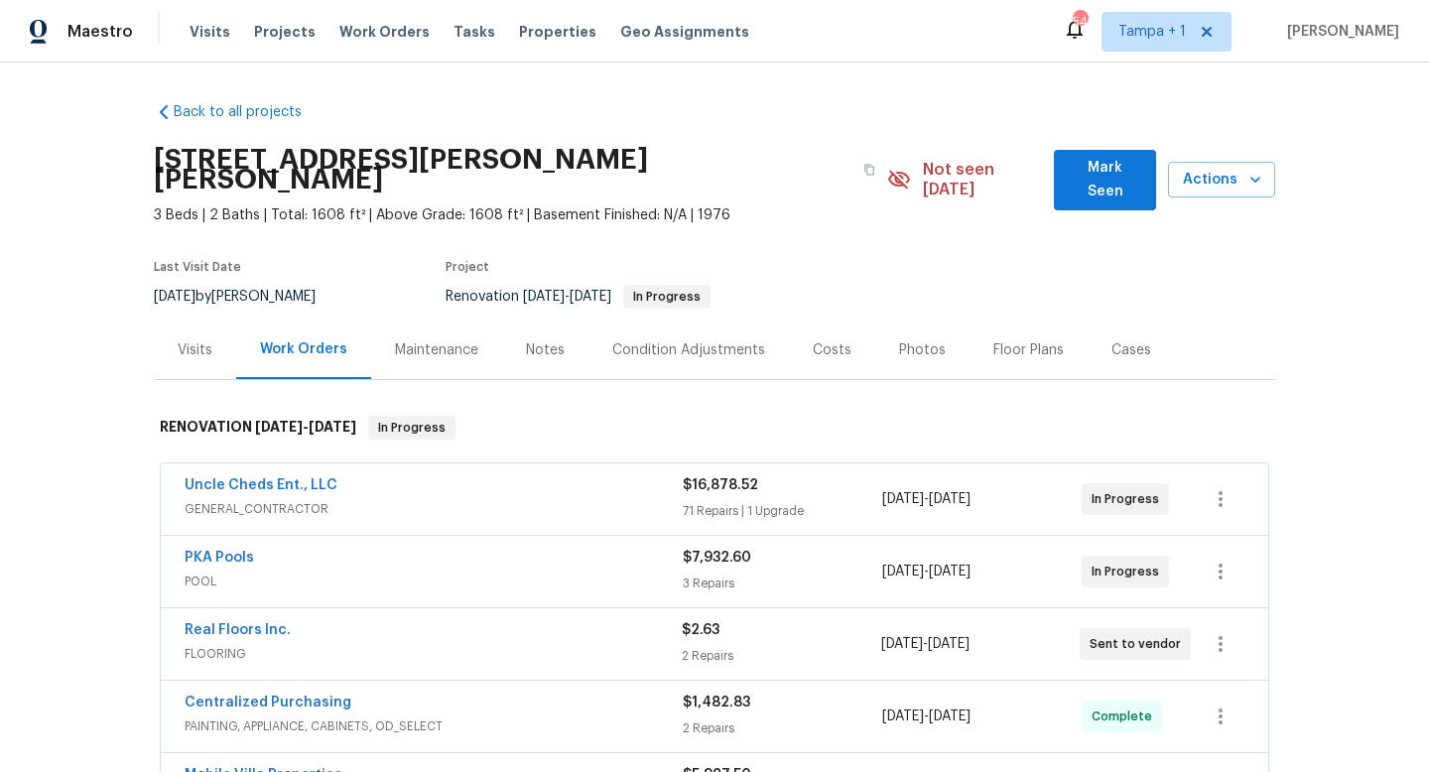
scroll to position [92, 0]
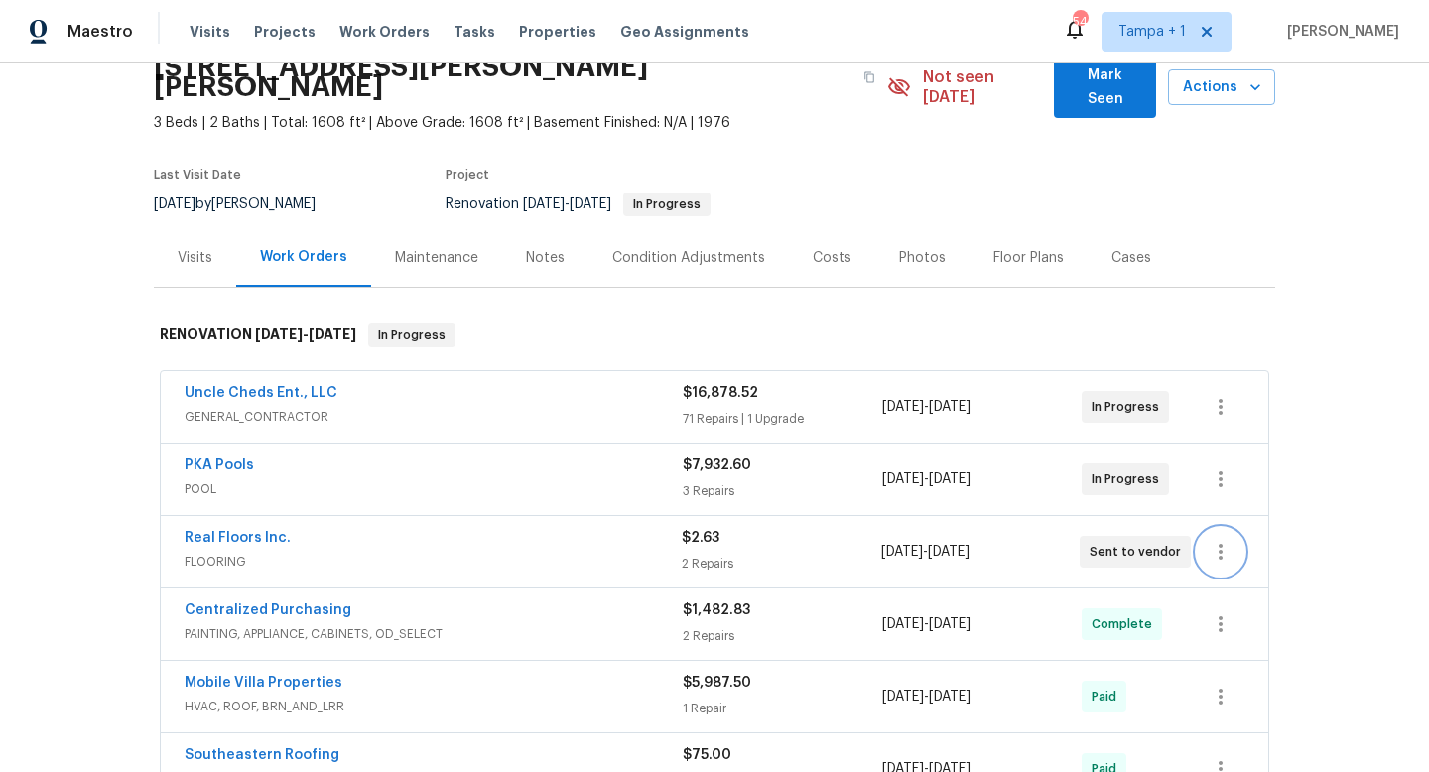
click at [1221, 542] on icon "button" at bounding box center [1220, 552] width 24 height 24
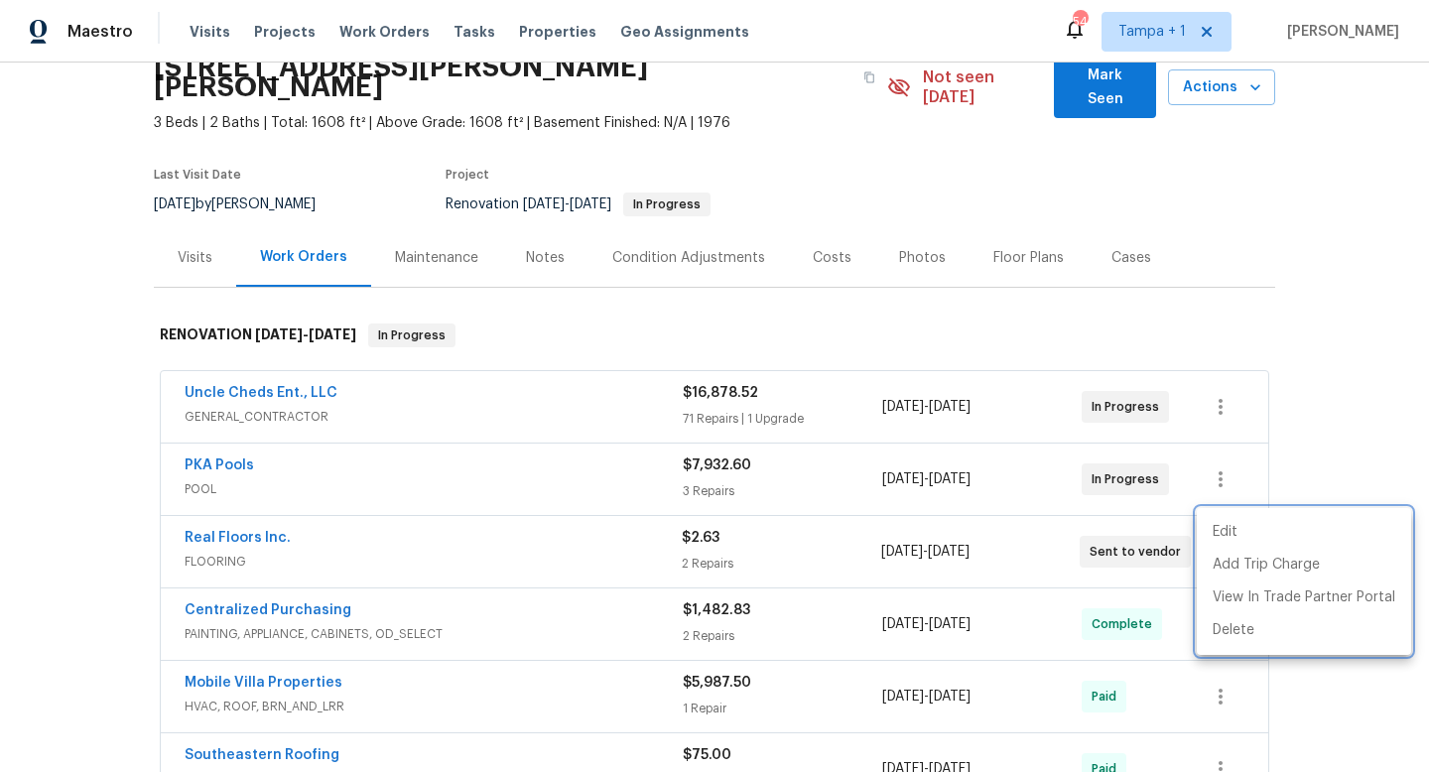
click at [1145, 537] on div at bounding box center [714, 386] width 1429 height 772
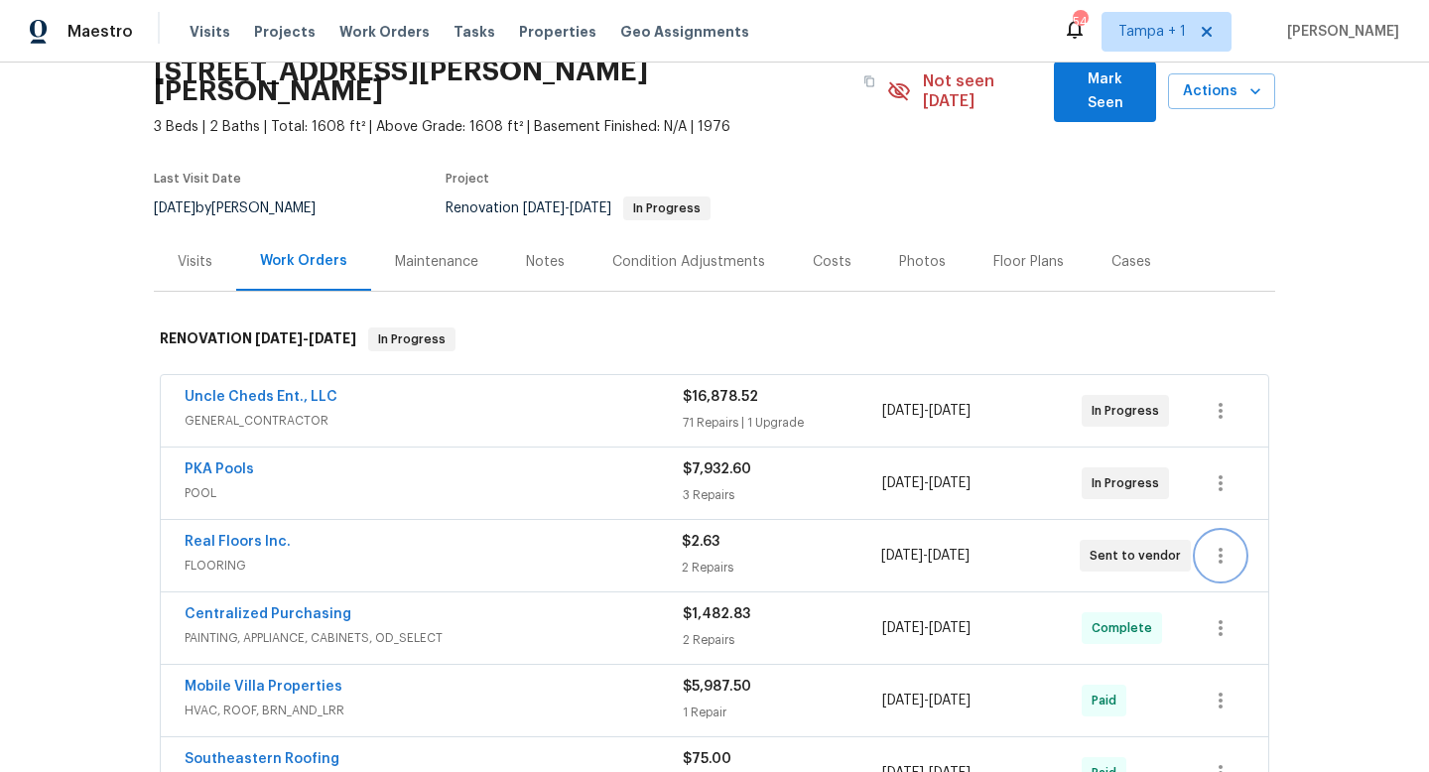
scroll to position [0, 0]
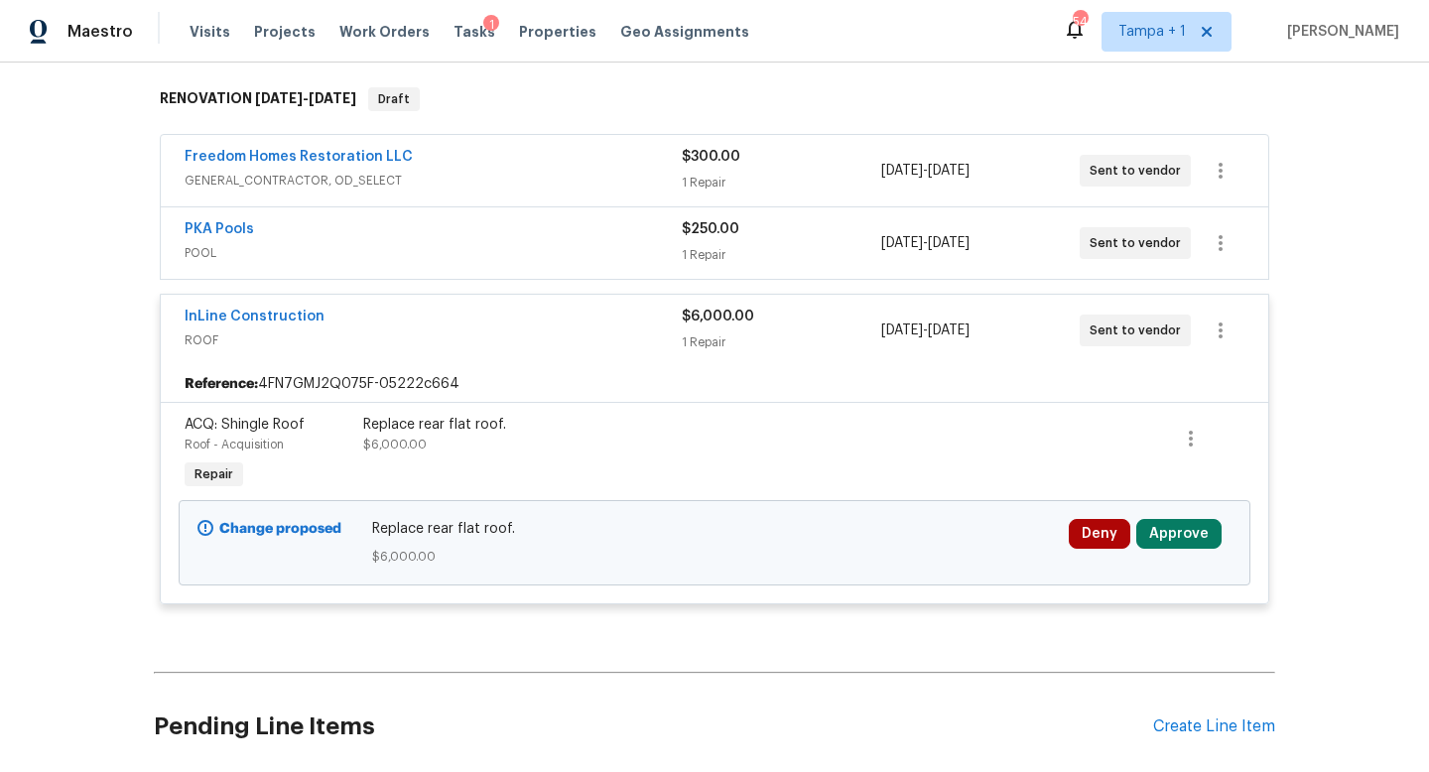
scroll to position [486, 0]
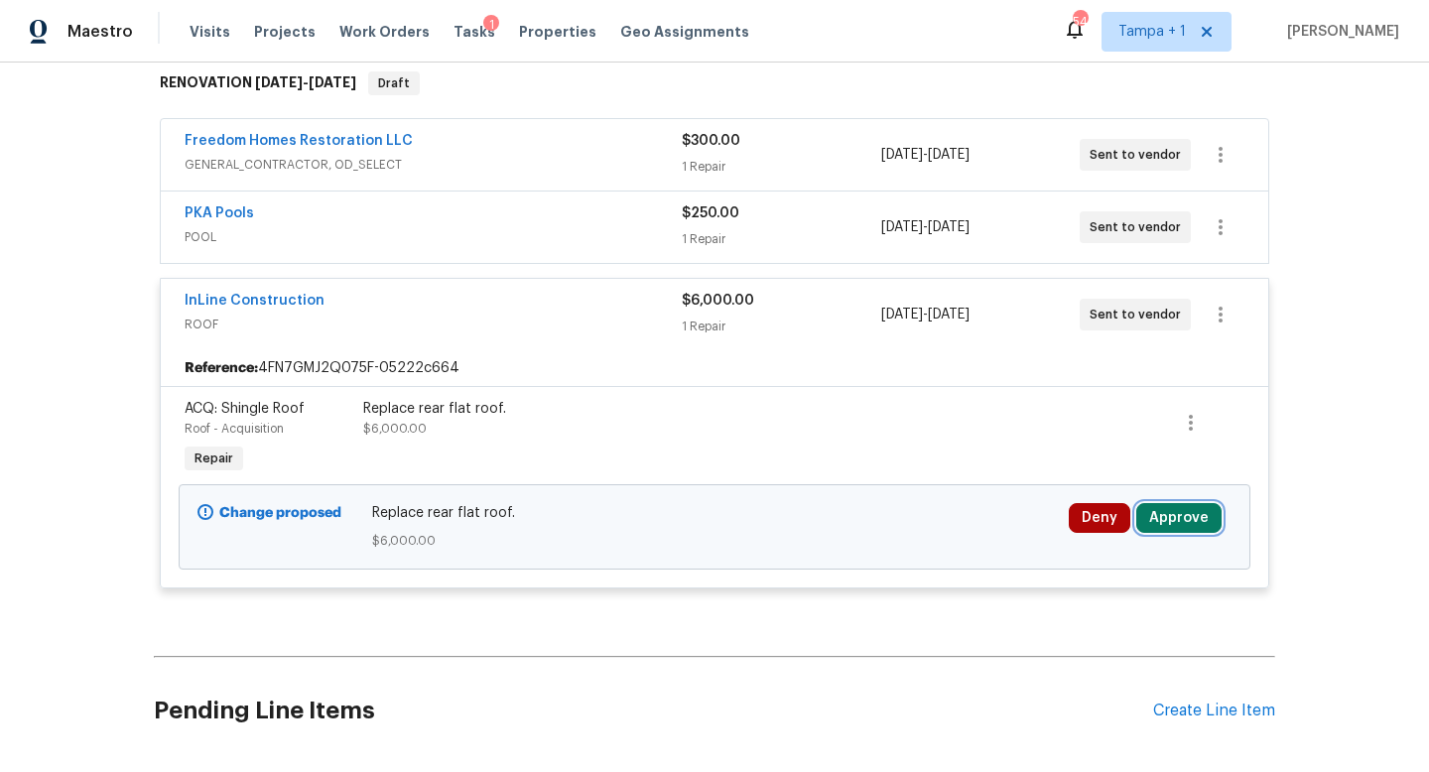
click at [1162, 521] on button "Approve" at bounding box center [1178, 518] width 85 height 30
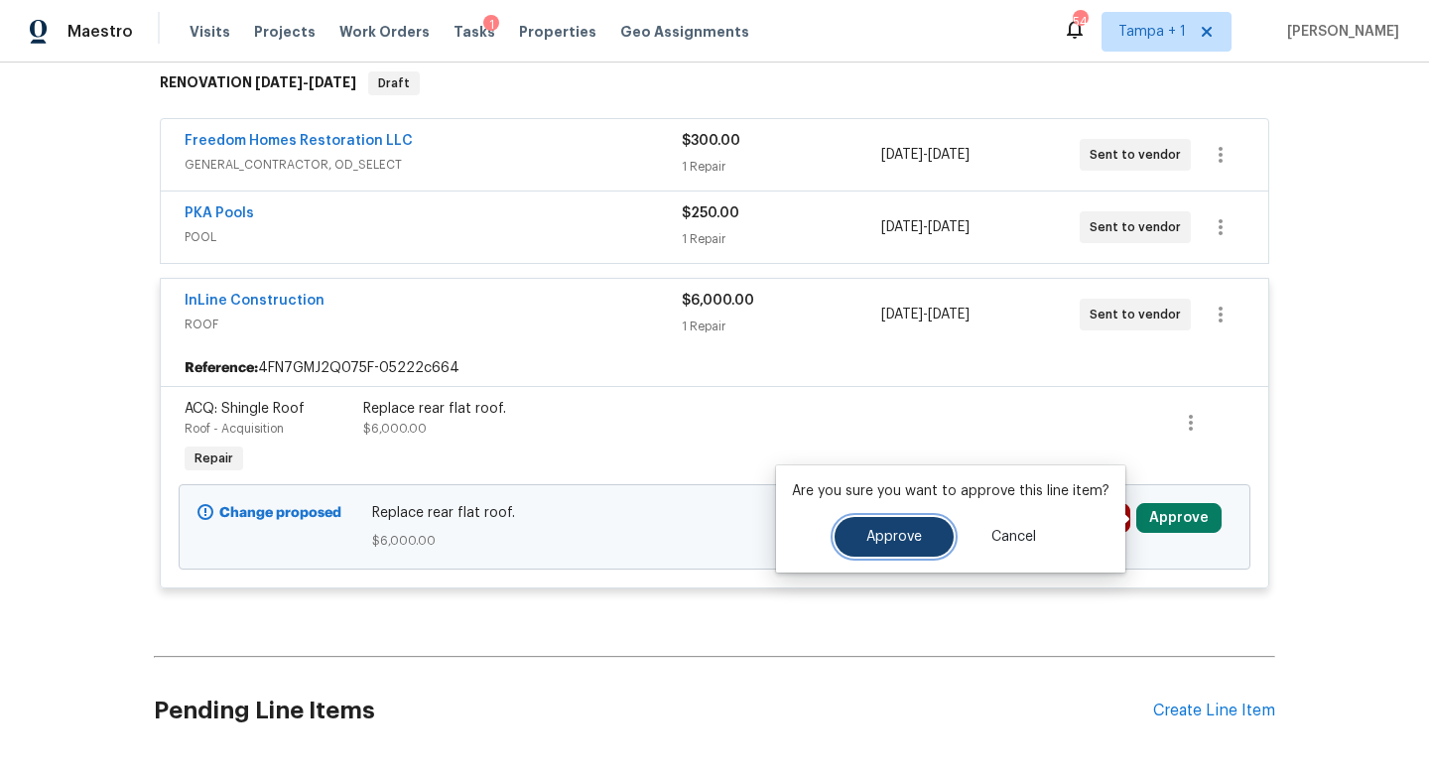
click at [924, 530] on button "Approve" at bounding box center [893, 537] width 119 height 40
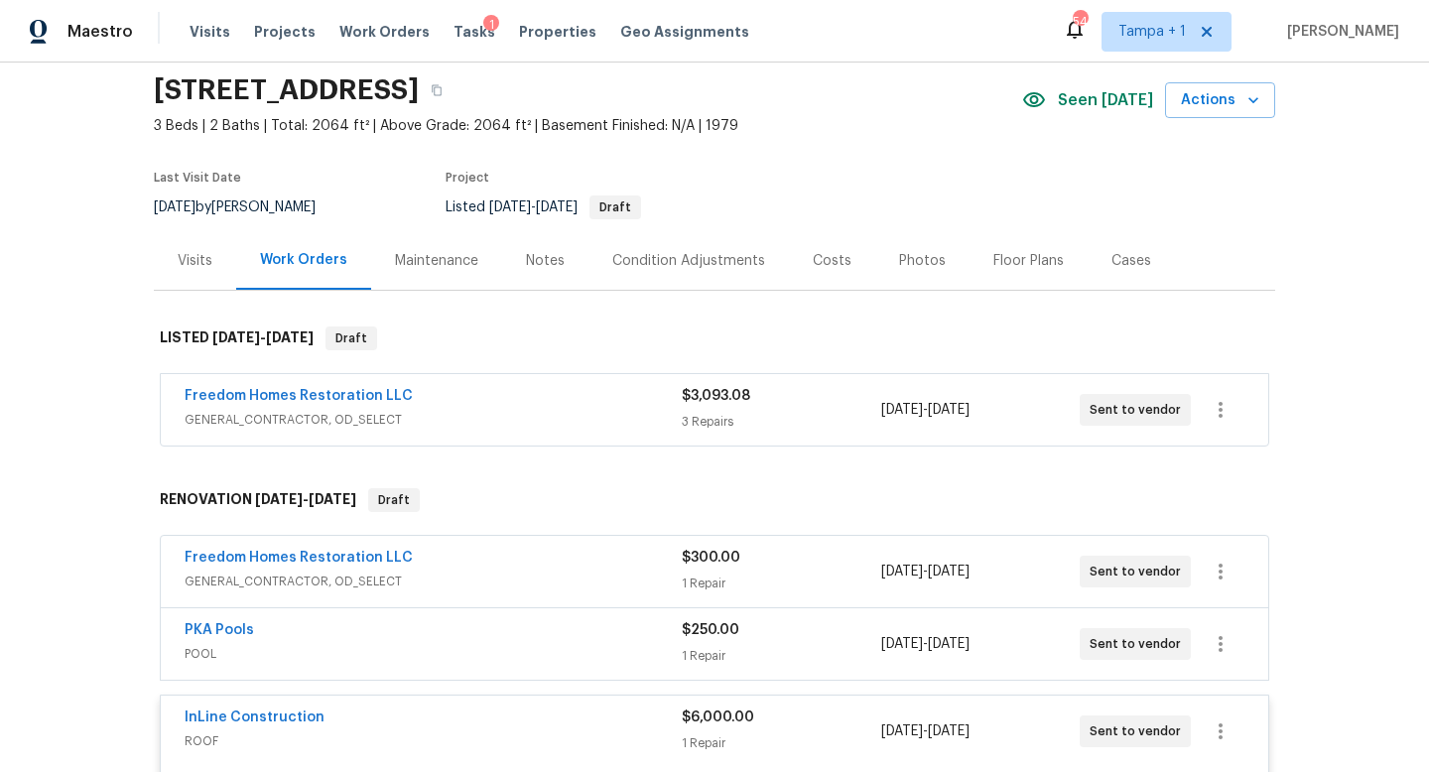
scroll to position [17, 0]
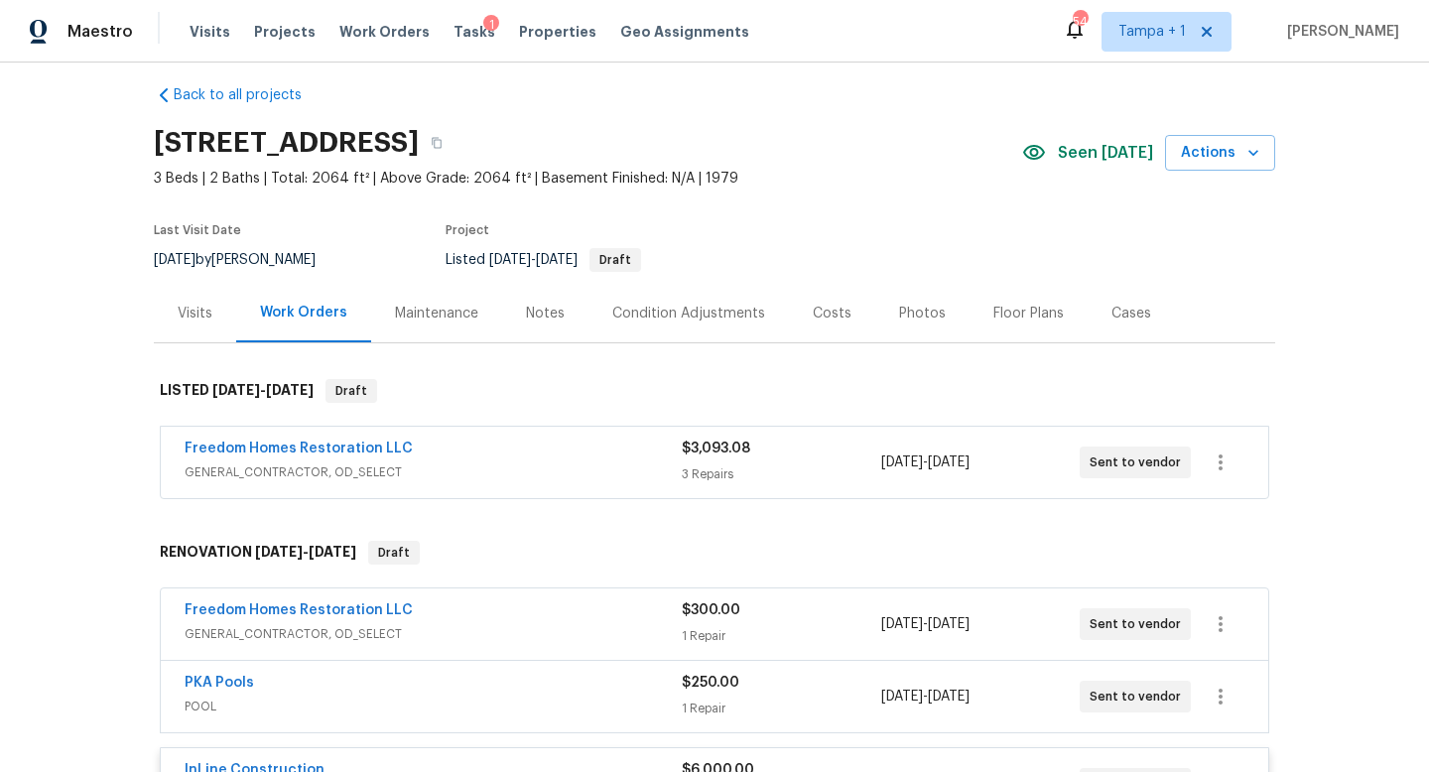
click at [550, 460] on div "Freedom Homes Restoration LLC" at bounding box center [433, 450] width 497 height 24
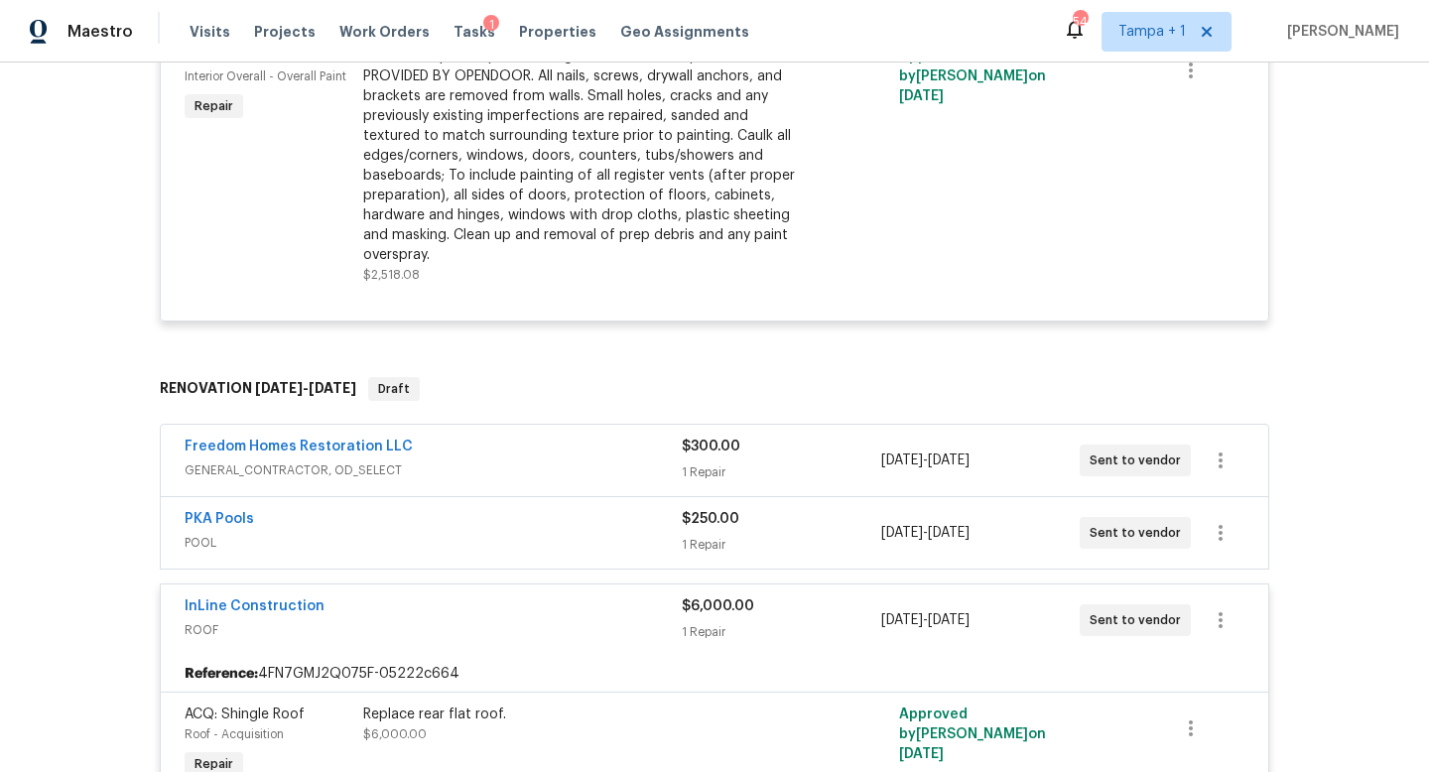
scroll to position [951, 0]
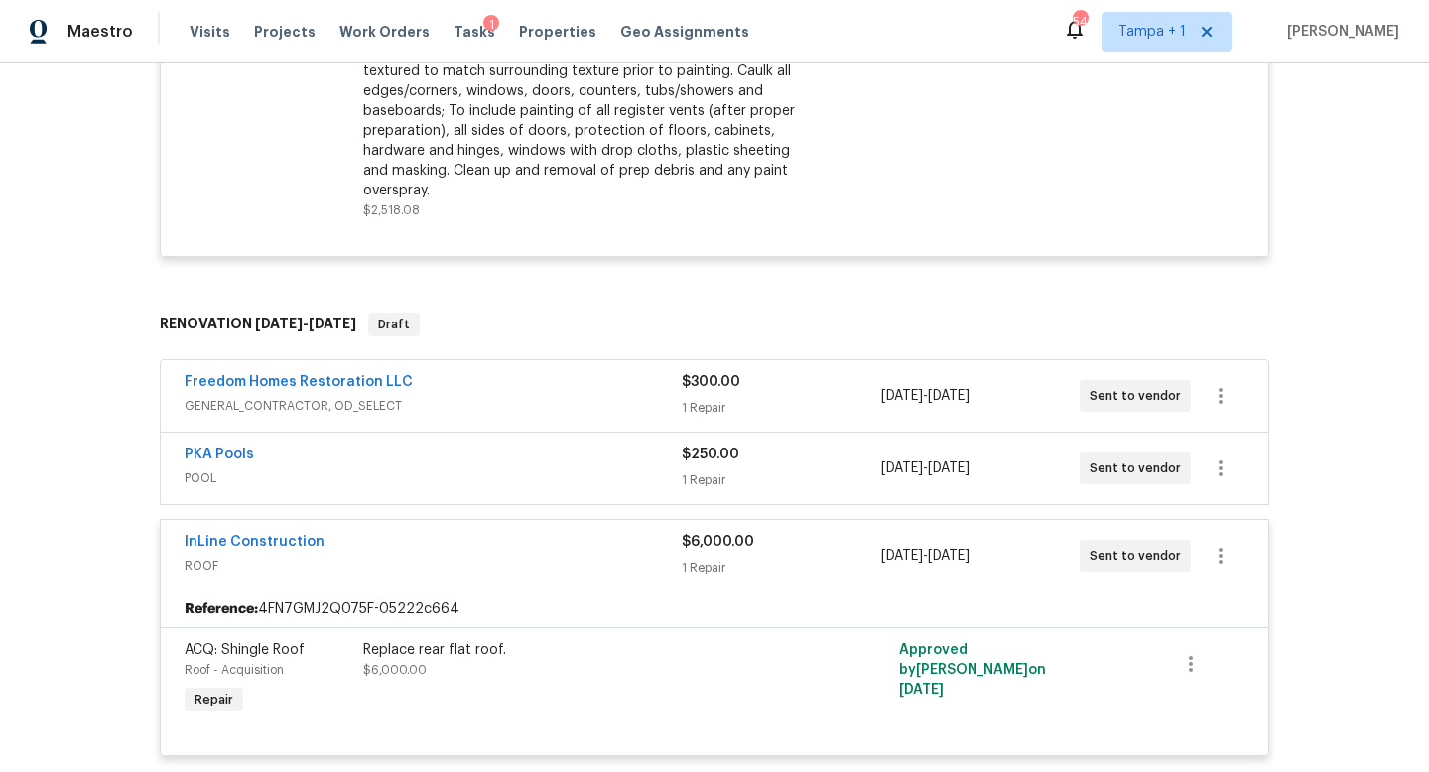
click at [569, 393] on div "Freedom Homes Restoration LLC" at bounding box center [433, 384] width 497 height 24
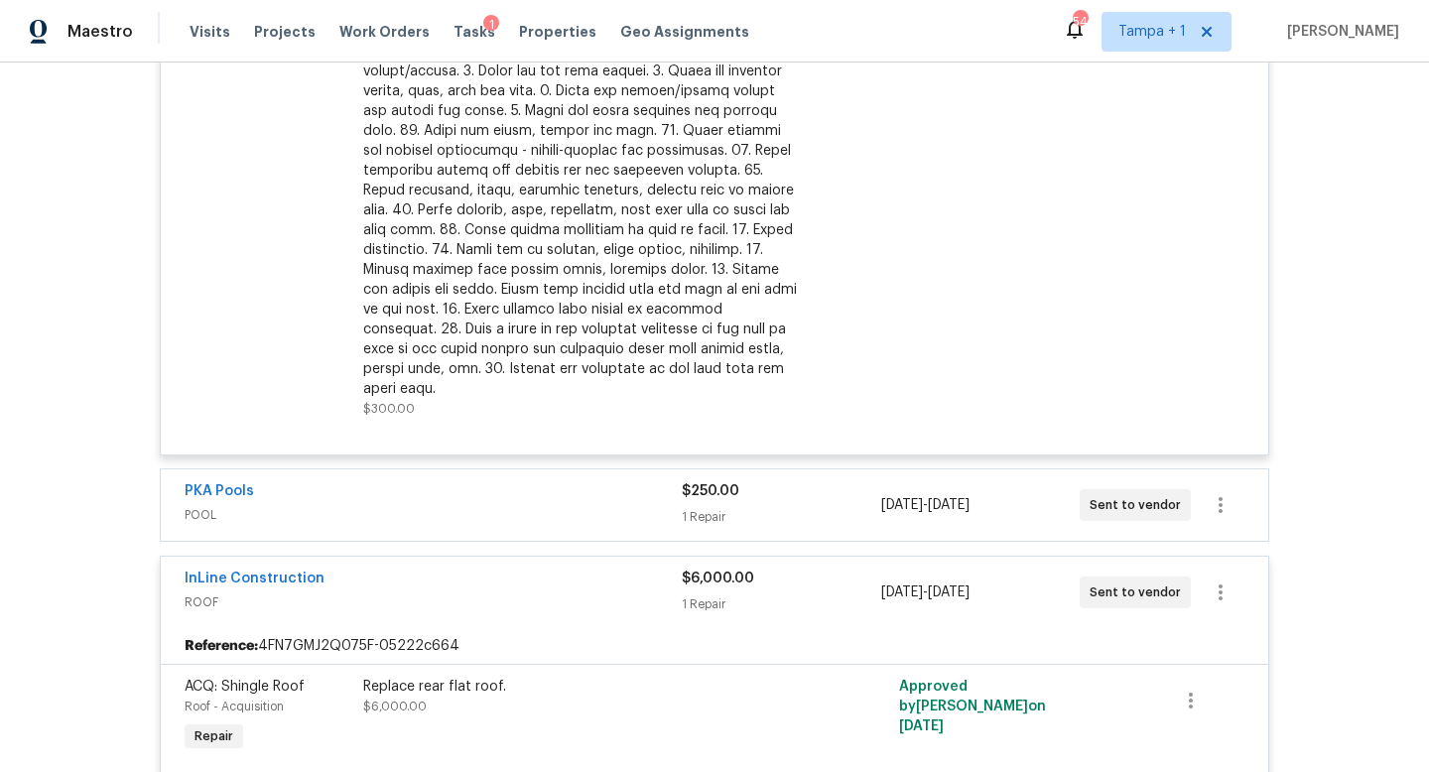
click at [584, 481] on div "PKA Pools" at bounding box center [433, 493] width 497 height 24
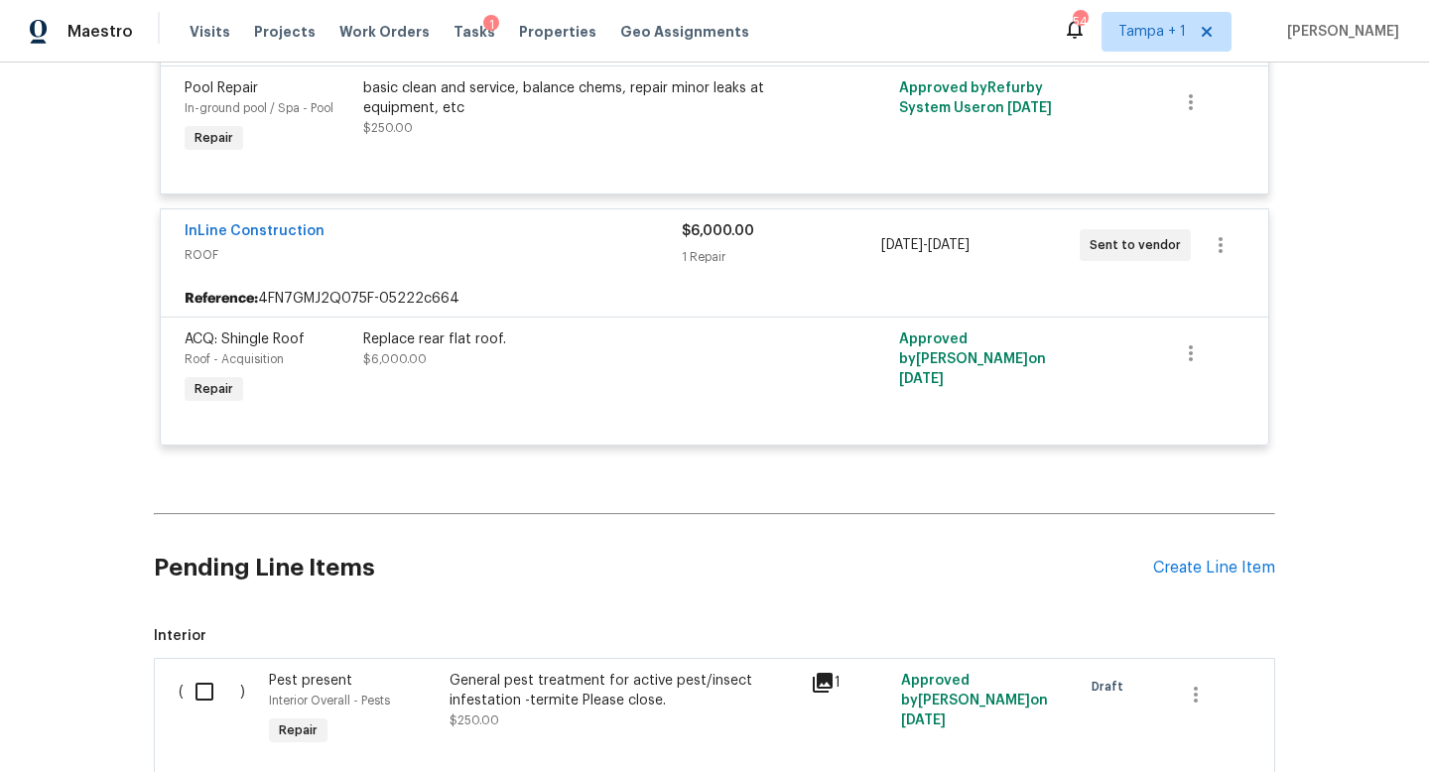
scroll to position [2021, 0]
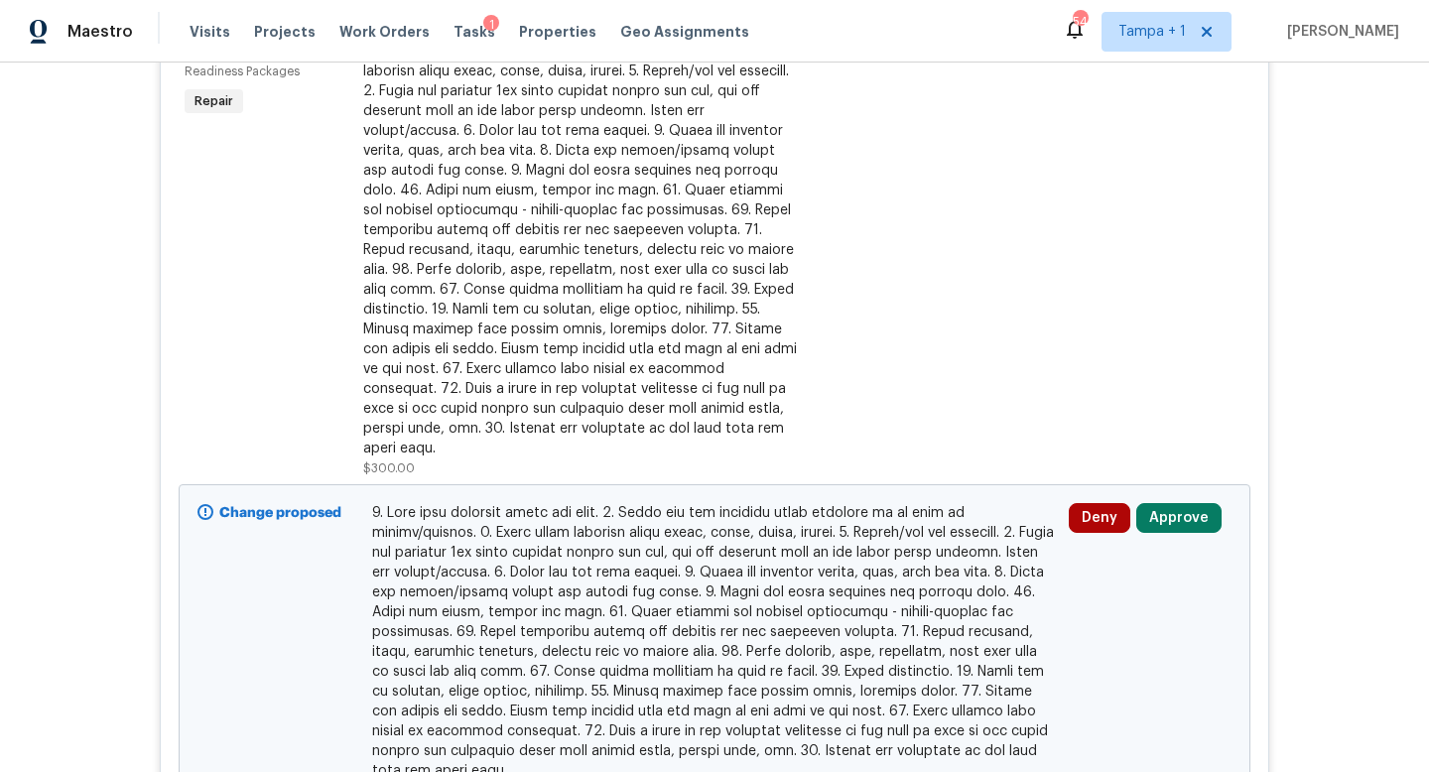
scroll to position [588, 0]
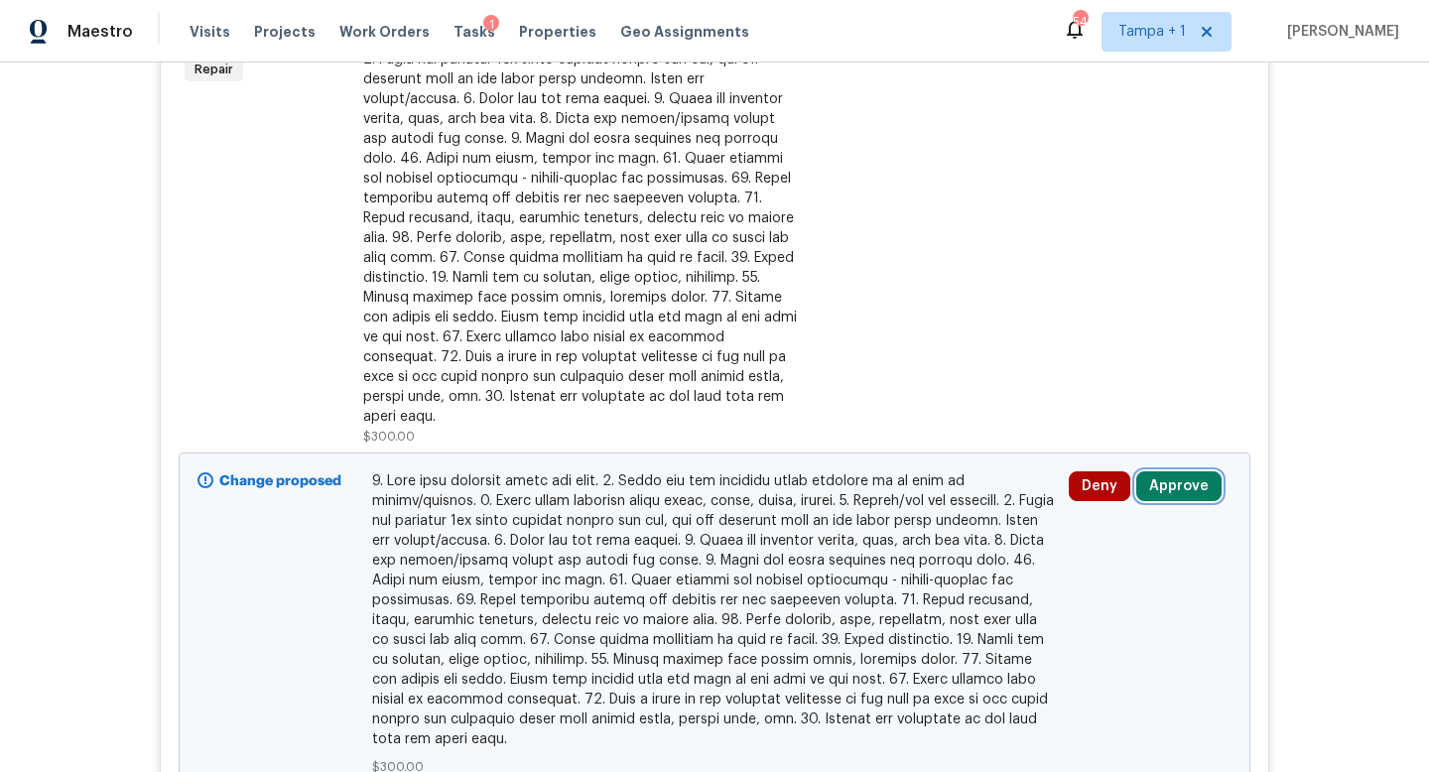
click at [1178, 471] on button "Approve" at bounding box center [1178, 486] width 85 height 30
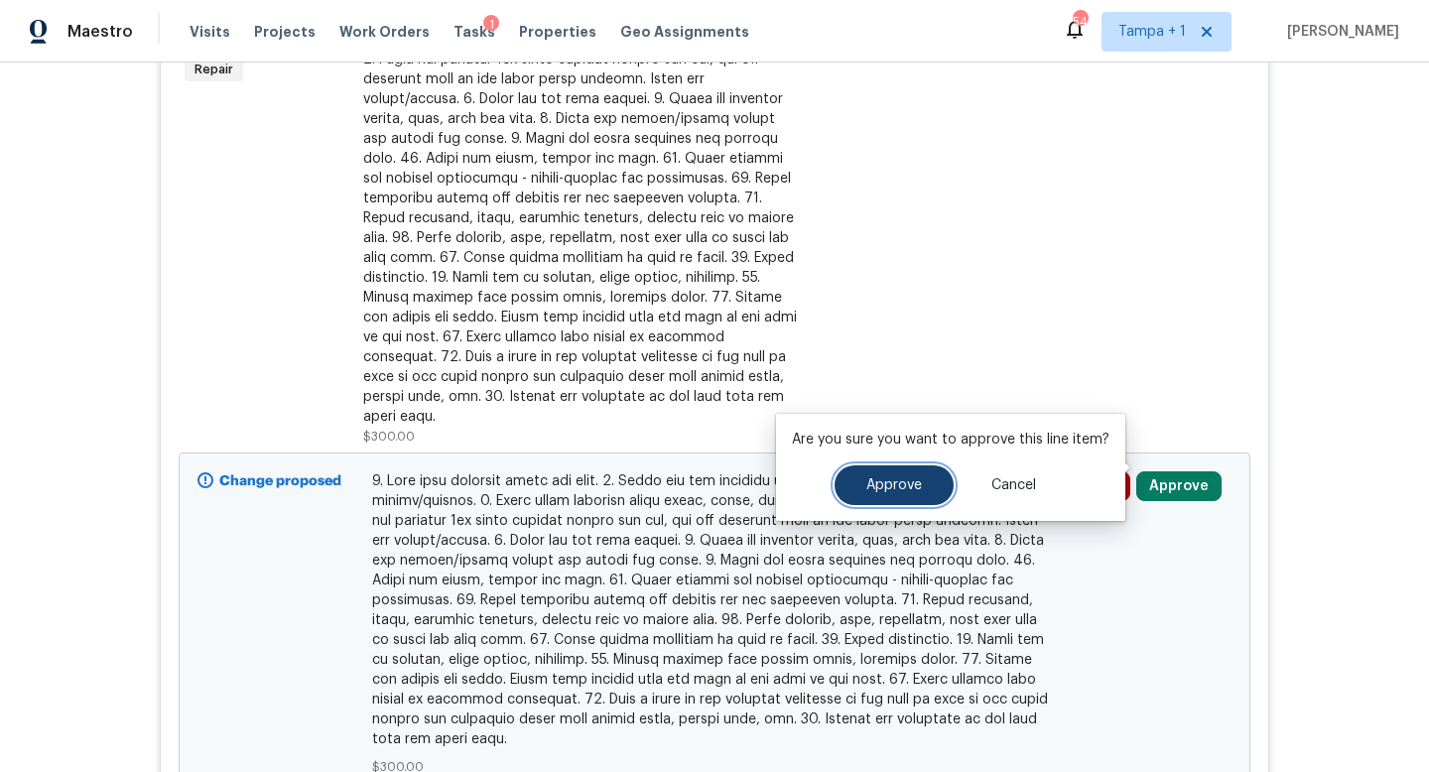
click at [885, 493] on button "Approve" at bounding box center [893, 485] width 119 height 40
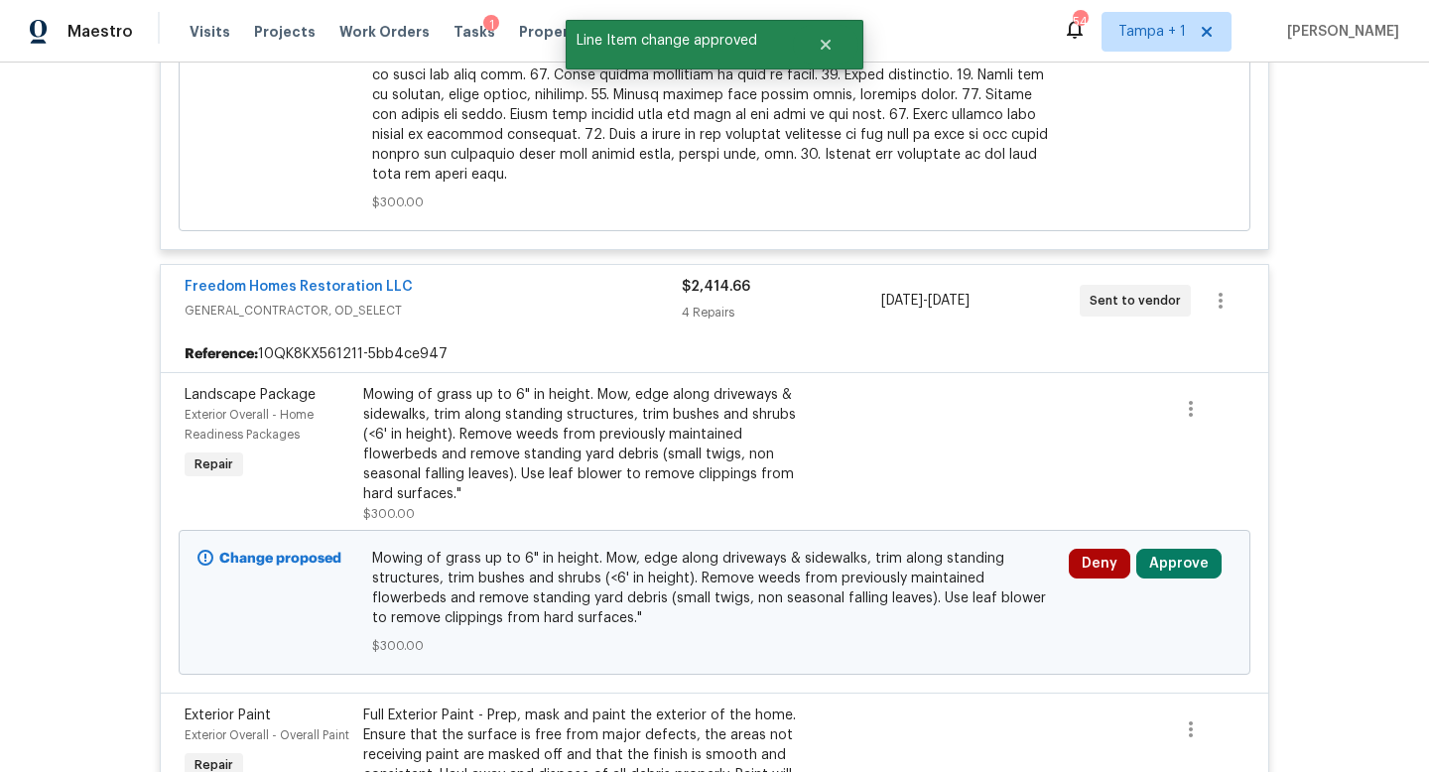
scroll to position [1201, 0]
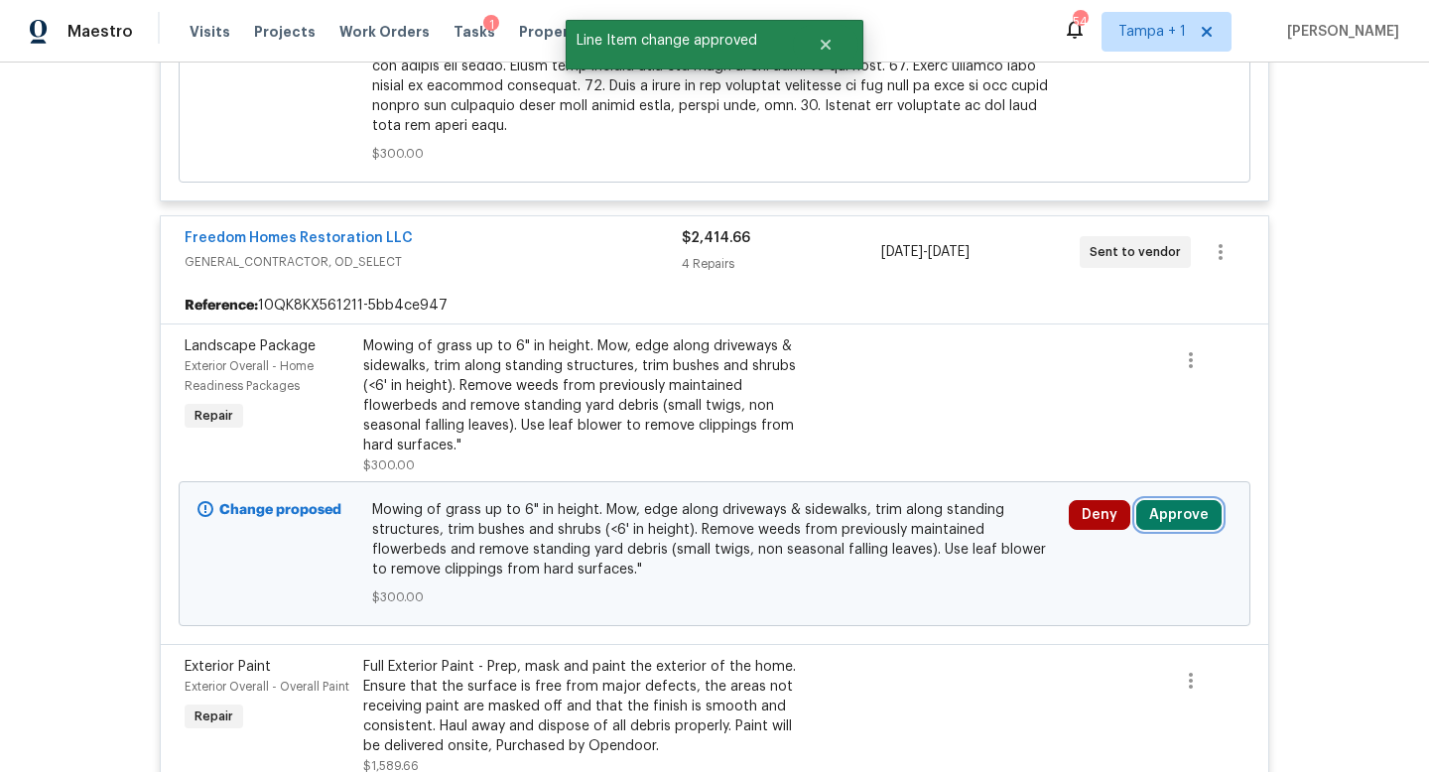
click at [1184, 505] on button "Approve" at bounding box center [1178, 515] width 85 height 30
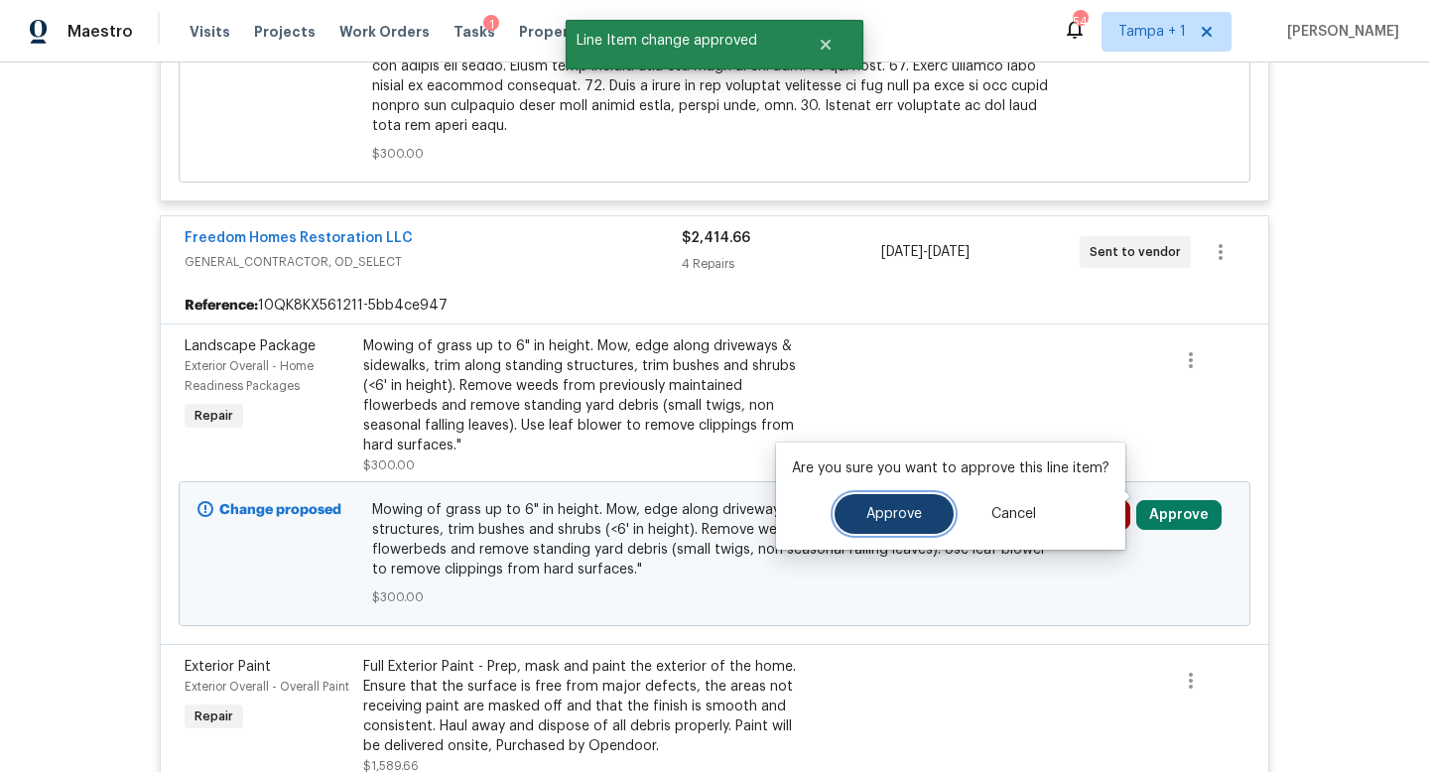
click at [908, 515] on span "Approve" at bounding box center [894, 514] width 56 height 15
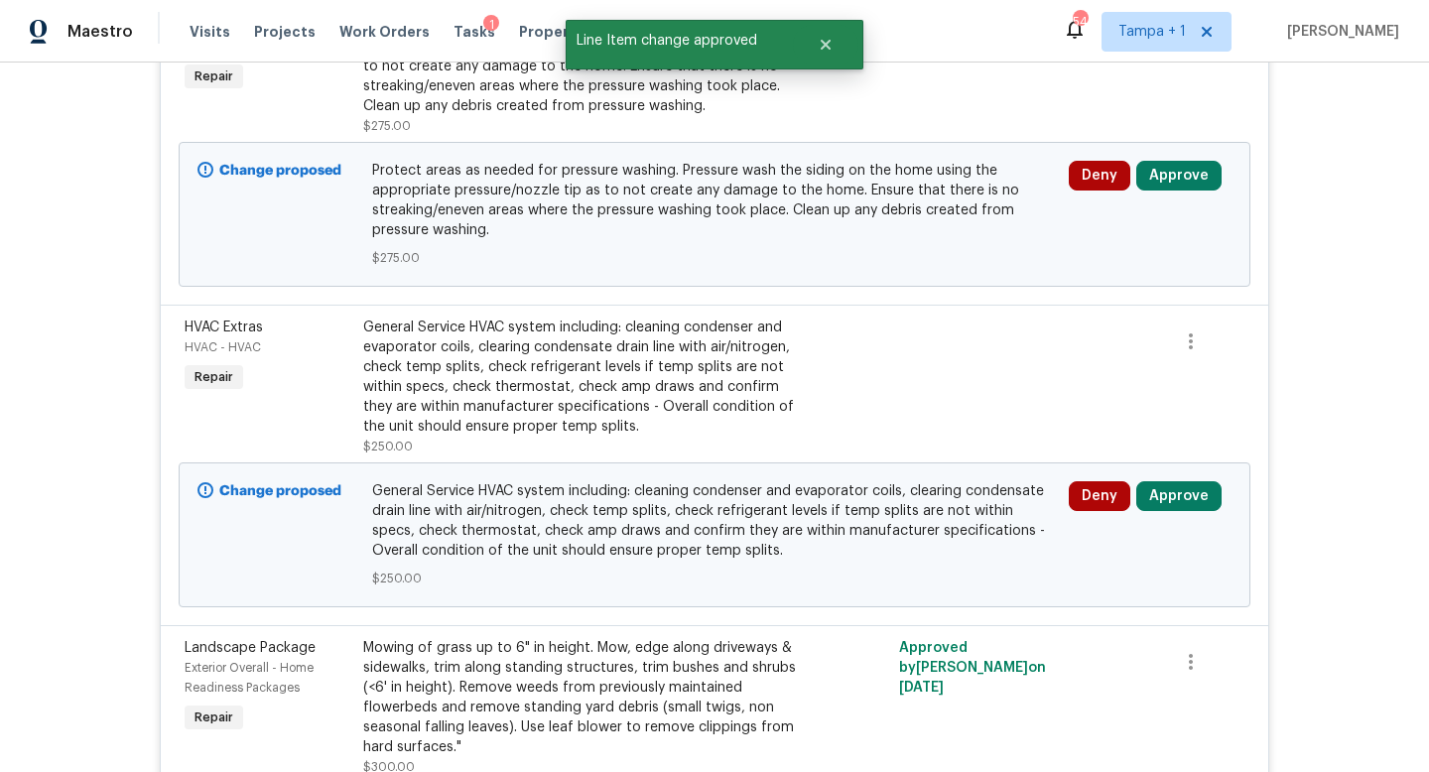
scroll to position [1655, 0]
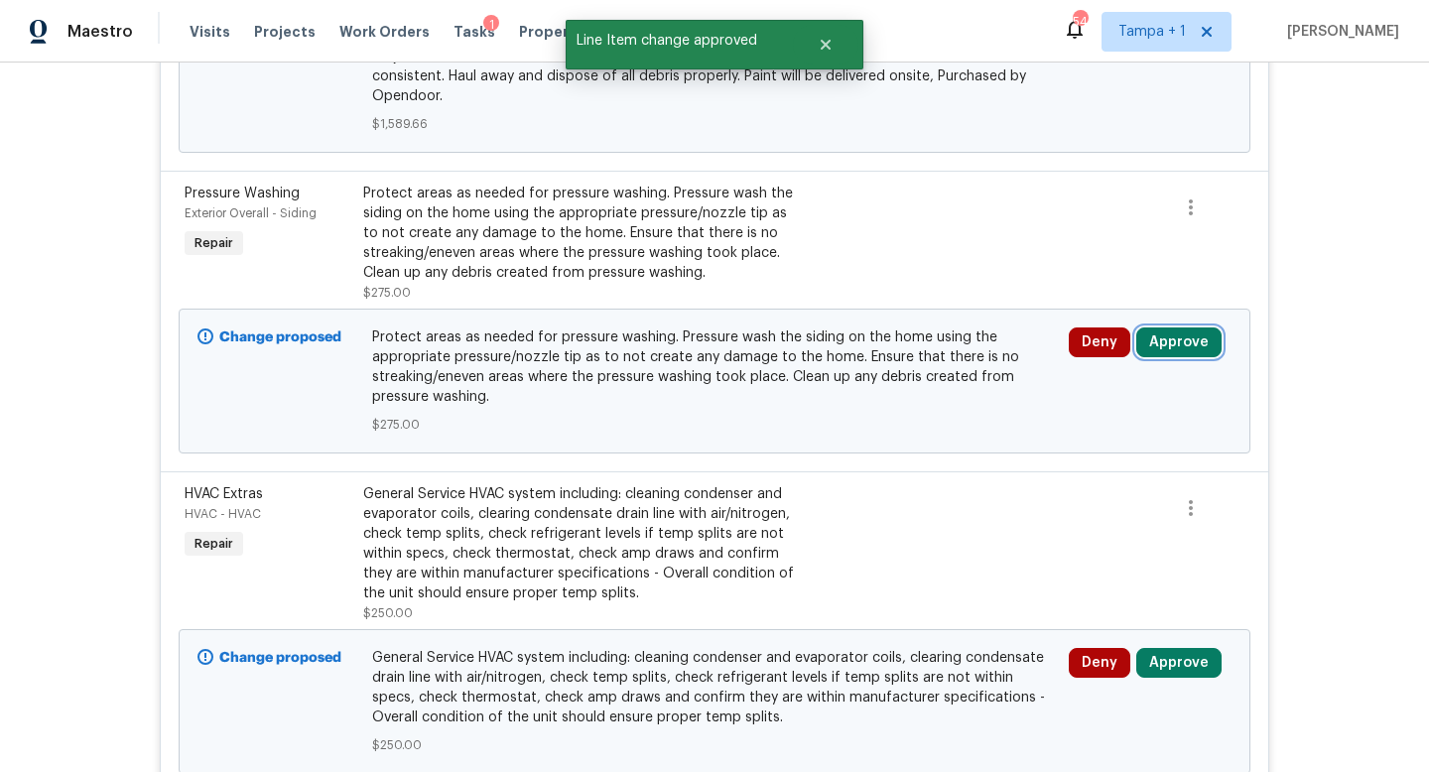
click at [1178, 327] on button "Approve" at bounding box center [1178, 342] width 85 height 30
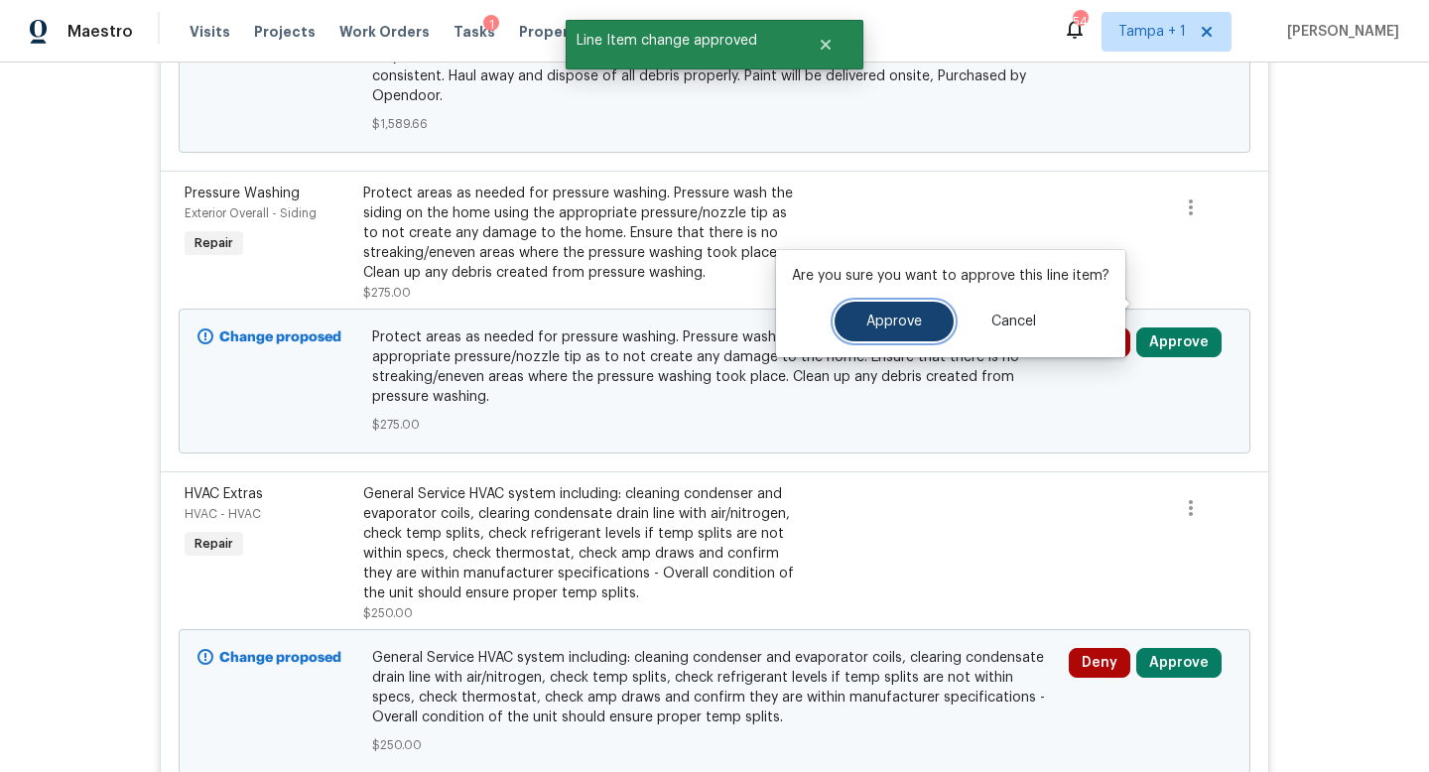
click at [887, 322] on span "Approve" at bounding box center [894, 321] width 56 height 15
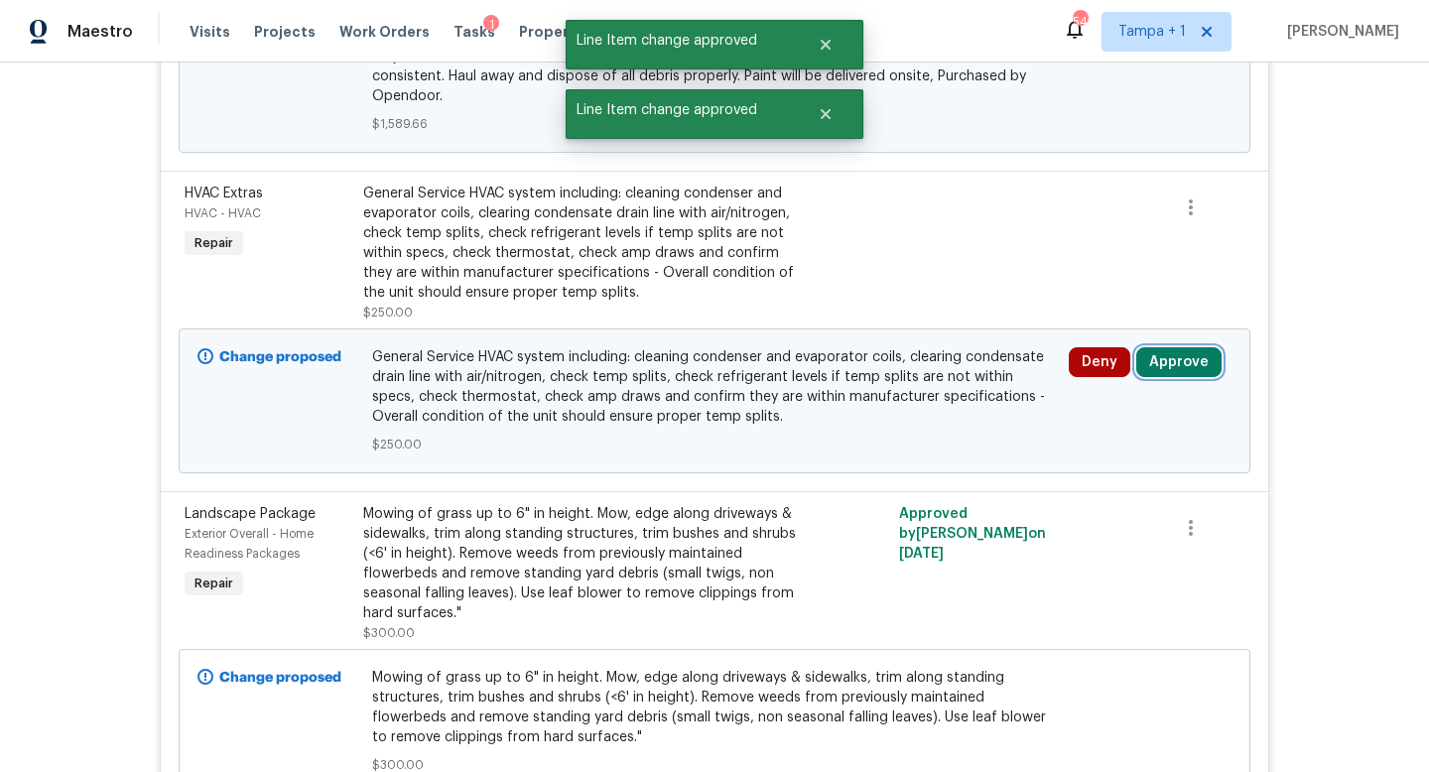
click at [1165, 347] on button "Approve" at bounding box center [1178, 362] width 85 height 30
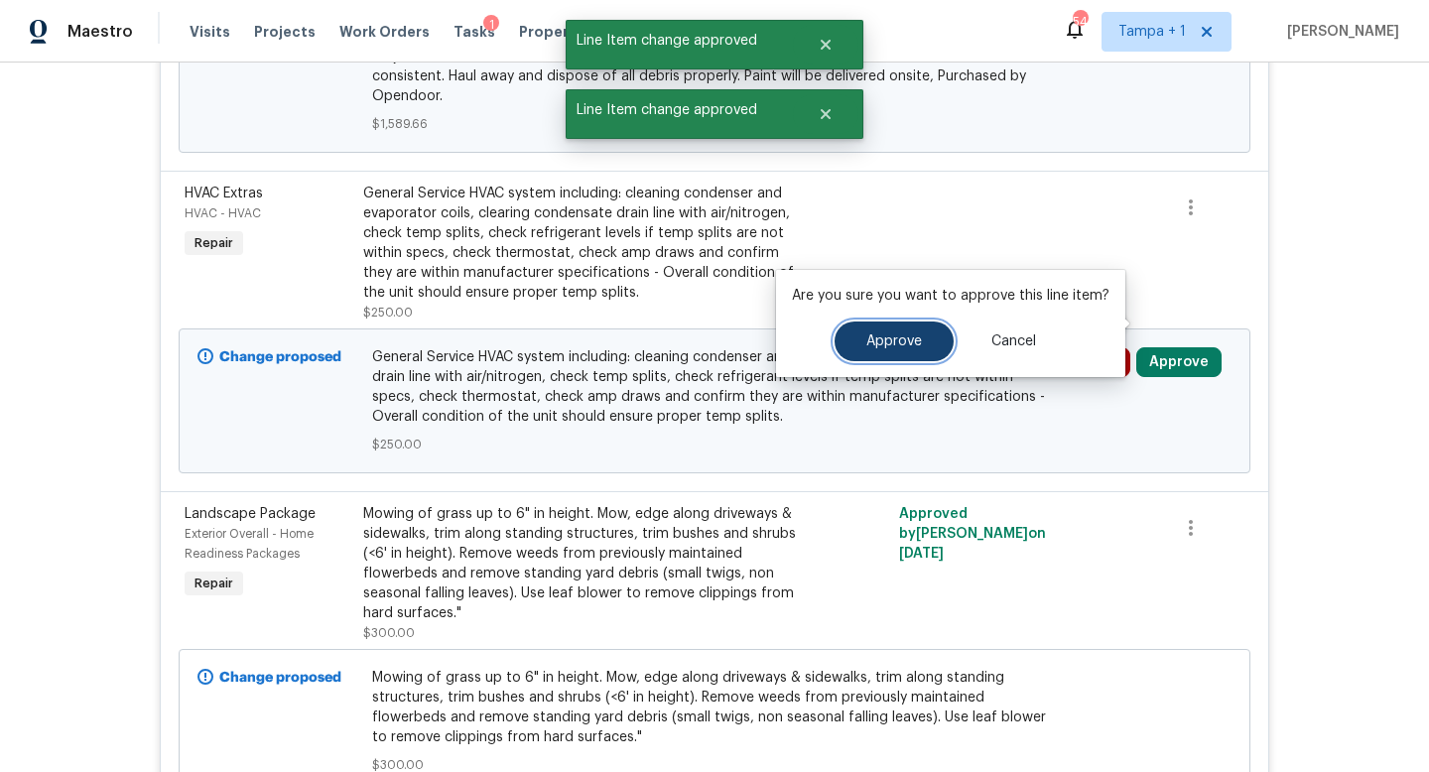
click at [913, 334] on span "Approve" at bounding box center [894, 341] width 56 height 15
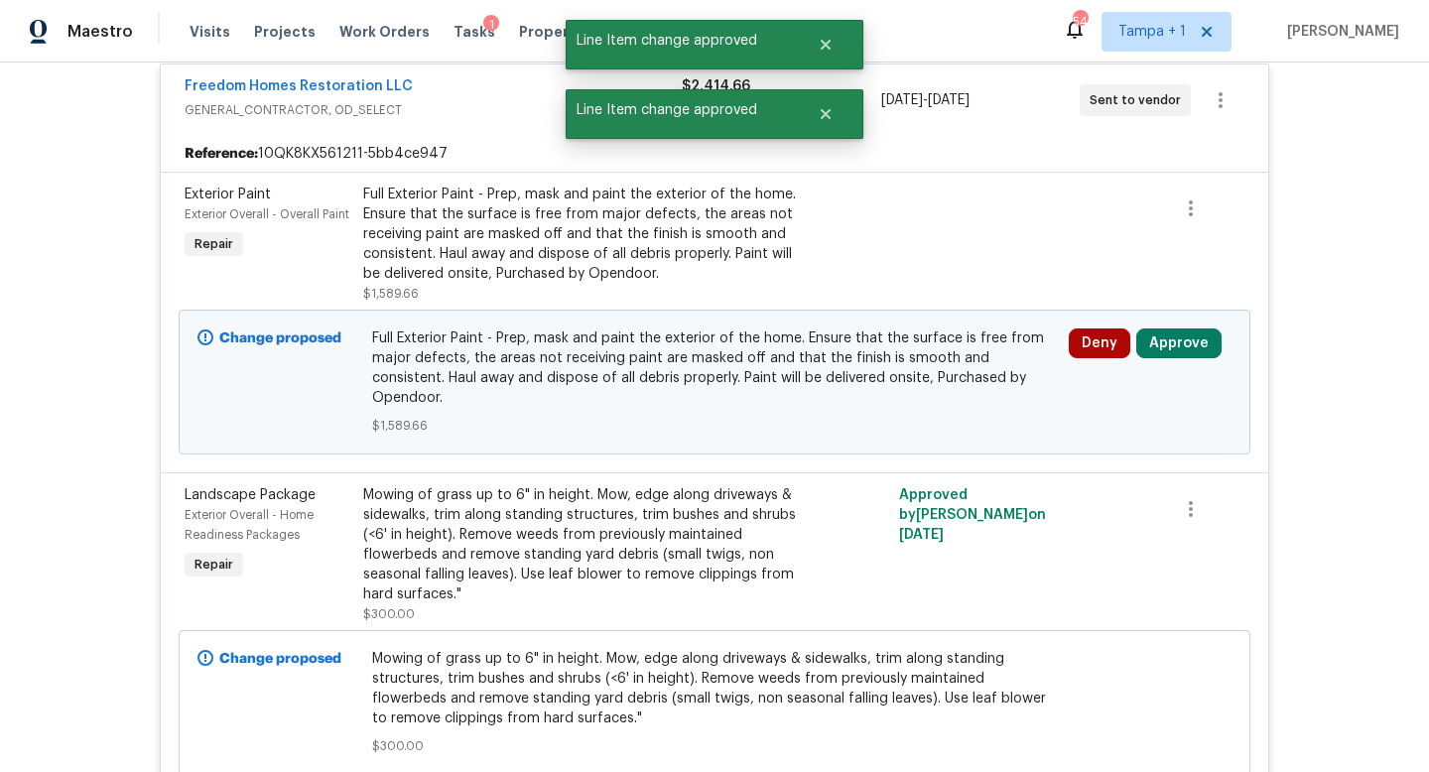
scroll to position [1377, 0]
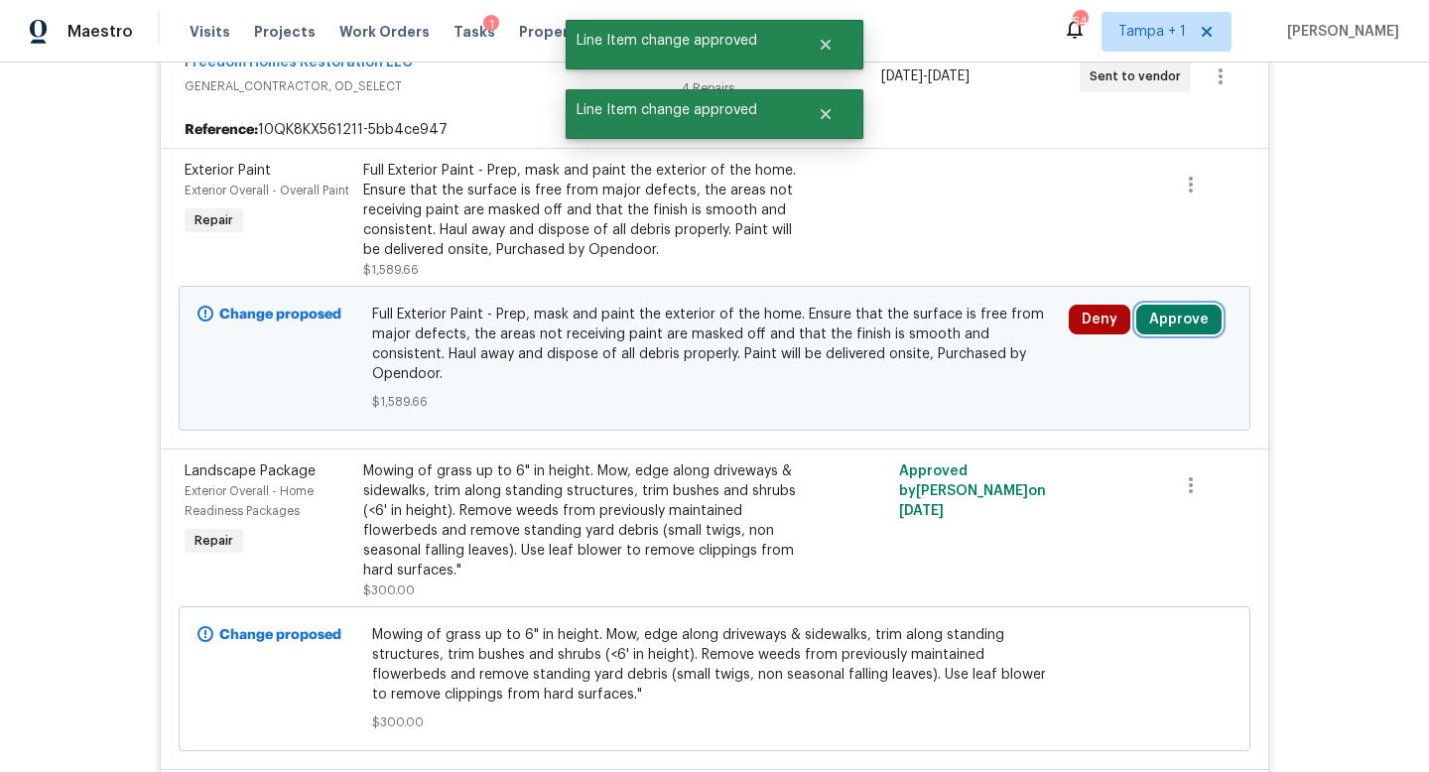
click at [1162, 305] on button "Approve" at bounding box center [1178, 320] width 85 height 30
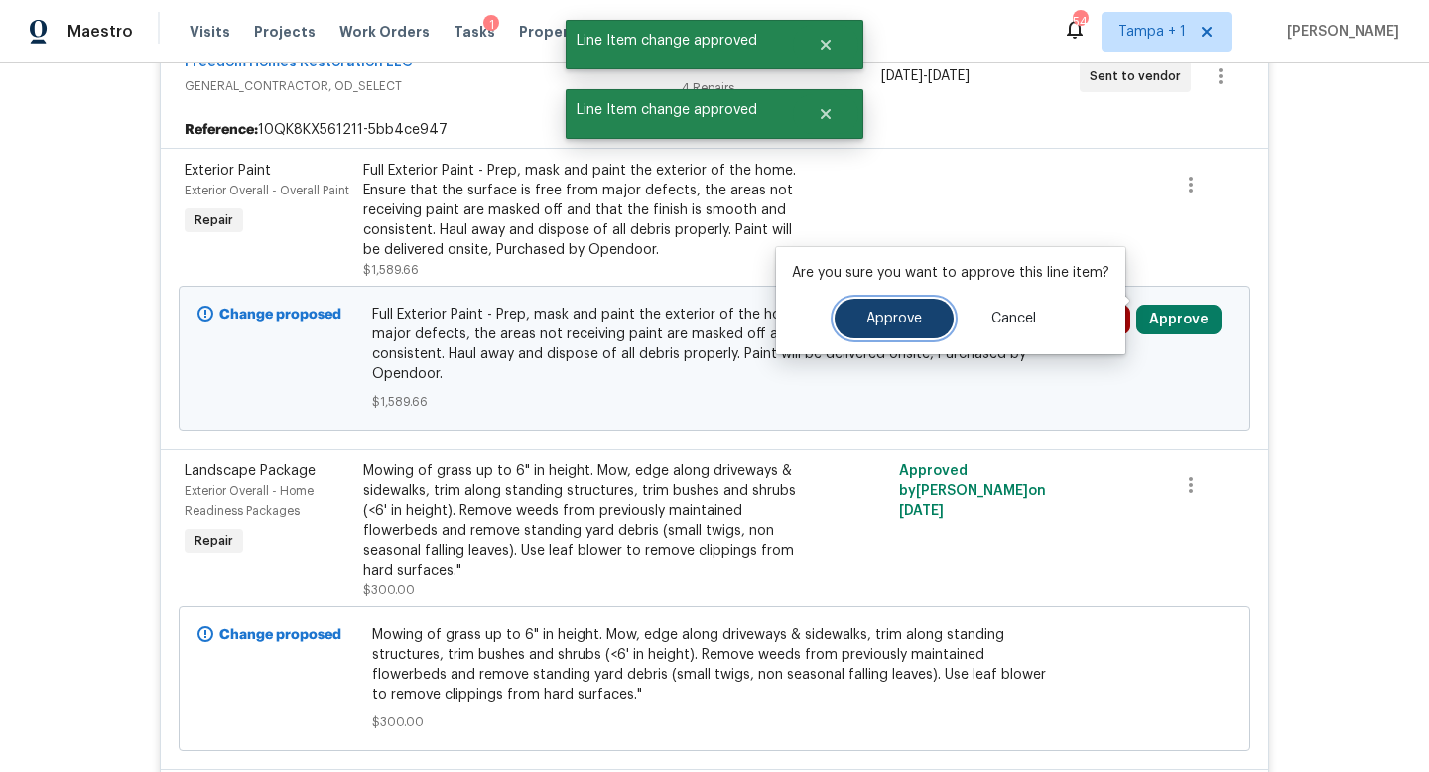
click at [890, 328] on button "Approve" at bounding box center [893, 319] width 119 height 40
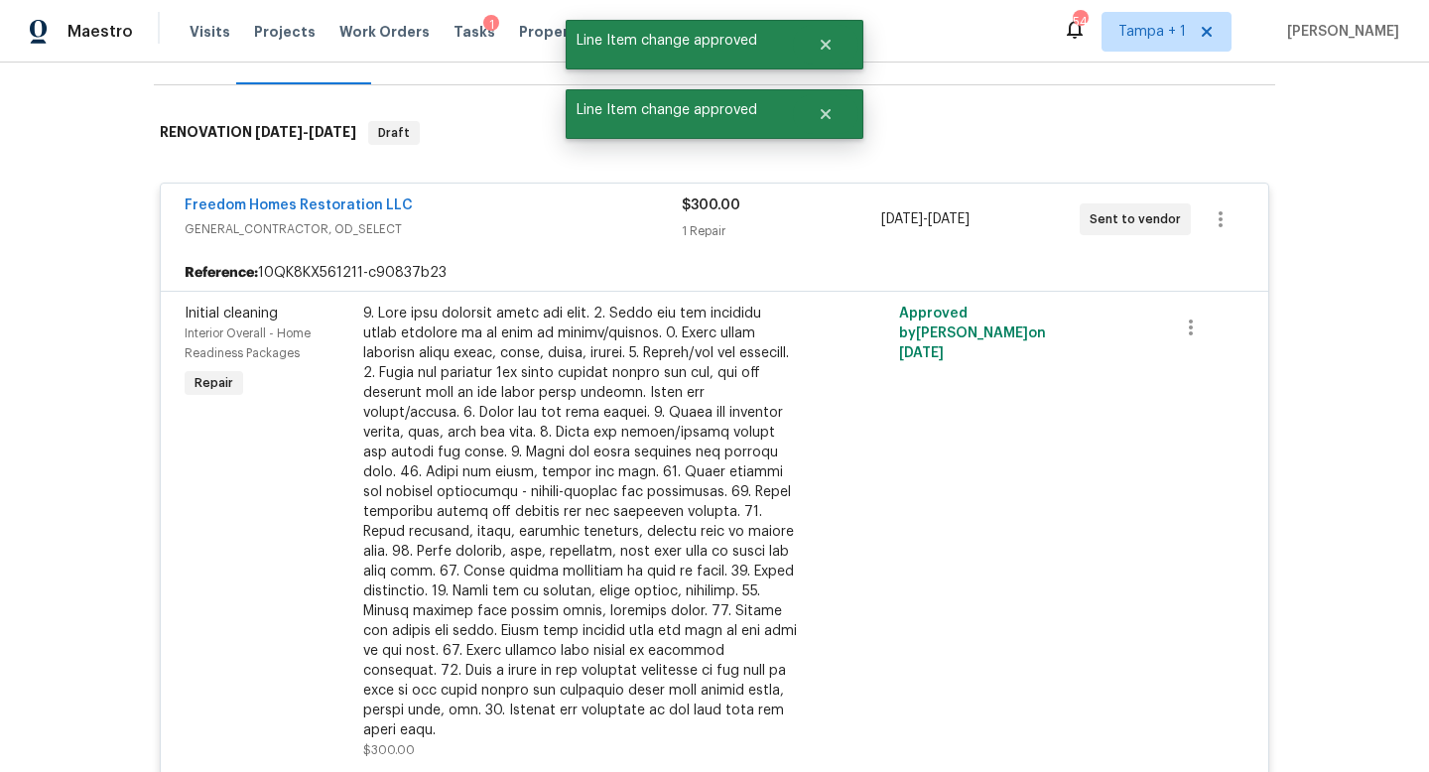
scroll to position [0, 0]
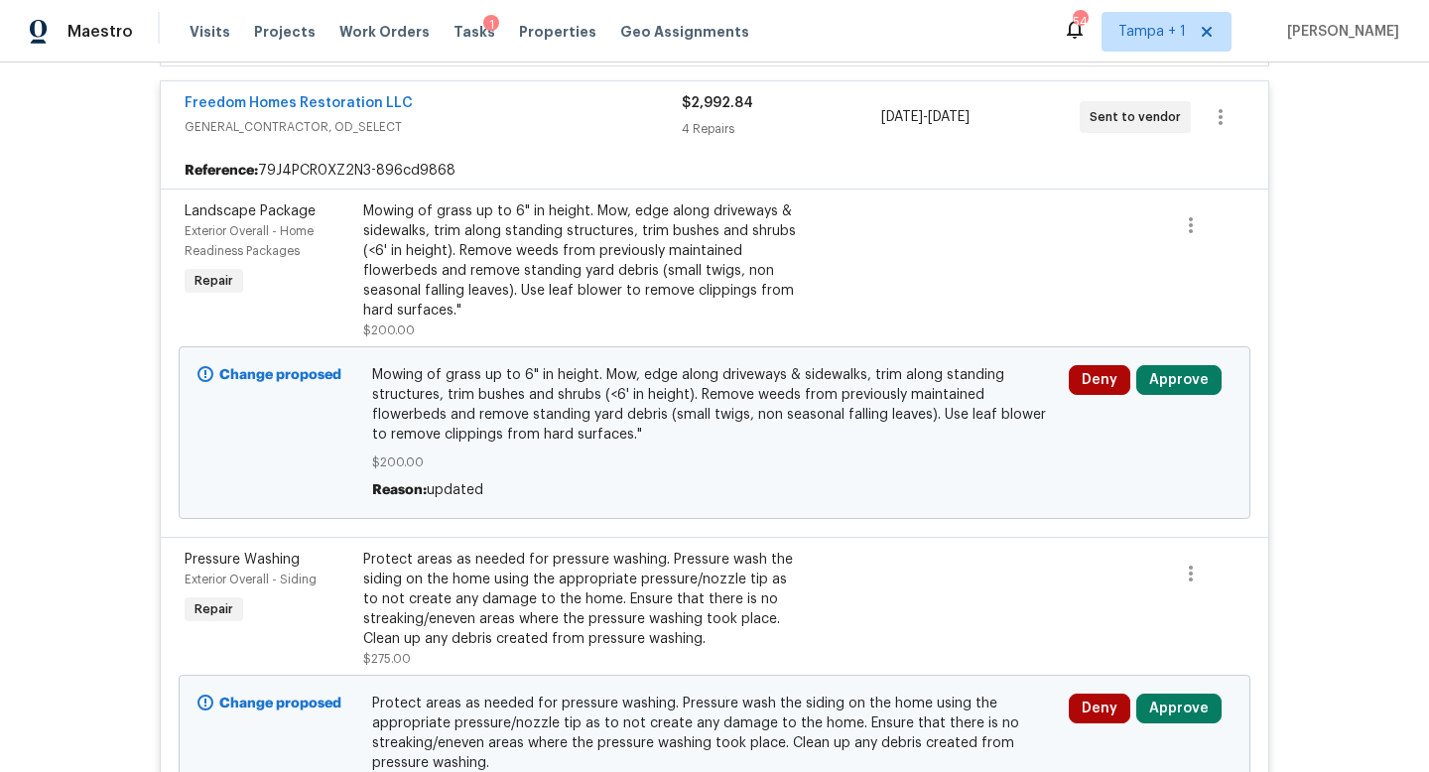
scroll to position [480, 0]
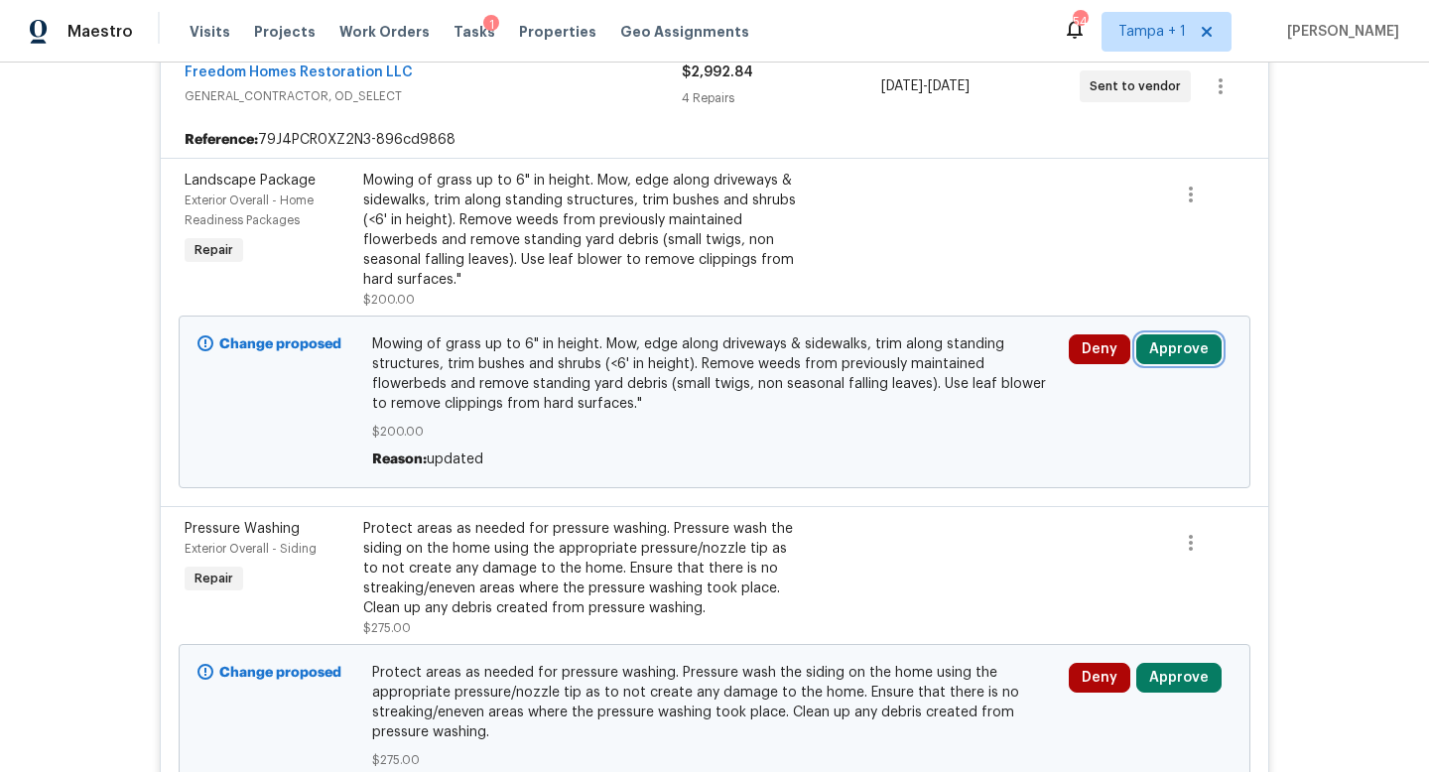
click at [1178, 340] on button "Approve" at bounding box center [1178, 349] width 85 height 30
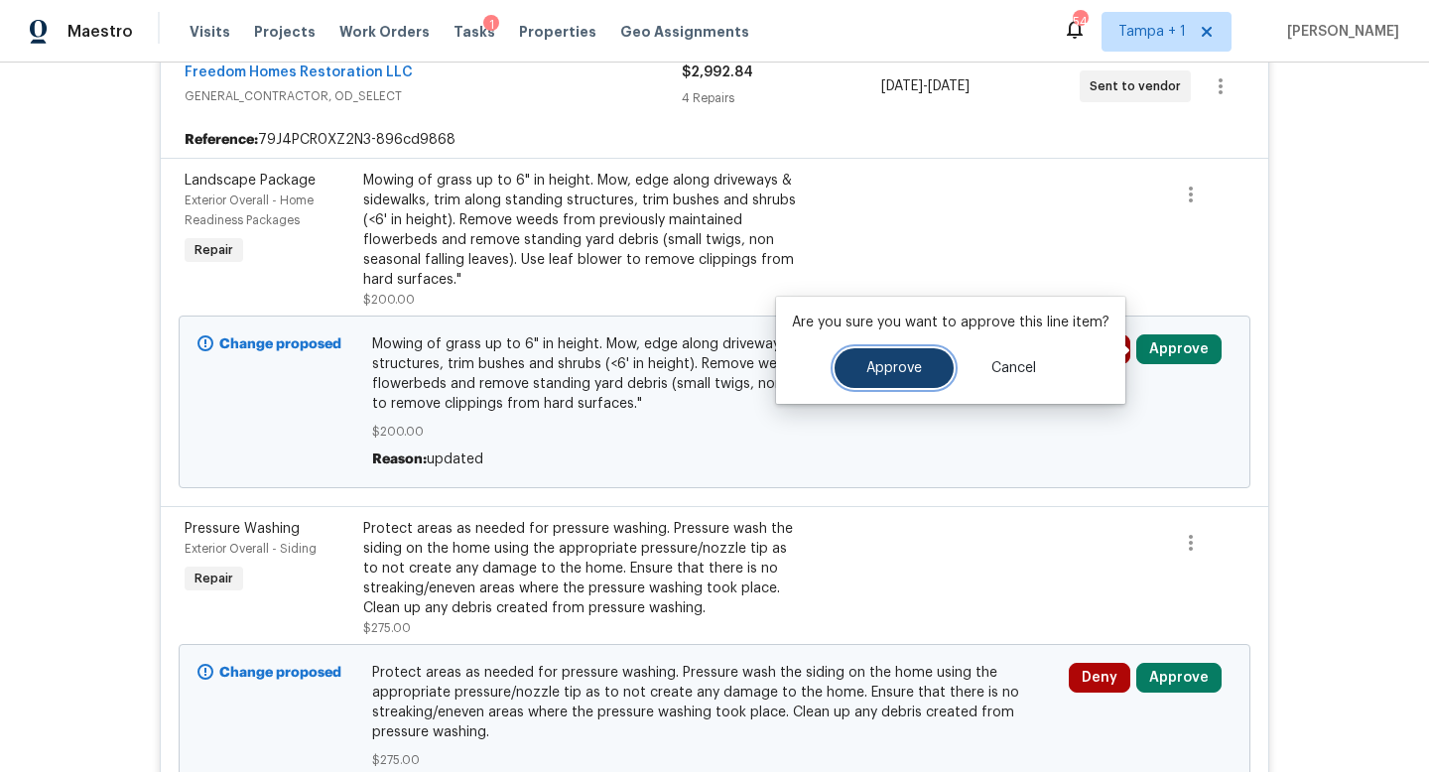
click at [901, 362] on span "Approve" at bounding box center [894, 368] width 56 height 15
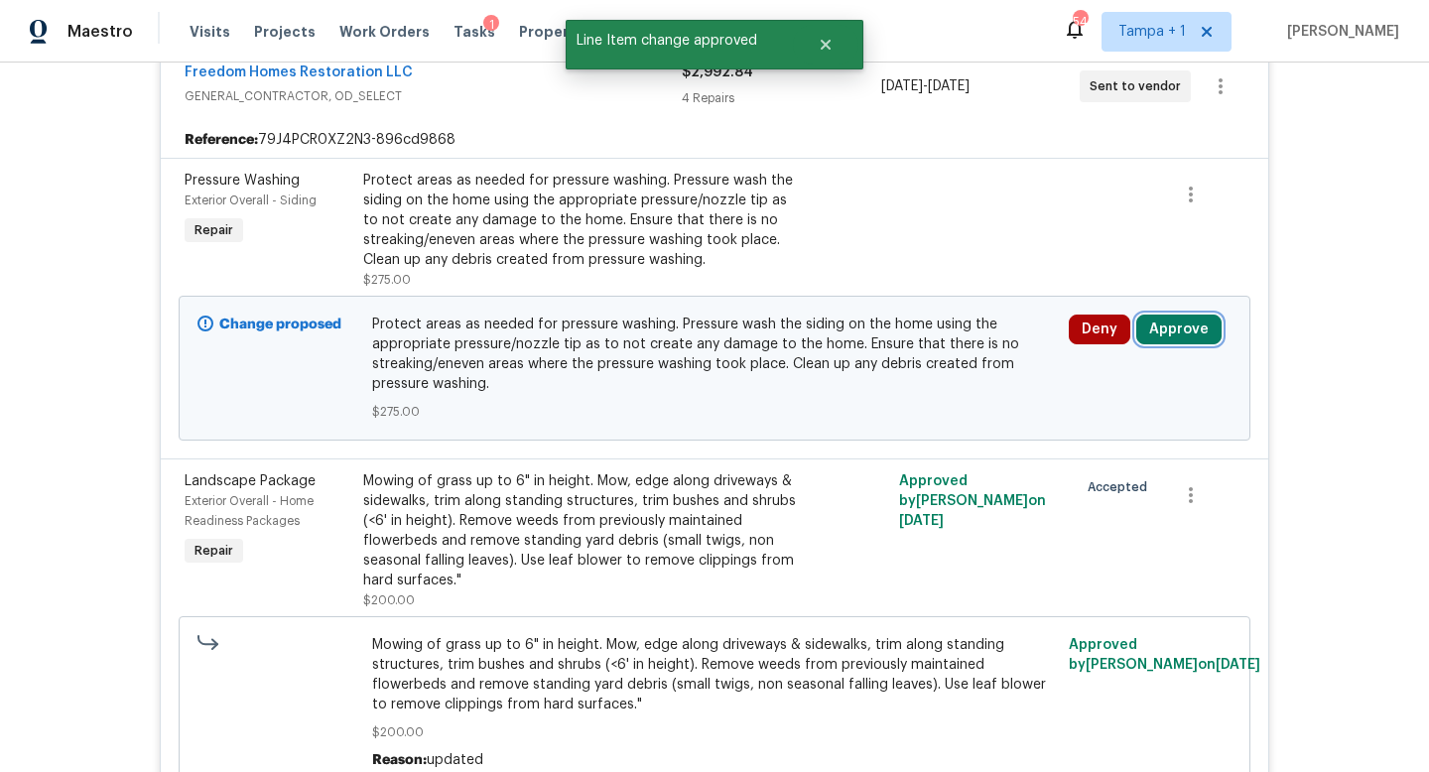
click at [1182, 332] on button "Approve" at bounding box center [1178, 329] width 85 height 30
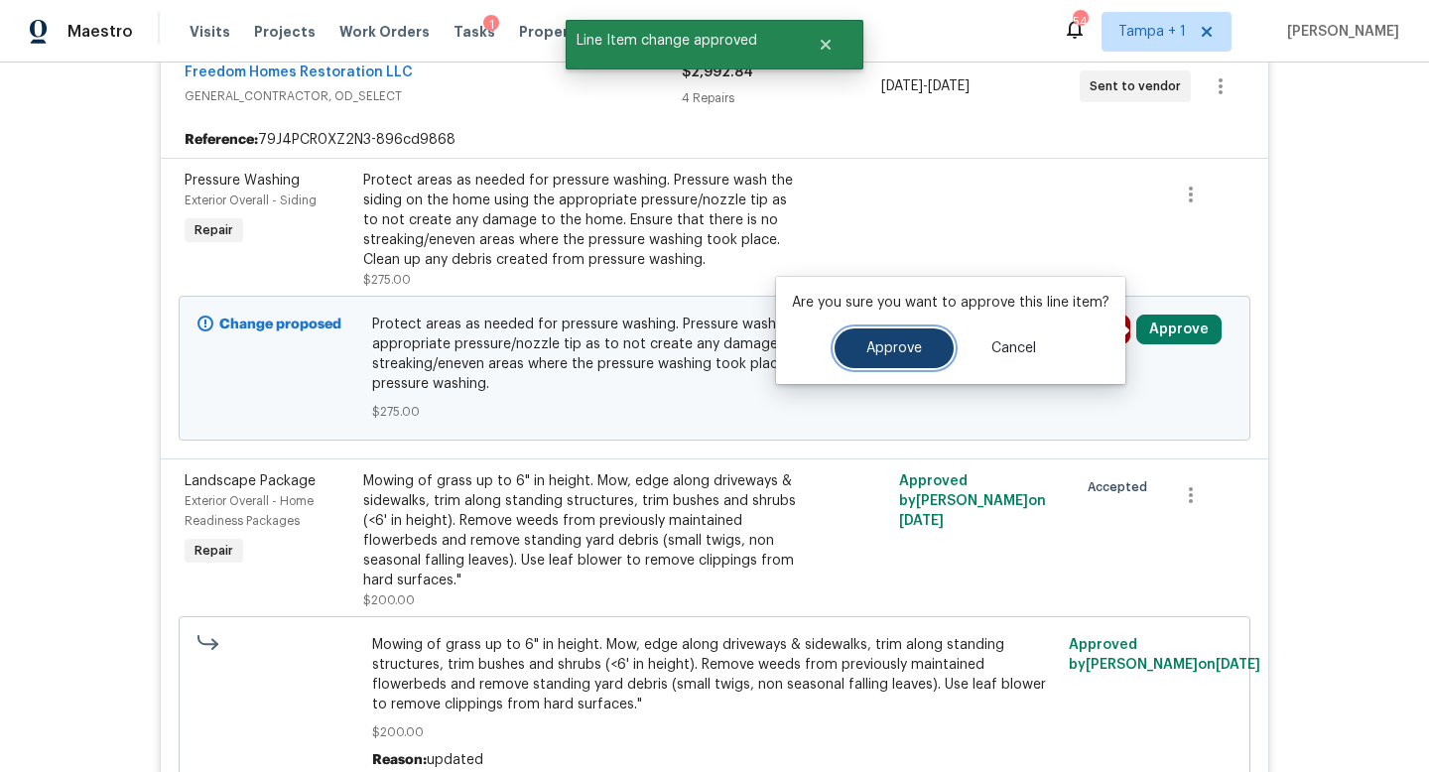
click at [908, 346] on span "Approve" at bounding box center [894, 348] width 56 height 15
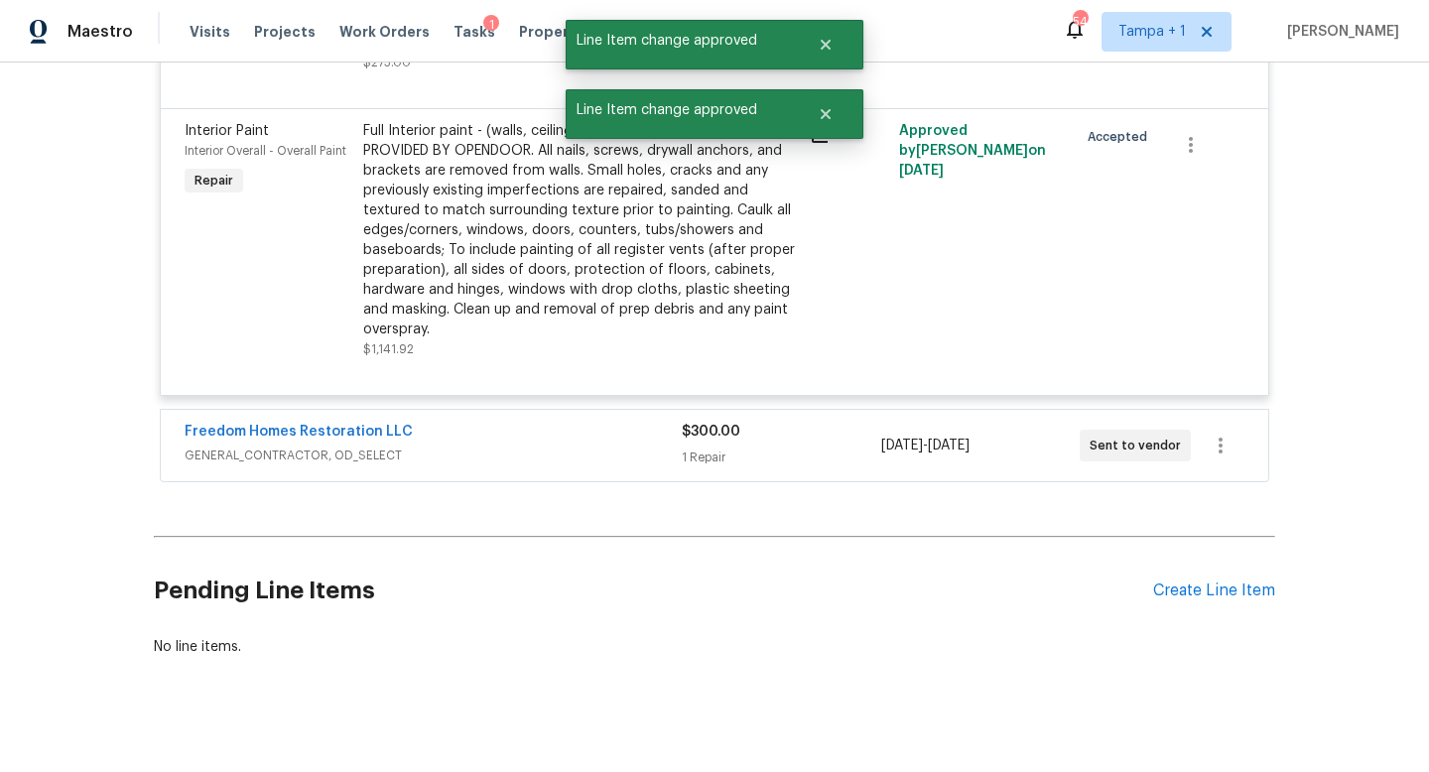
scroll to position [1002, 0]
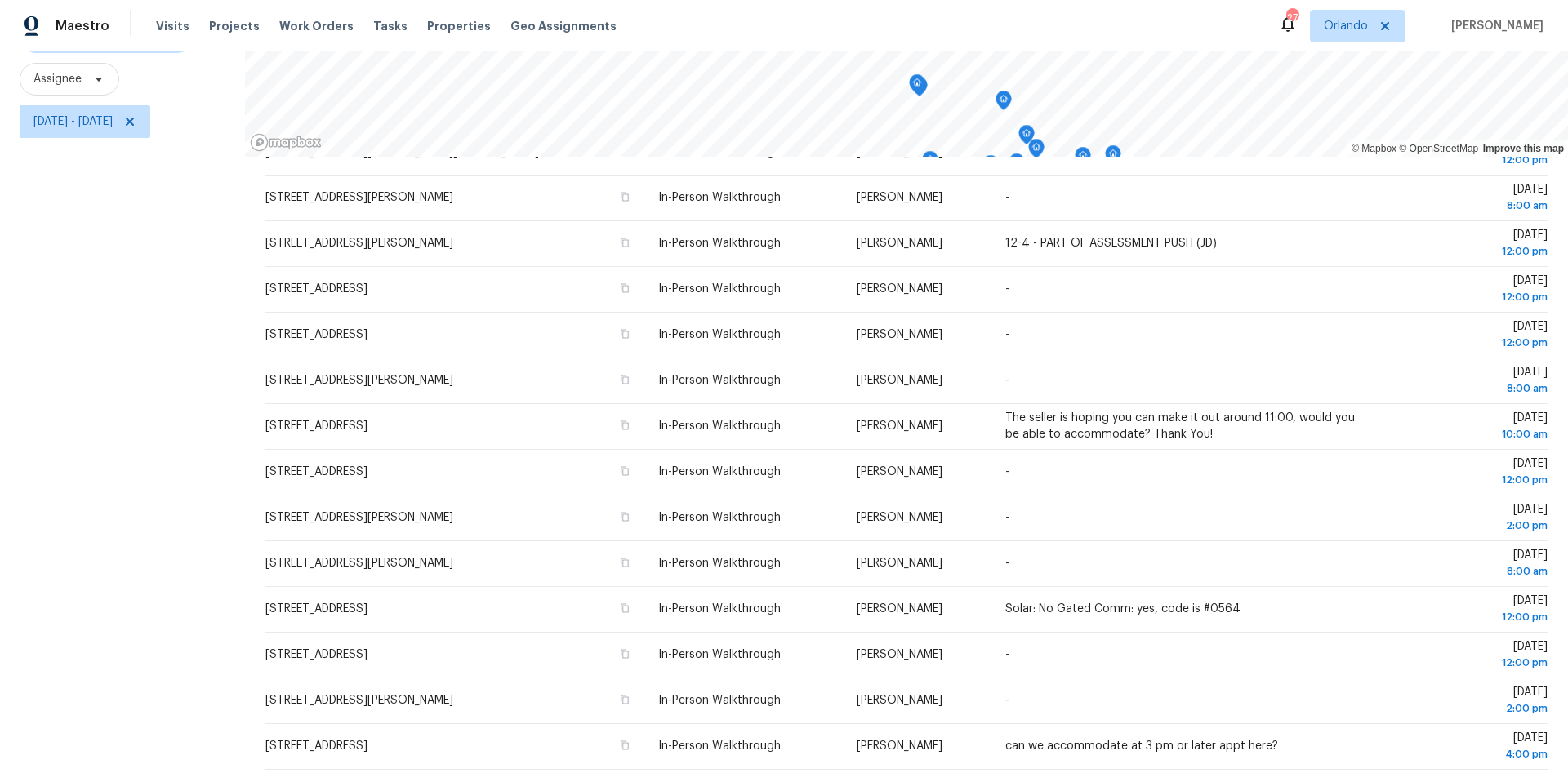
scroll to position [348, 0]
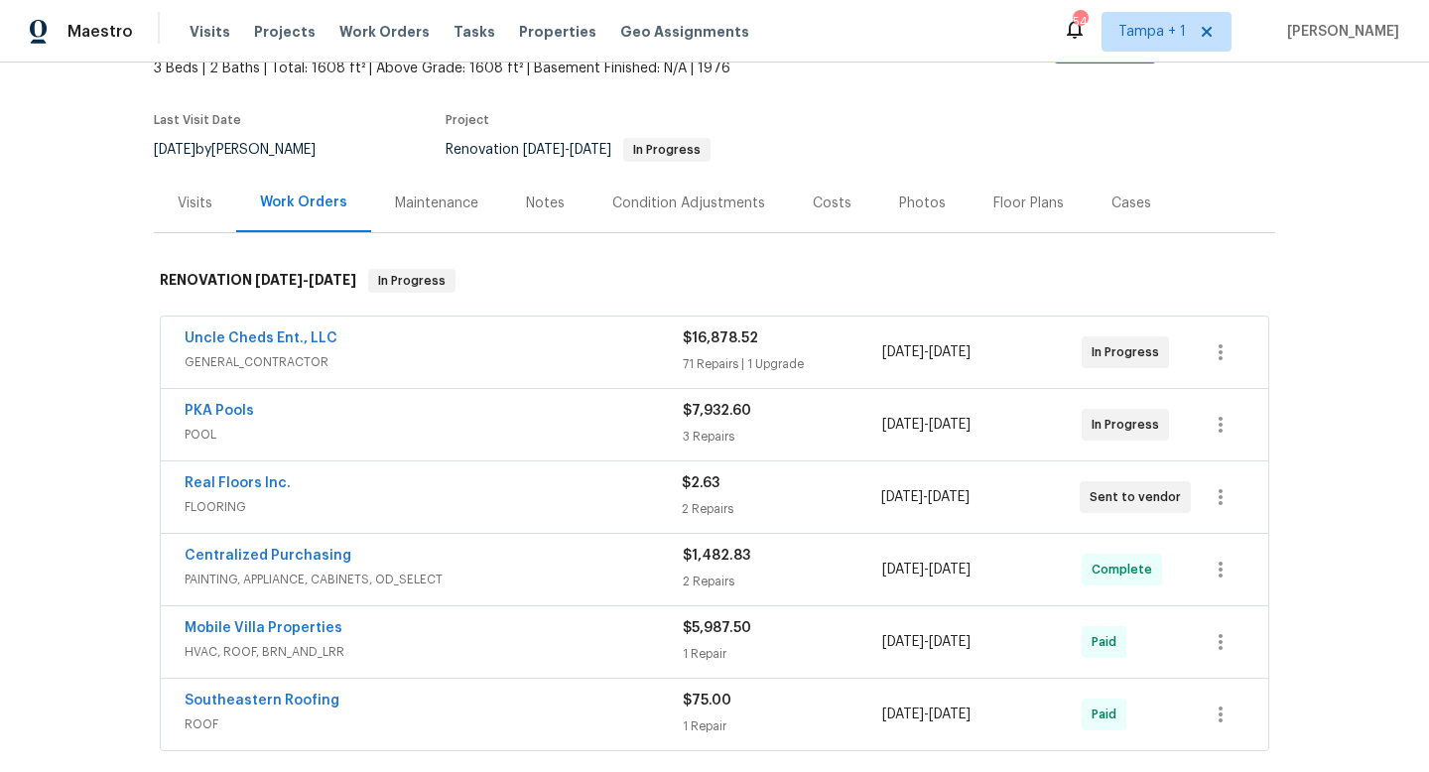
scroll to position [234, 0]
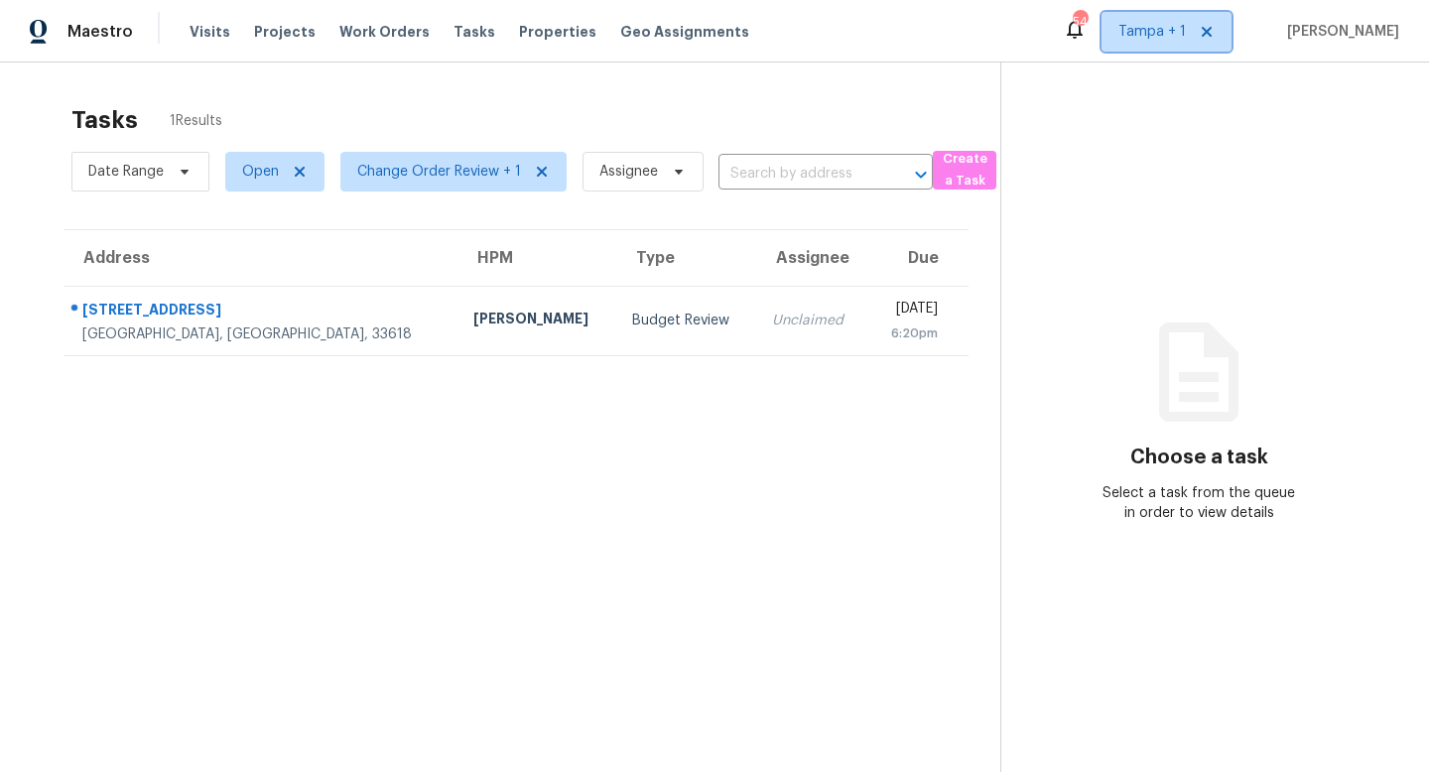
click at [1156, 39] on span "Tampa + 1" at bounding box center [1151, 32] width 67 height 20
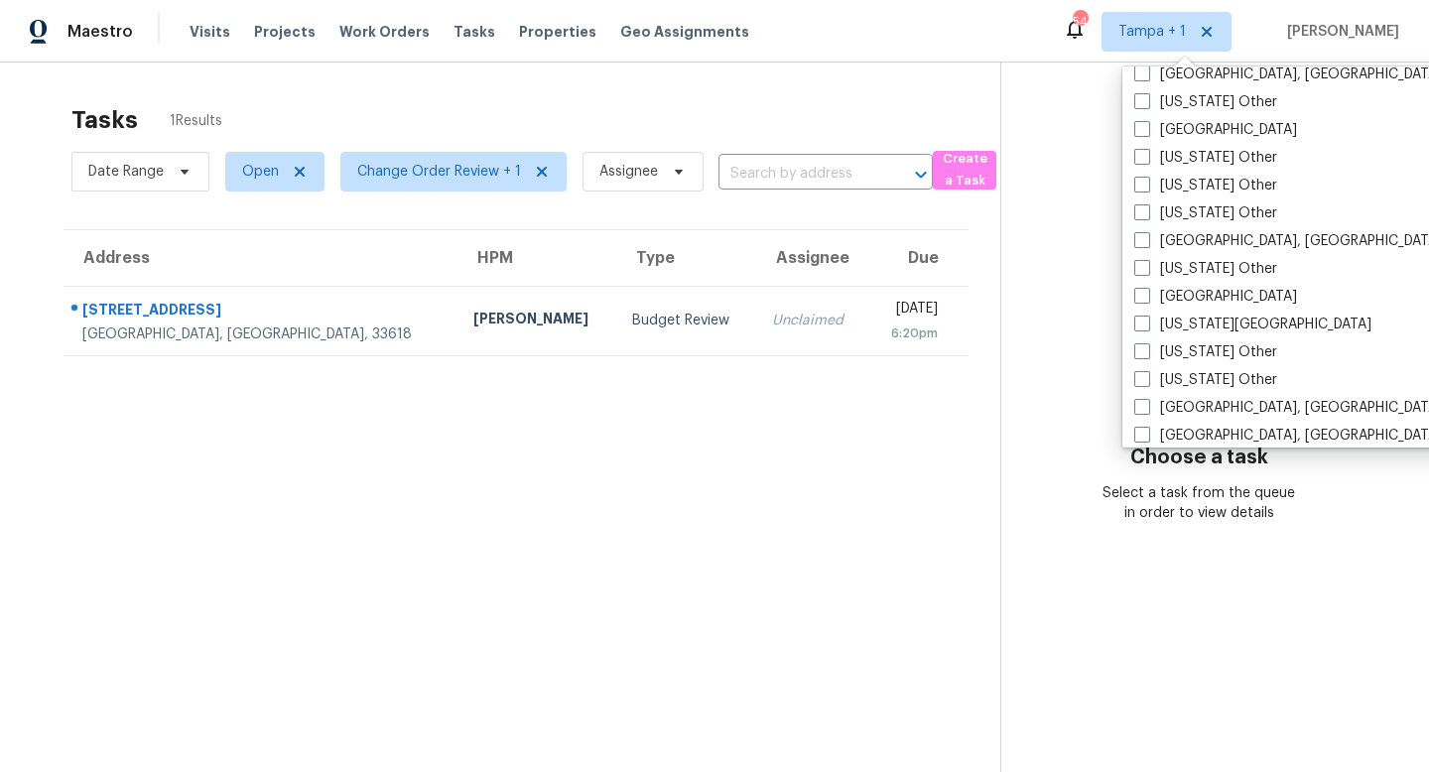
scroll to position [1099, 0]
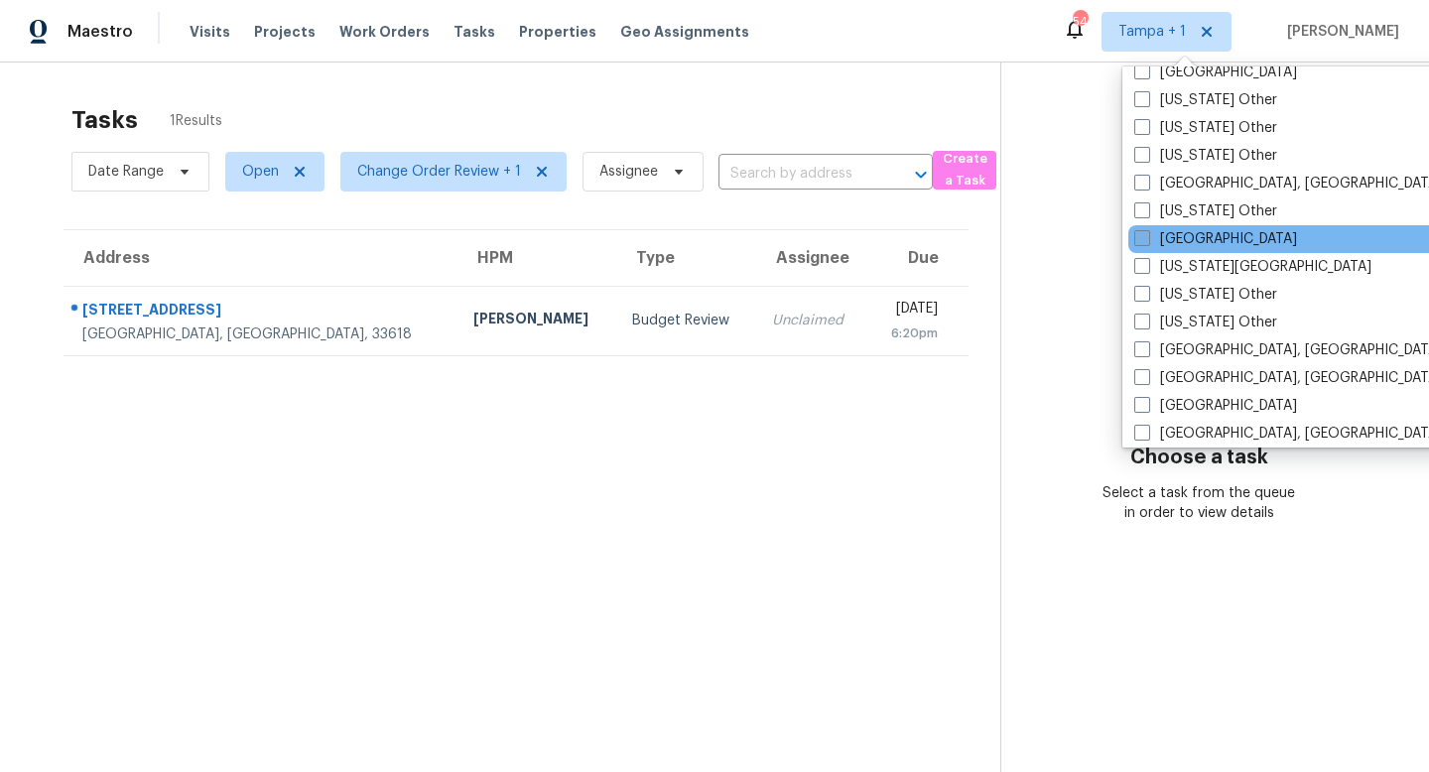
click at [1141, 236] on span at bounding box center [1142, 238] width 16 height 16
click at [1141, 236] on input "Jacksonville" at bounding box center [1140, 235] width 13 height 13
checkbox input "true"
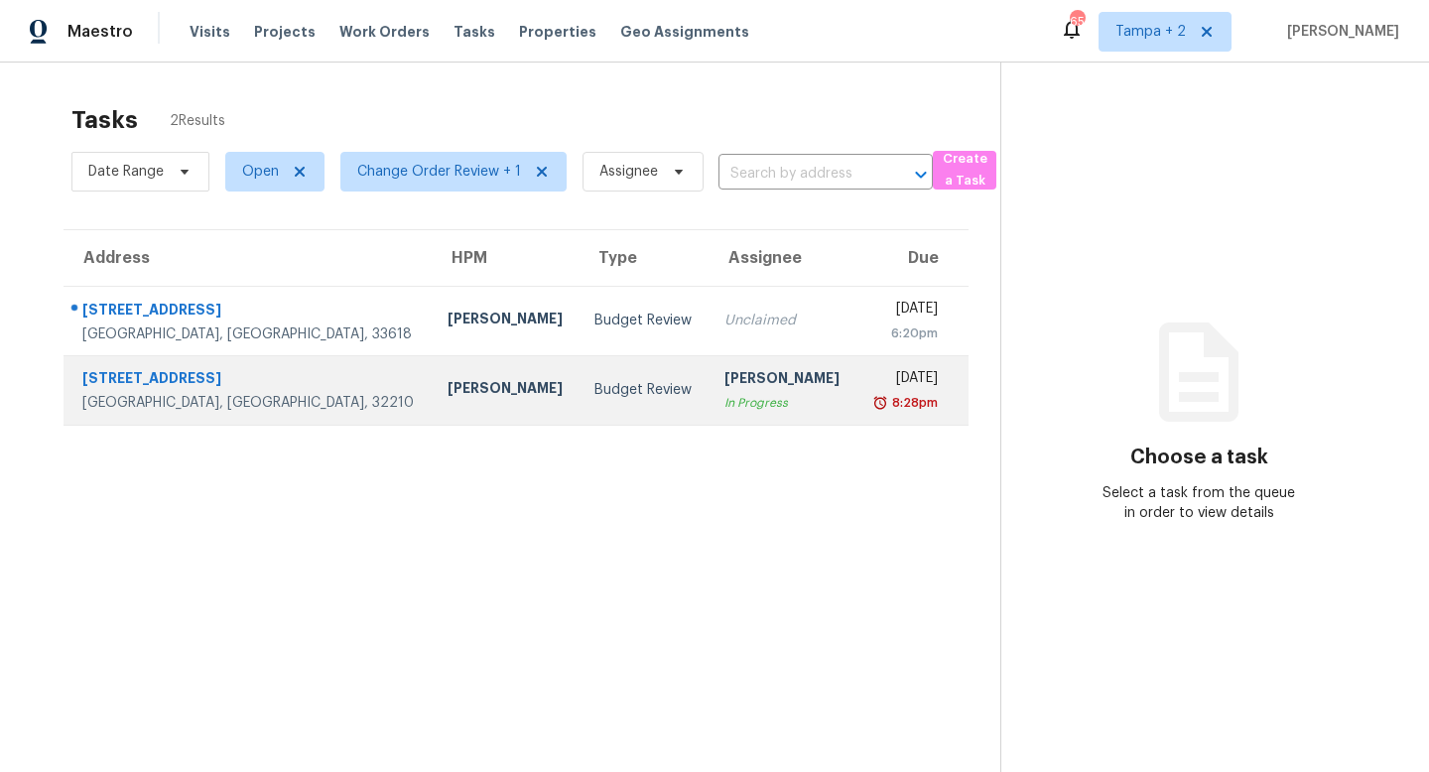
click at [594, 393] on div "Budget Review" at bounding box center [643, 390] width 98 height 20
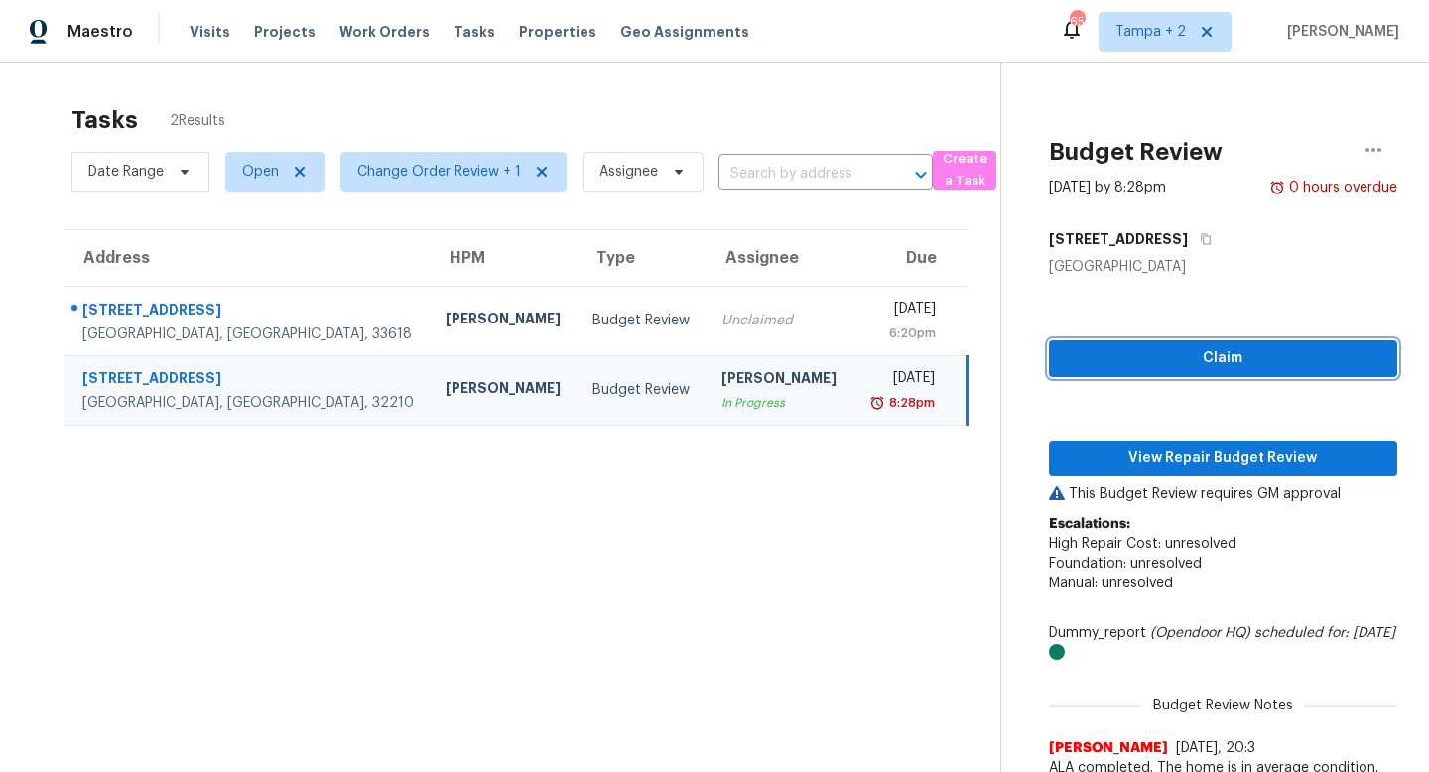
click at [1233, 351] on span "Claim" at bounding box center [1222, 358] width 316 height 25
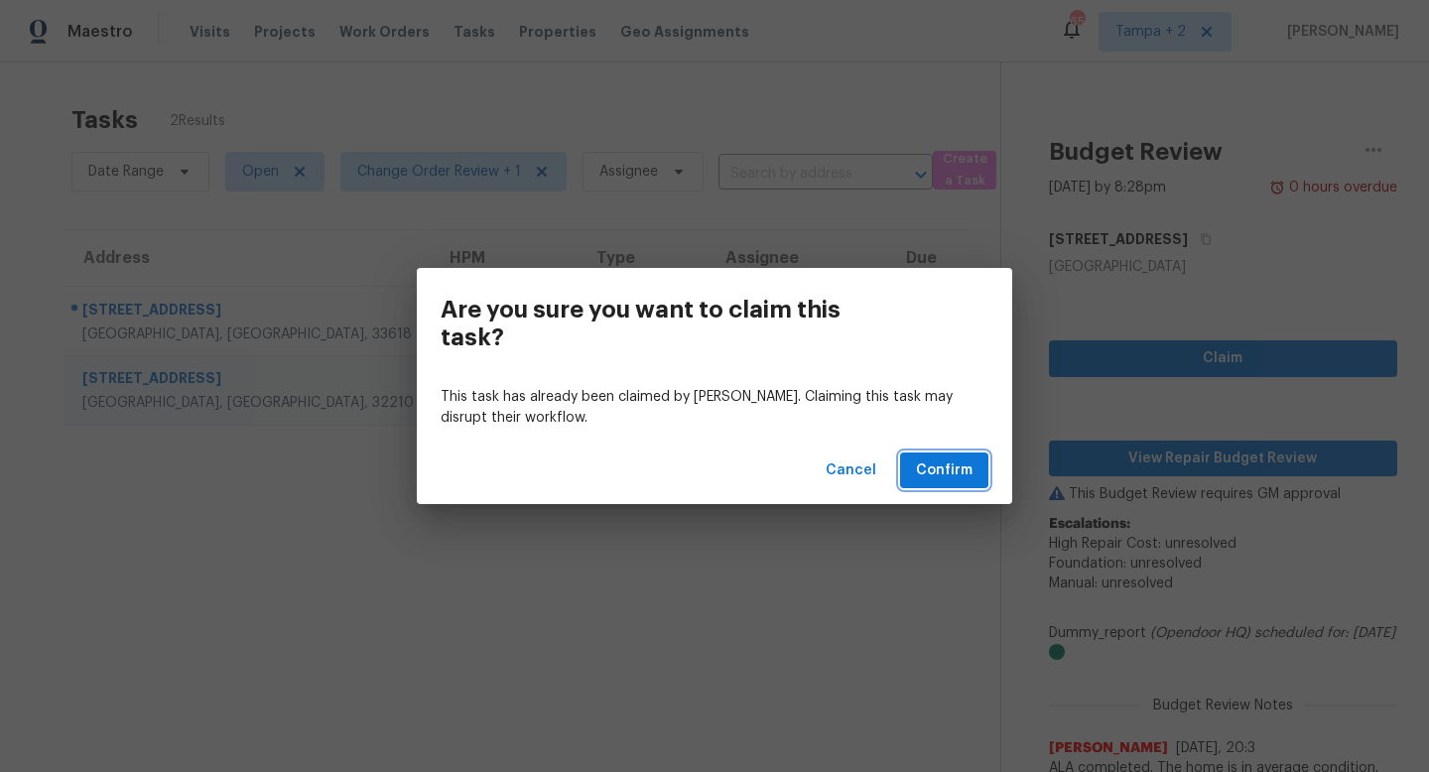
click at [941, 473] on span "Confirm" at bounding box center [944, 470] width 57 height 25
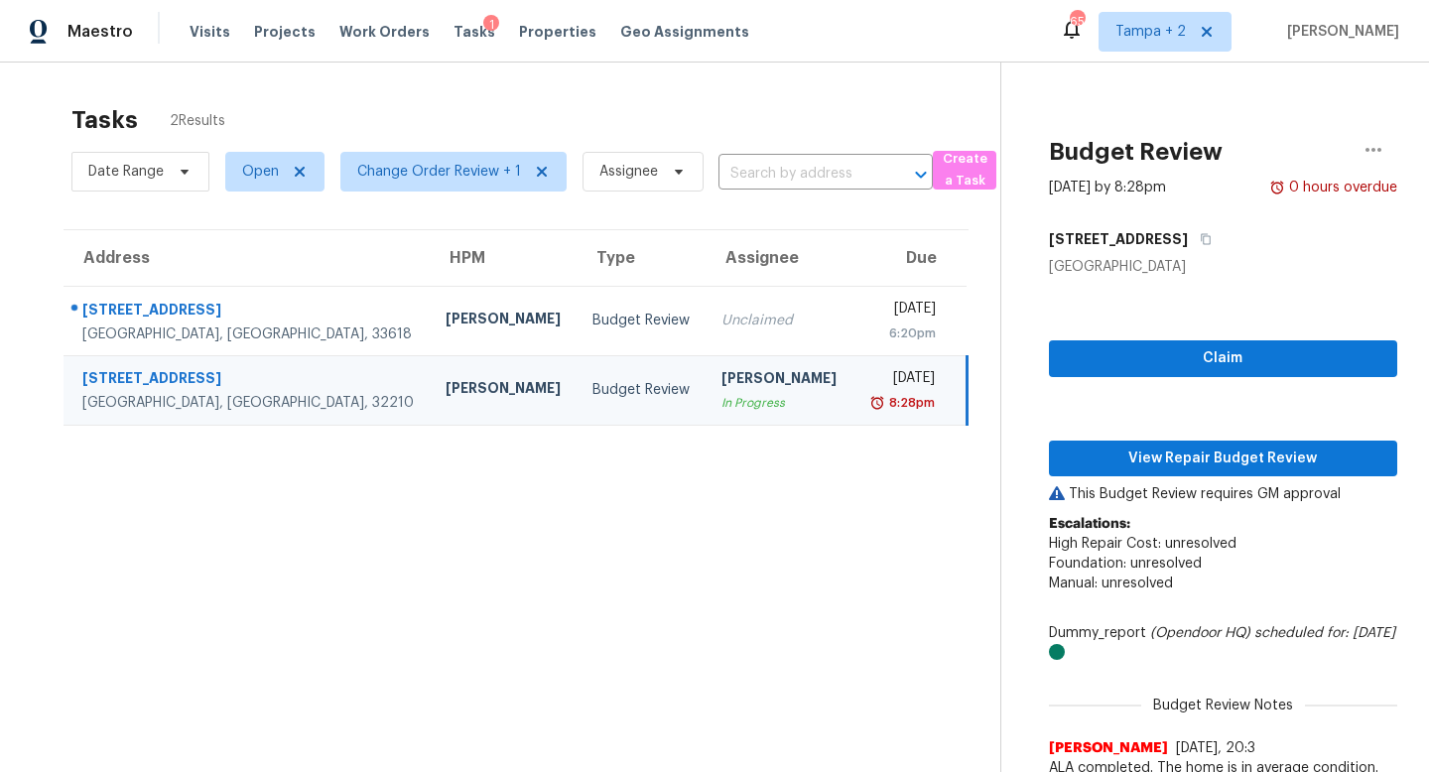
click at [602, 395] on td "Budget Review" at bounding box center [640, 389] width 129 height 69
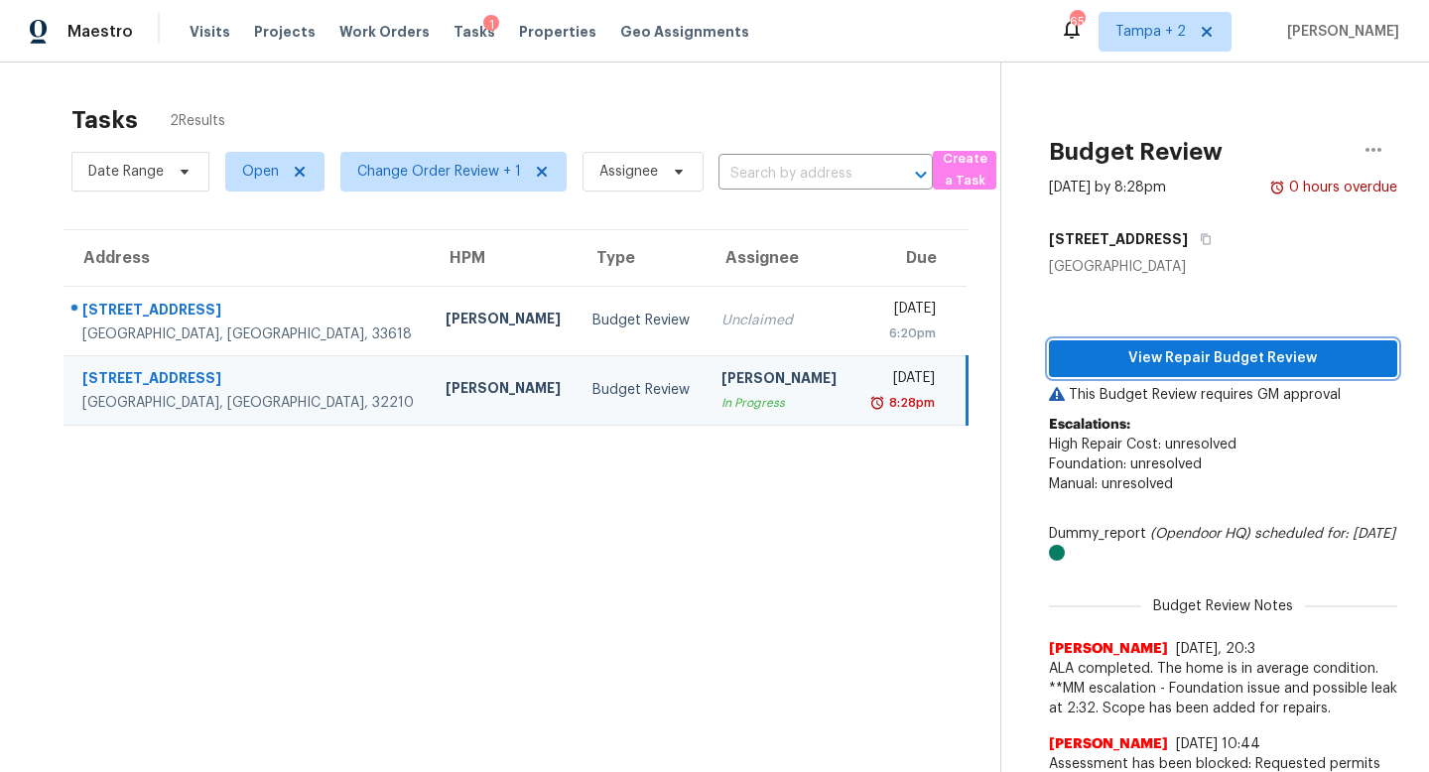
click at [1204, 360] on span "View Repair Budget Review" at bounding box center [1222, 358] width 316 height 25
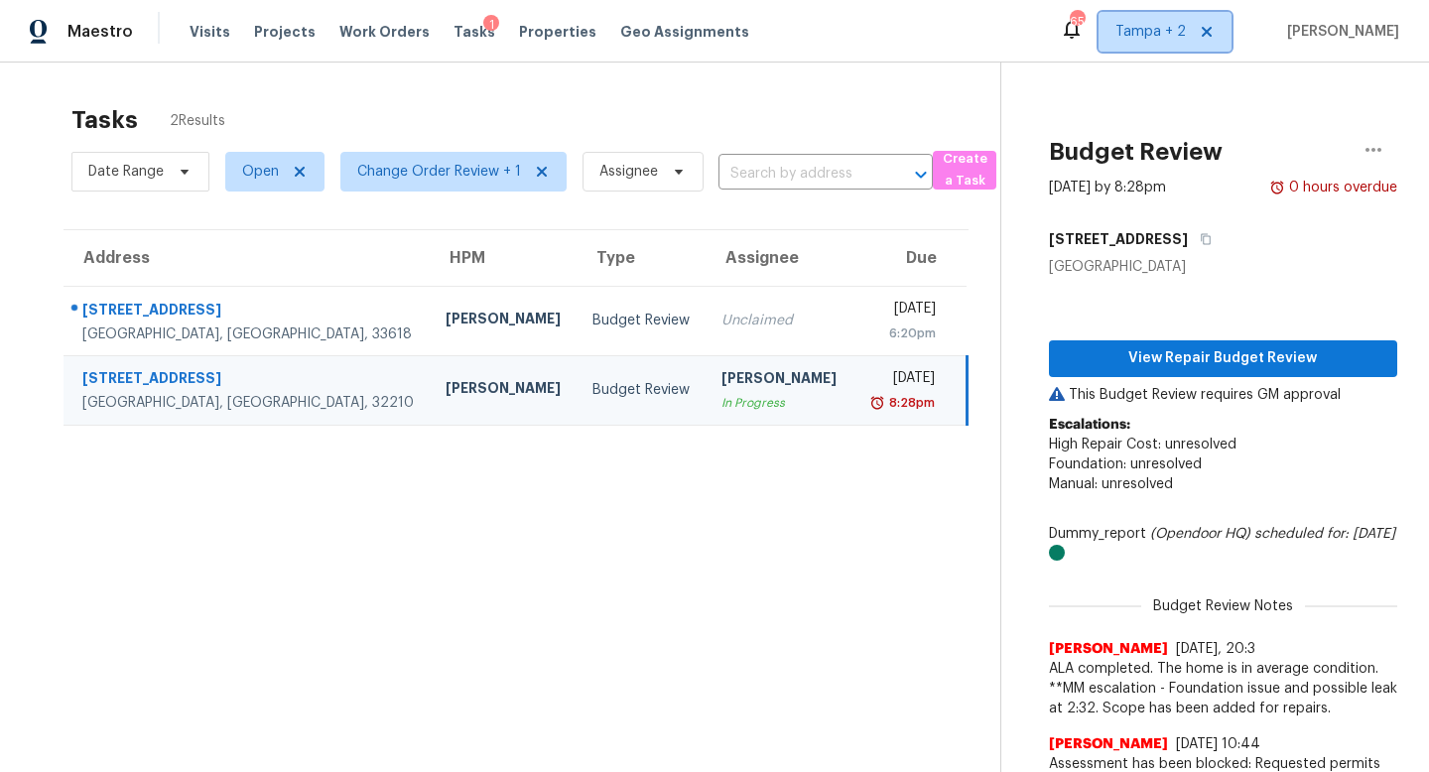
click at [1175, 37] on span "Tampa + 2" at bounding box center [1150, 32] width 70 height 20
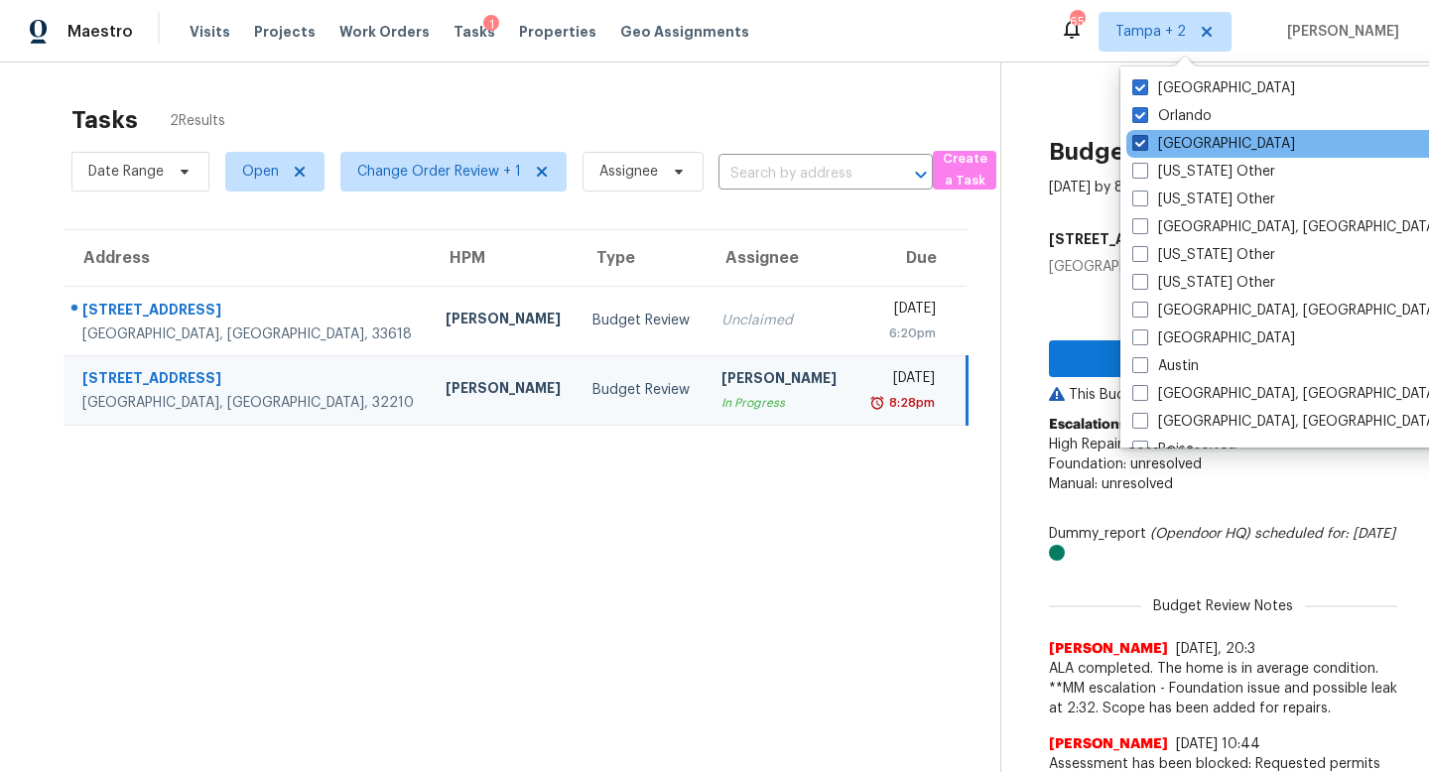
click at [1140, 138] on span at bounding box center [1140, 143] width 16 height 16
click at [1140, 138] on input "Jacksonville" at bounding box center [1138, 140] width 13 height 13
checkbox input "false"
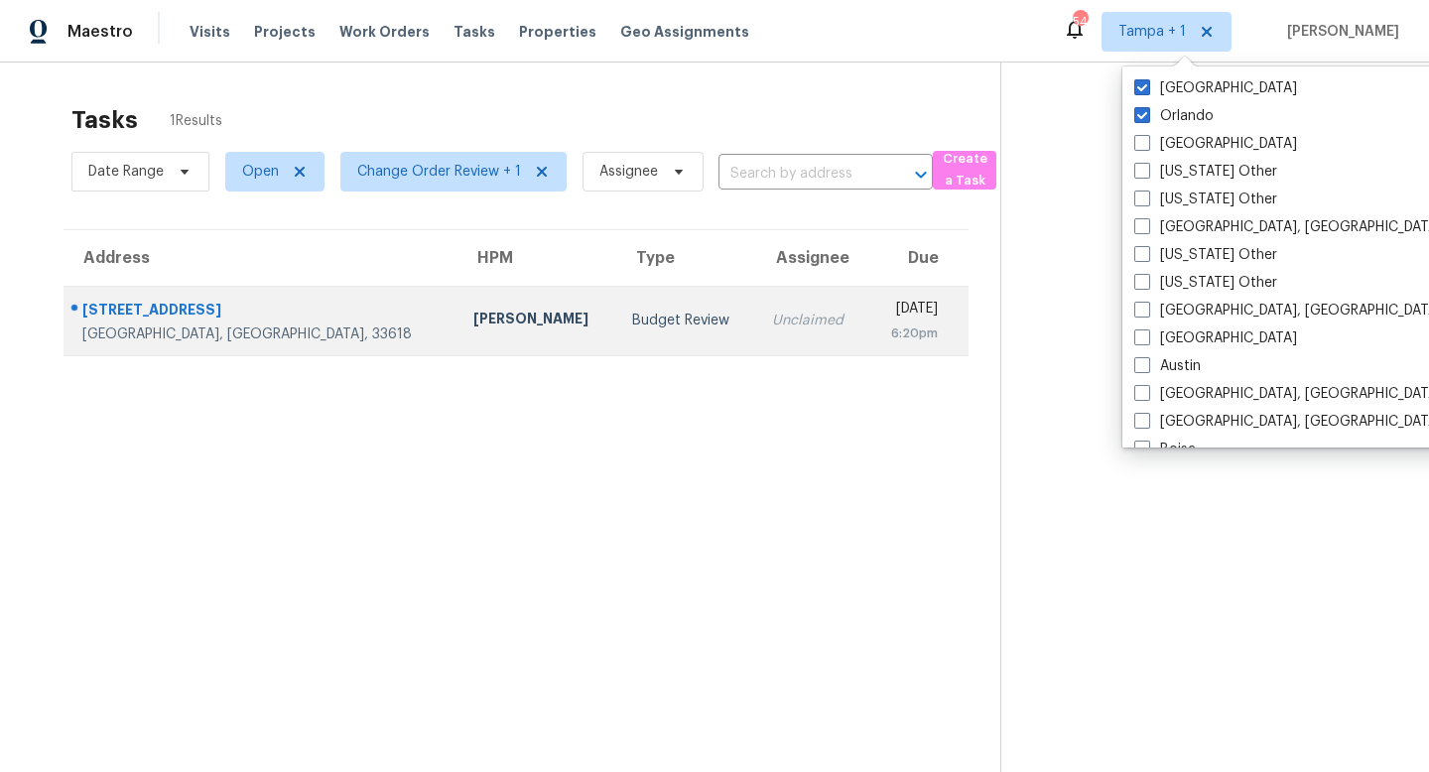
click at [632, 326] on div "Budget Review" at bounding box center [686, 321] width 108 height 20
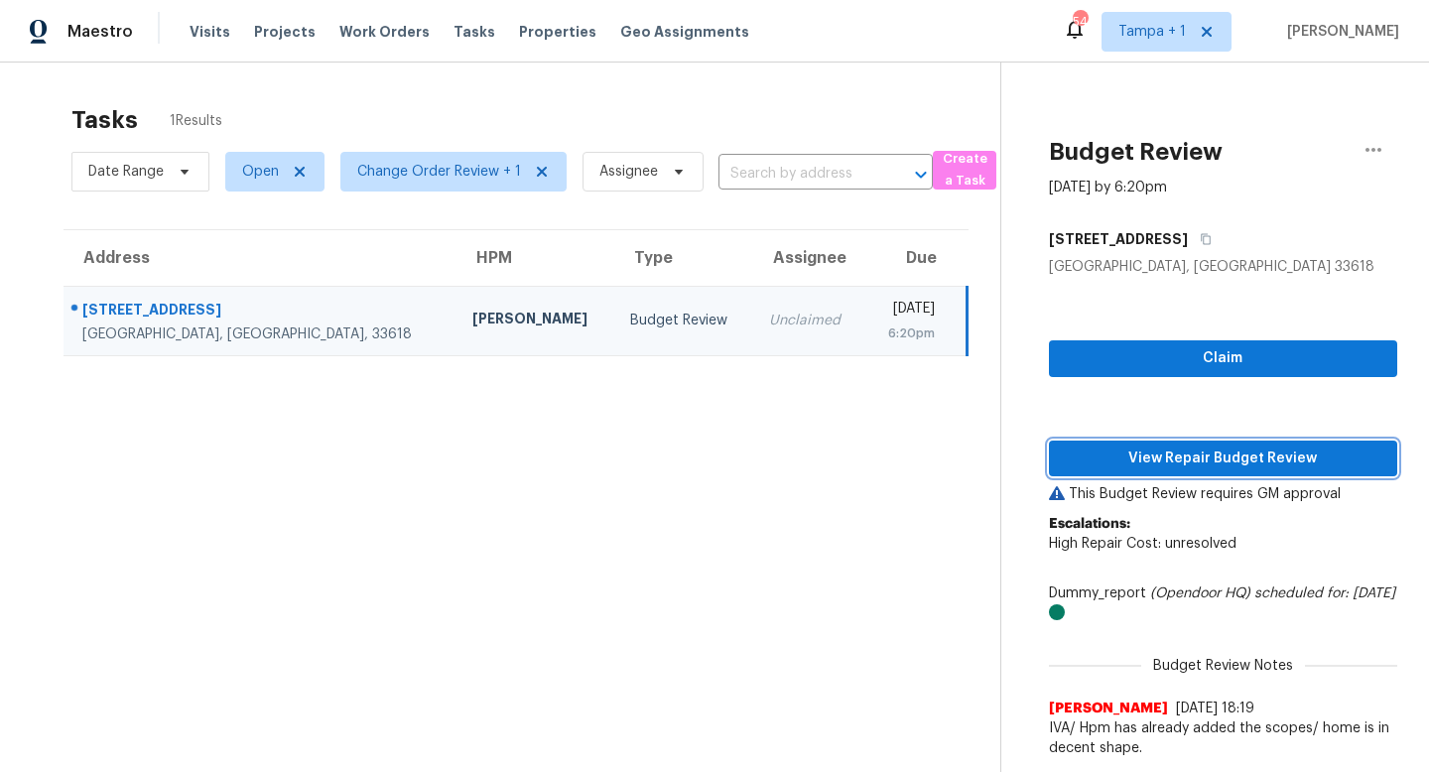
click at [1233, 473] on button "View Repair Budget Review" at bounding box center [1223, 458] width 348 height 37
